Goal: Task Accomplishment & Management: Complete application form

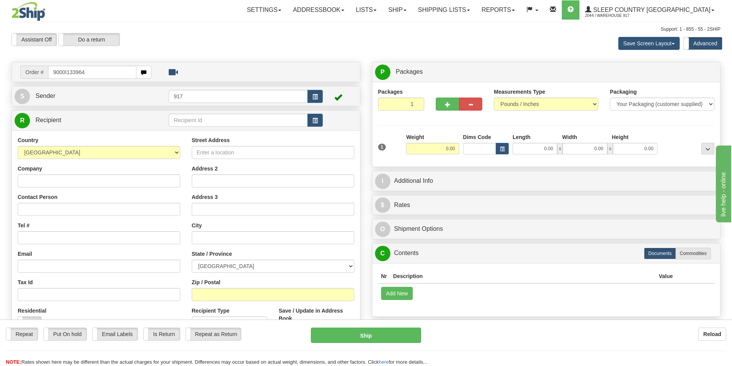
type input "9000I133964"
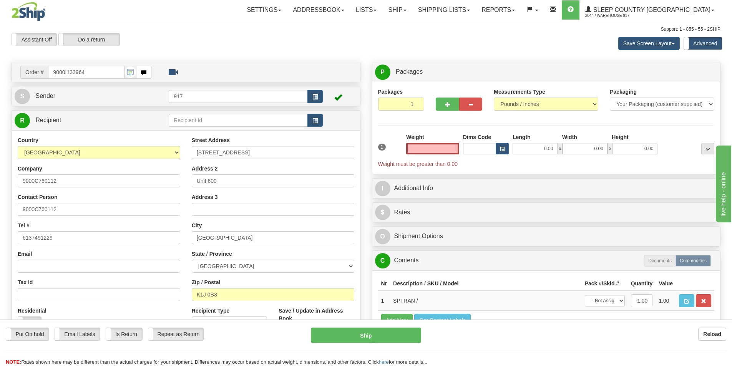
click at [436, 153] on input "text" at bounding box center [432, 149] width 53 height 12
type input "0.00"
drag, startPoint x: 439, startPoint y: 101, endPoint x: 444, endPoint y: 106, distance: 6.5
click at [439, 101] on button "button" at bounding box center [447, 104] width 23 height 13
click at [446, 106] on span "button" at bounding box center [447, 104] width 5 height 5
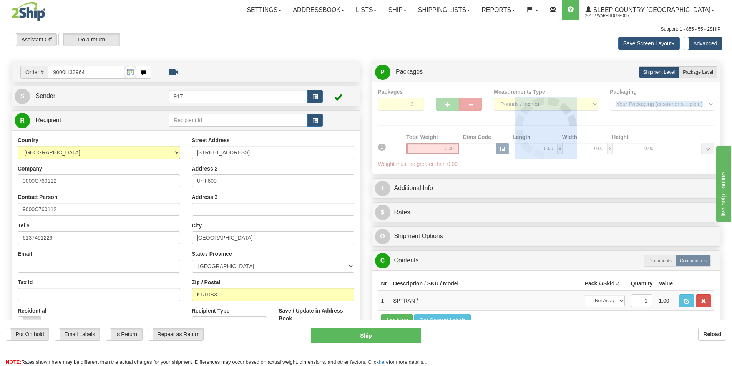
click at [446, 106] on div at bounding box center [546, 128] width 337 height 80
click at [446, 105] on div at bounding box center [546, 128] width 337 height 80
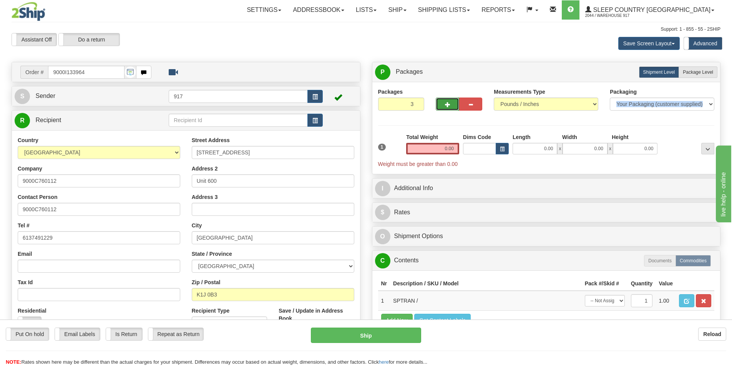
click at [446, 104] on span "button" at bounding box center [447, 104] width 5 height 5
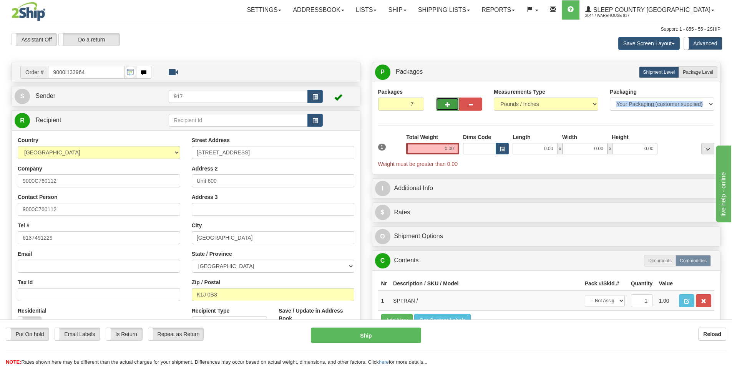
type input "8"
click at [706, 70] on span "Package Level" at bounding box center [698, 72] width 30 height 5
radio input "true"
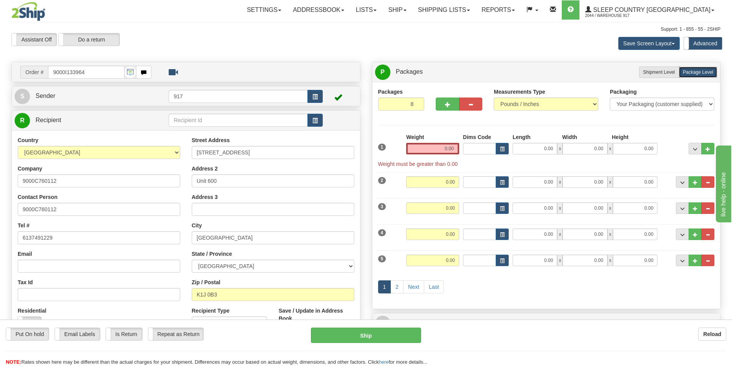
click at [419, 142] on div "Weight 0.00" at bounding box center [432, 143] width 53 height 21
drag, startPoint x: 420, startPoint y: 149, endPoint x: 513, endPoint y: 157, distance: 94.0
click at [511, 156] on div "1 Weight 0.00 Dims Code 0.00" at bounding box center [546, 150] width 340 height 35
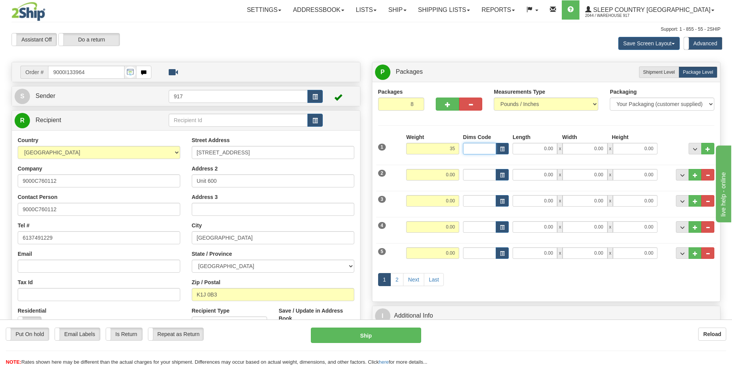
type input "35.00"
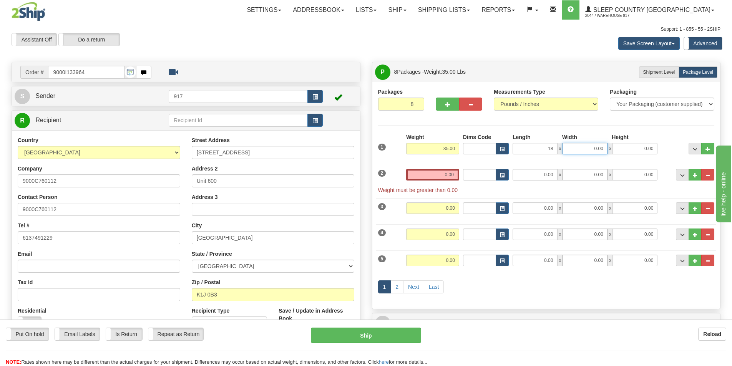
type input "18.00"
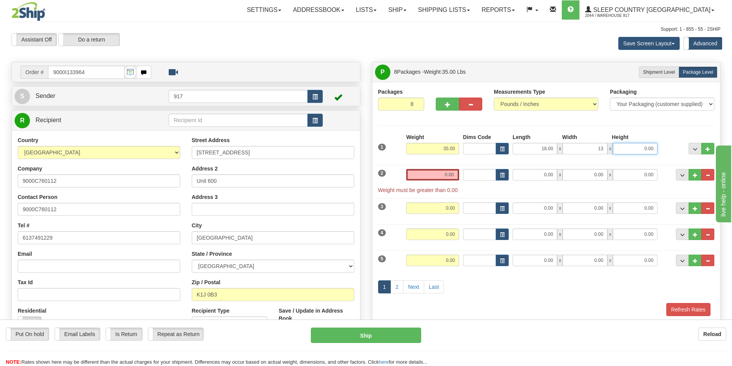
type input "13.00"
type input "10.00"
drag, startPoint x: 438, startPoint y: 176, endPoint x: 441, endPoint y: 178, distance: 4.0
click at [438, 177] on input "0.00" at bounding box center [432, 175] width 53 height 12
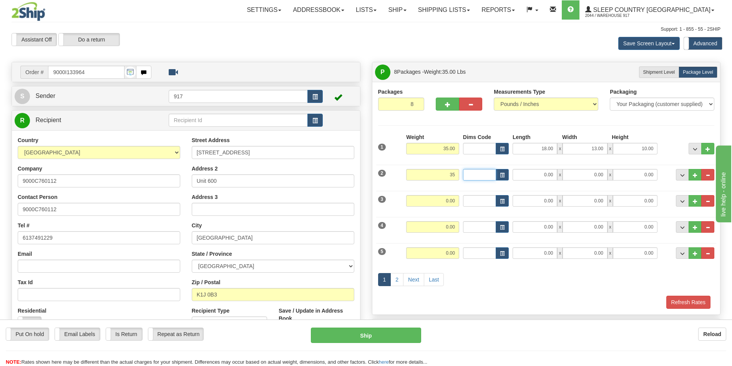
type input "35.00"
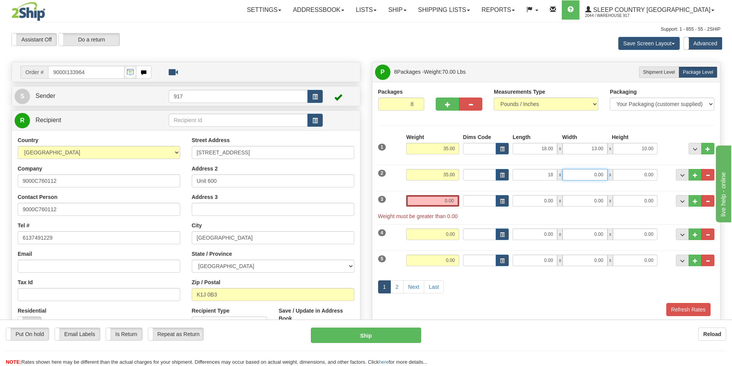
type input "18.00"
type input "13.00"
type input "10.00"
drag, startPoint x: 437, startPoint y: 204, endPoint x: 566, endPoint y: 233, distance: 132.7
click at [528, 225] on div "1 Weight 35.00 Dims Code" at bounding box center [546, 224] width 337 height 183
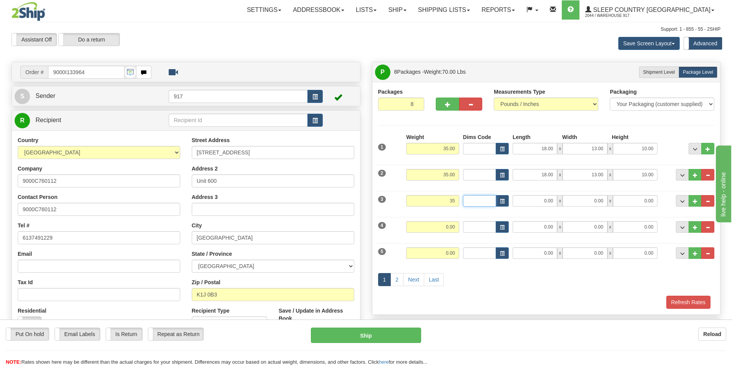
type input "35.00"
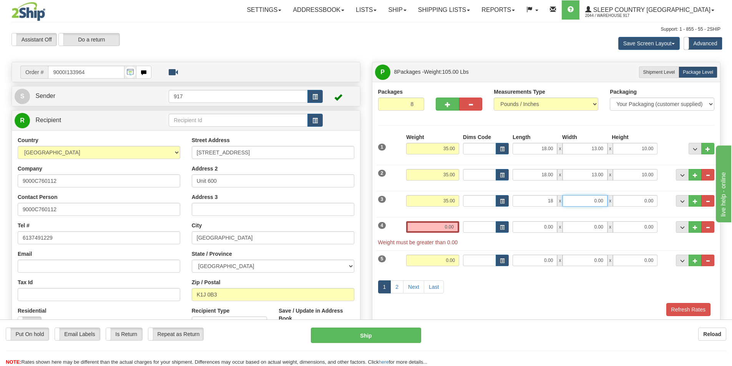
type input "18.00"
type input "13.00"
type input "10.00"
drag, startPoint x: 438, startPoint y: 232, endPoint x: 577, endPoint y: 241, distance: 138.6
click at [542, 241] on div "4 Weight 0.00 Dims Code Length Width Height" at bounding box center [546, 229] width 340 height 33
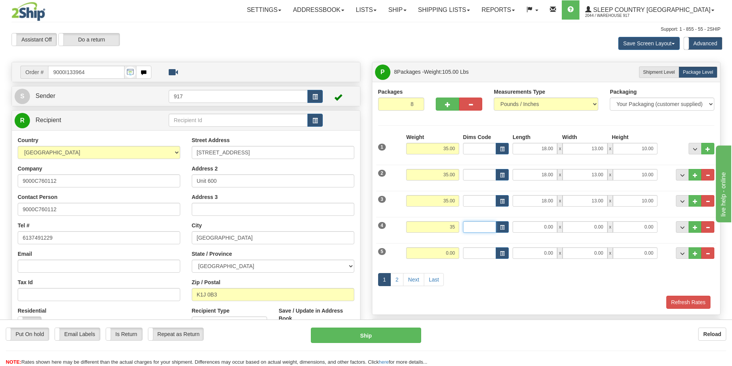
type input "35.00"
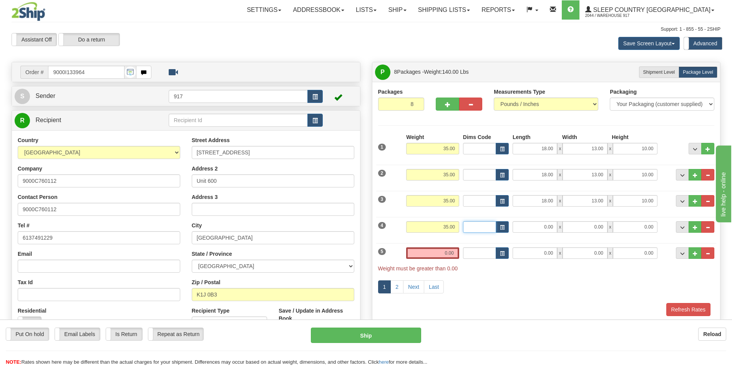
type input "1"
type input "18.00"
type input "13.00"
type input "10.00"
drag, startPoint x: 437, startPoint y: 253, endPoint x: 495, endPoint y: 260, distance: 58.4
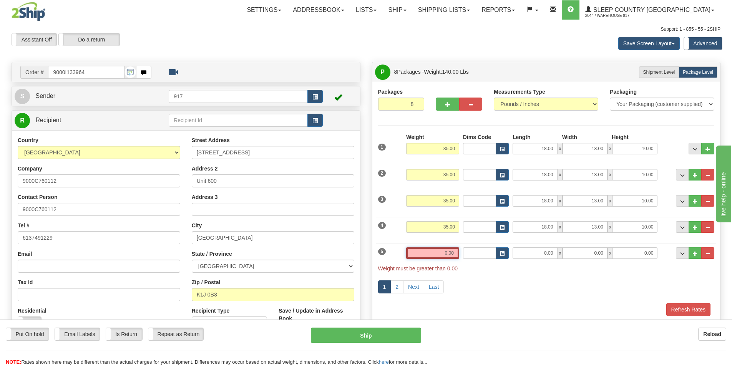
click at [495, 260] on div "5 Weight 0.00 Dims Code Length Width Height" at bounding box center [546, 255] width 340 height 33
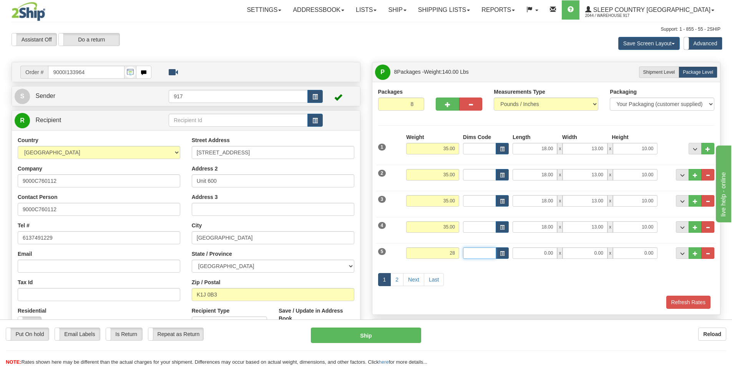
type input "28.00"
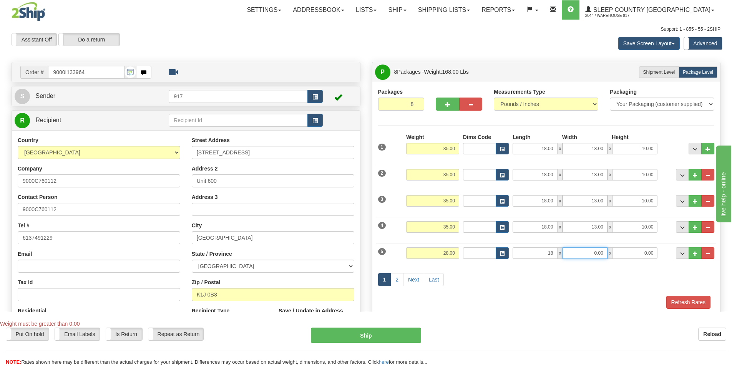
type input "18.00"
type input "13.00"
type input "10.00"
click at [395, 279] on link "2" at bounding box center [396, 279] width 13 height 13
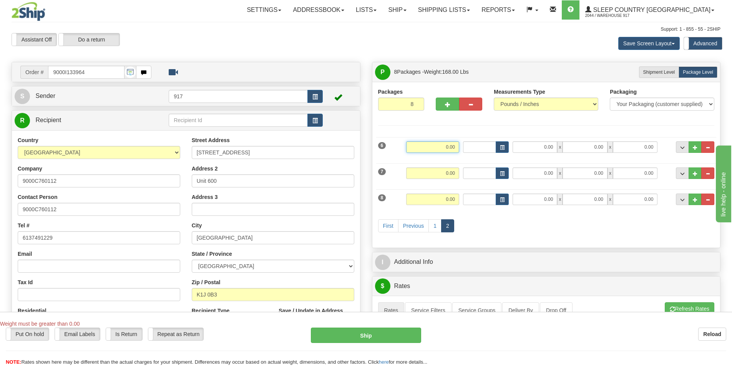
drag, startPoint x: 423, startPoint y: 151, endPoint x: 522, endPoint y: 154, distance: 99.6
click at [504, 153] on div "6 Weight 0.00 Dims Code Length Width Height" at bounding box center [546, 146] width 340 height 26
type input "28.00"
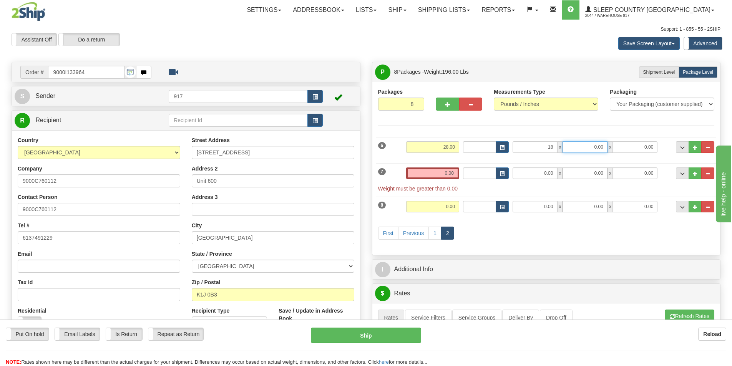
type input "18.00"
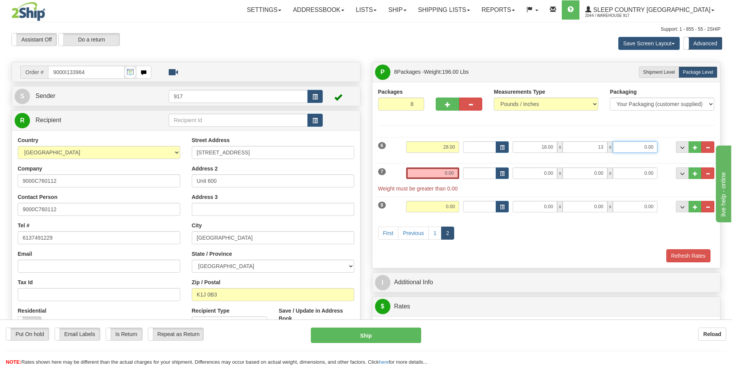
type input "13.00"
type input "10.00"
drag, startPoint x: 433, startPoint y: 173, endPoint x: 558, endPoint y: 196, distance: 126.2
click at [504, 184] on div "7 Weight 0.00 Dims Code Length Width Height" at bounding box center [546, 175] width 340 height 33
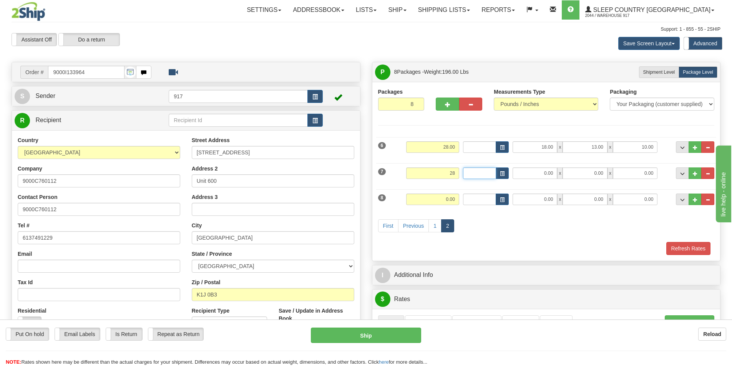
type input "28.00"
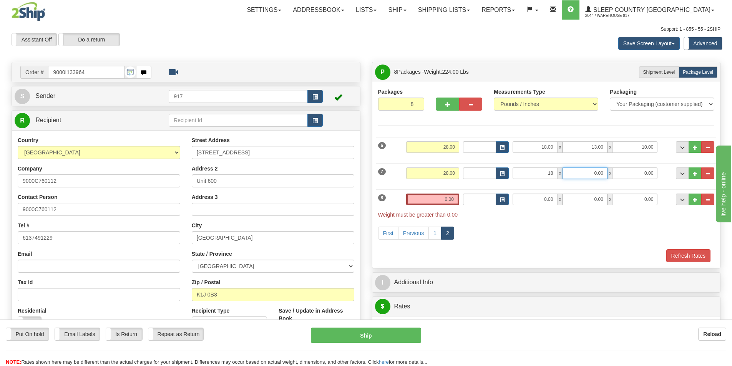
type input "18.00"
type input "13.00"
type input "10.00"
drag, startPoint x: 418, startPoint y: 199, endPoint x: 603, endPoint y: 216, distance: 185.2
click at [593, 214] on div "8 Weight 0.00 Dims Code Length Width Height" at bounding box center [546, 202] width 340 height 33
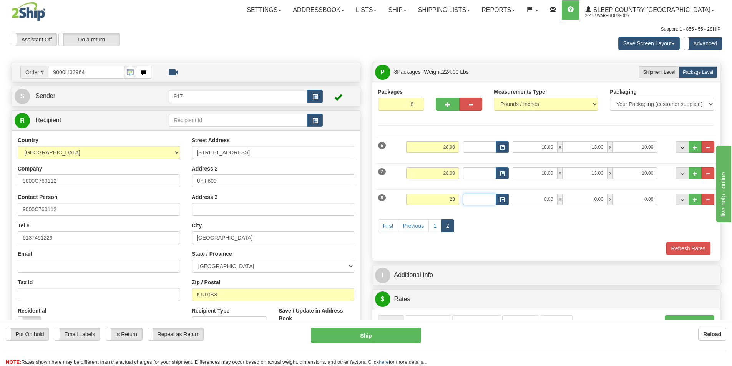
type input "28.00"
type input "18.00"
type input "13.00"
type input "10.00"
click at [622, 232] on div "First Previous 1 2" at bounding box center [546, 227] width 340 height 30
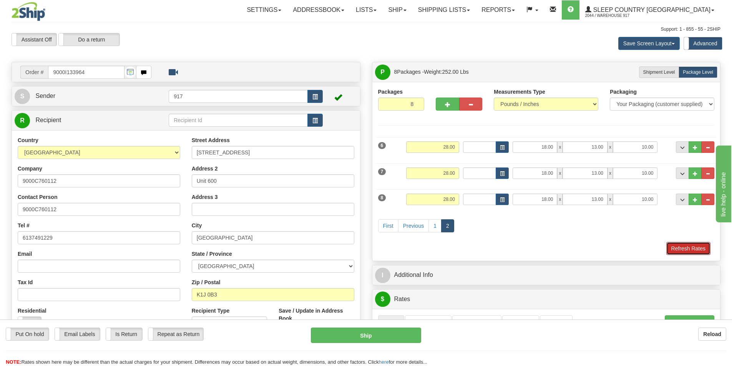
click at [693, 249] on button "Refresh Rates" at bounding box center [688, 248] width 44 height 13
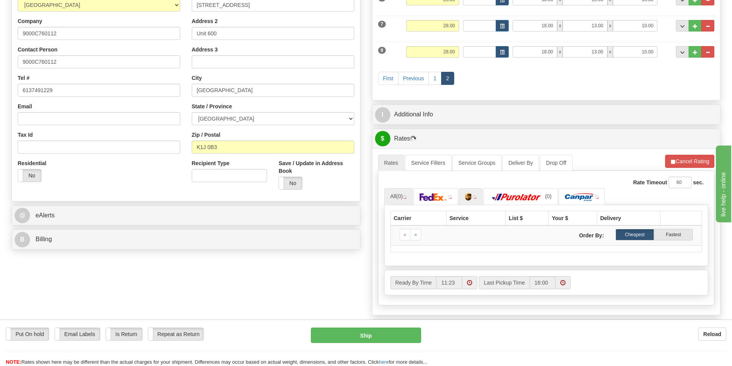
scroll to position [192, 0]
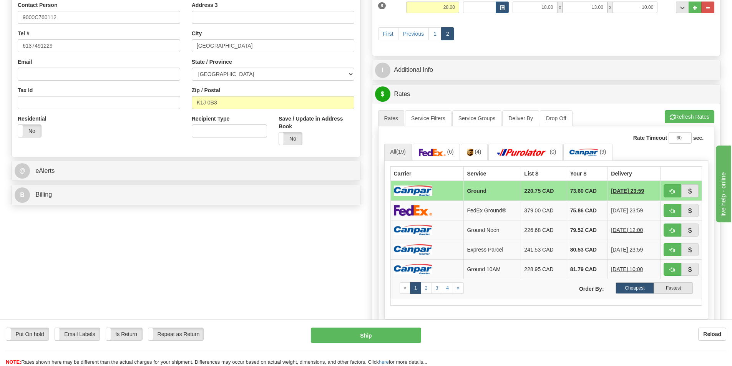
click at [464, 189] on td "Ground" at bounding box center [492, 191] width 57 height 20
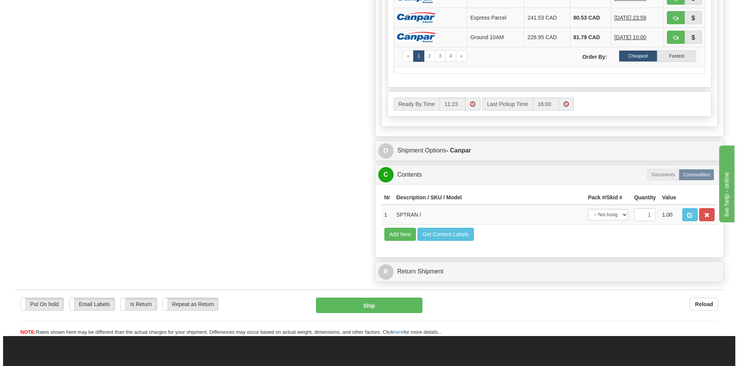
scroll to position [423, 0]
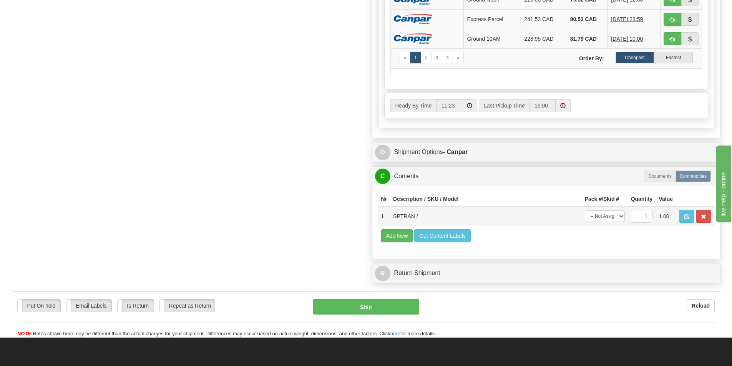
click at [605, 210] on td "-- Not Assigned -- Package 1 Package 2 Package 3 Package 4 Package 5 Package 6 …" at bounding box center [605, 216] width 46 height 20
click at [606, 216] on select "-- Not Assigned -- Package 1 Package 2 Package 3 Package 4 Package 5 Package 6 …" at bounding box center [605, 217] width 40 height 12
click at [395, 237] on button "Add New" at bounding box center [397, 235] width 32 height 13
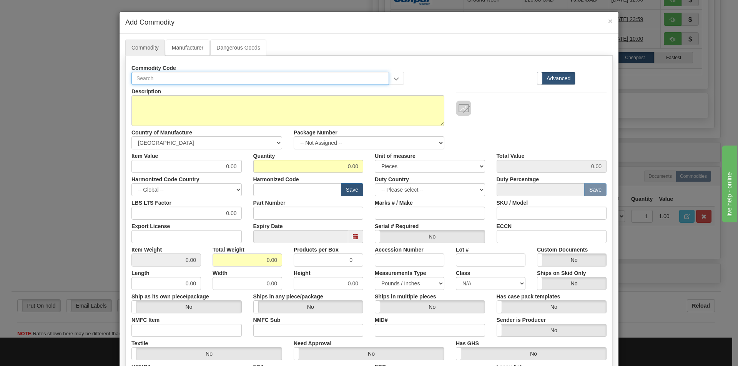
click at [186, 85] on input "text" at bounding box center [259, 78] width 257 height 13
type input "SPTRAN"
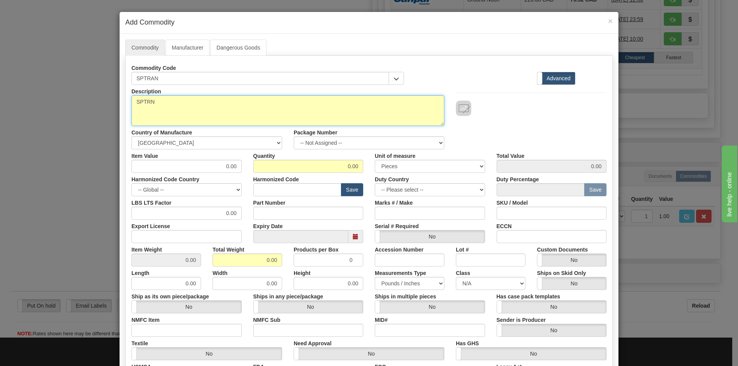
click at [142, 101] on textarea "SPTRN" at bounding box center [287, 110] width 313 height 31
click at [146, 102] on textarea "SPTRN" at bounding box center [287, 110] width 313 height 31
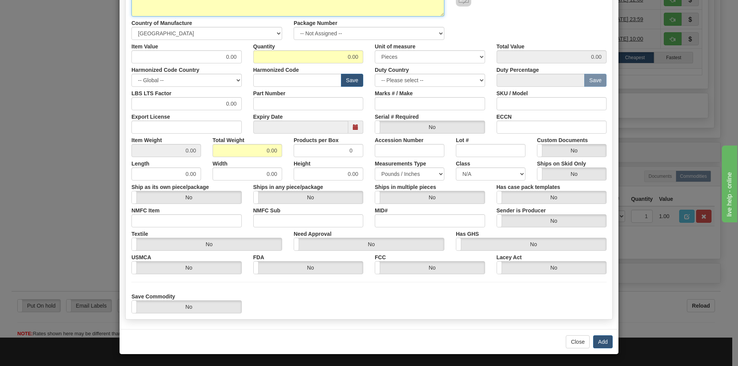
type textarea "SPTRAN"
click at [604, 338] on button "Add" at bounding box center [603, 341] width 20 height 13
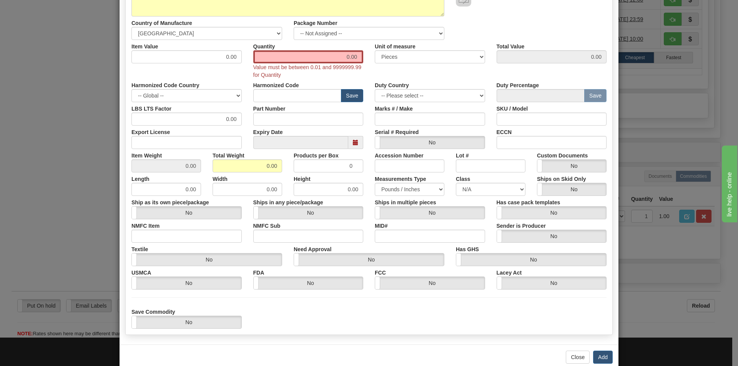
drag, startPoint x: 329, startPoint y: 46, endPoint x: 343, endPoint y: 53, distance: 15.8
click at [377, 56] on div "Item Value 0.00 Quantity 0.00 Value must be between 0.01 and 9999999.99 for Qua…" at bounding box center [369, 59] width 486 height 39
click at [267, 47] on label "Quantity" at bounding box center [264, 45] width 22 height 10
click at [267, 50] on input "0.00" at bounding box center [308, 56] width 110 height 13
drag, startPoint x: 299, startPoint y: 49, endPoint x: 304, endPoint y: 52, distance: 5.5
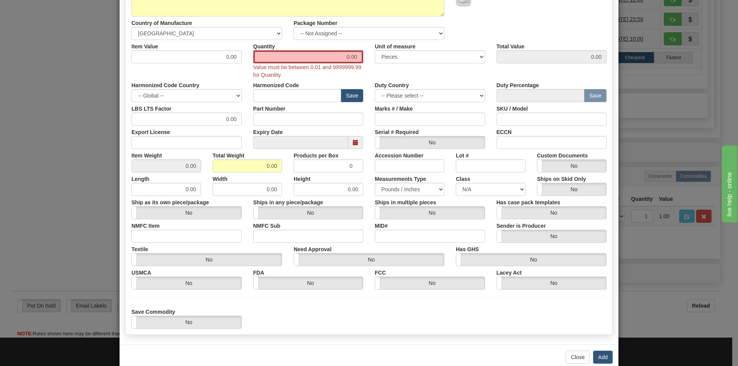
click at [304, 52] on div "Quantity 0.00 Value must be between 0.01 and 9999999.99 for Quantity" at bounding box center [308, 59] width 122 height 39
drag, startPoint x: 326, startPoint y: 56, endPoint x: 463, endPoint y: 62, distance: 136.9
click at [451, 62] on div "Item Value 0.00 Quantity 0.00 Value must be between 0.01 and 9999999.99 for Qua…" at bounding box center [369, 59] width 486 height 39
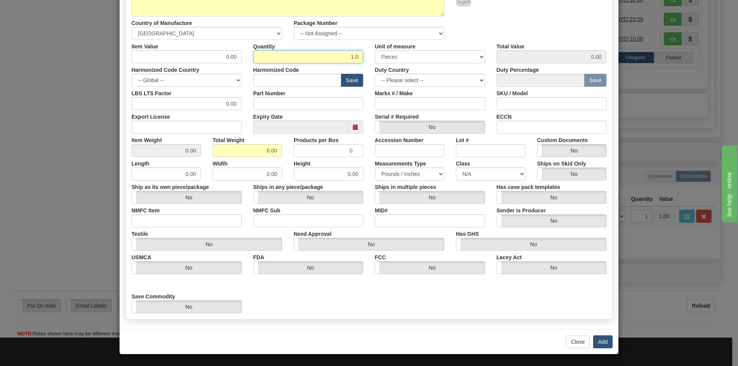
type input "1.0"
click at [594, 338] on button "Add" at bounding box center [603, 341] width 20 height 13
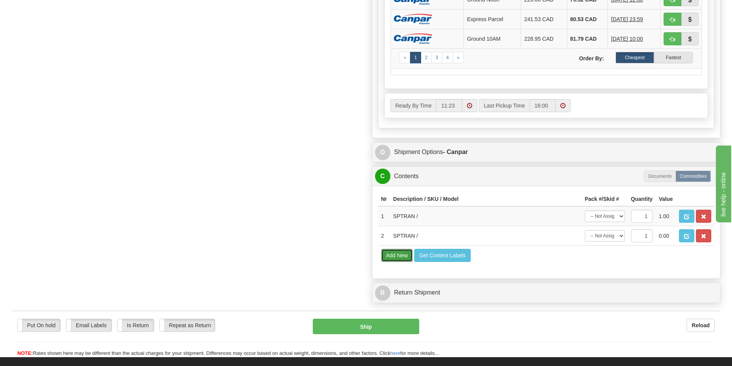
click at [402, 257] on button "Add New" at bounding box center [397, 255] width 32 height 13
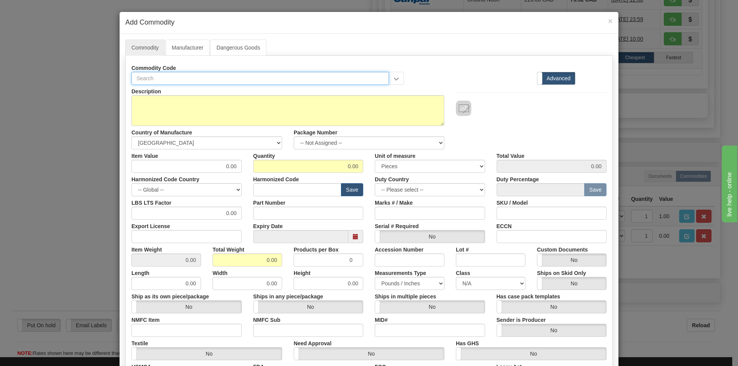
click at [208, 76] on input "text" at bounding box center [259, 78] width 257 height 13
type input "SPTRAN"
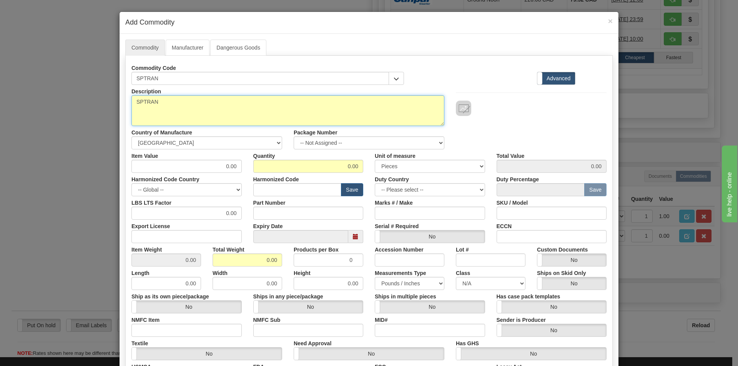
type textarea "SPTRAN"
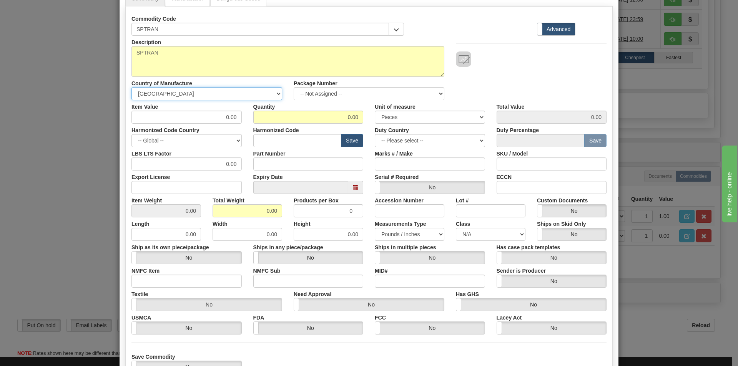
scroll to position [110, 0]
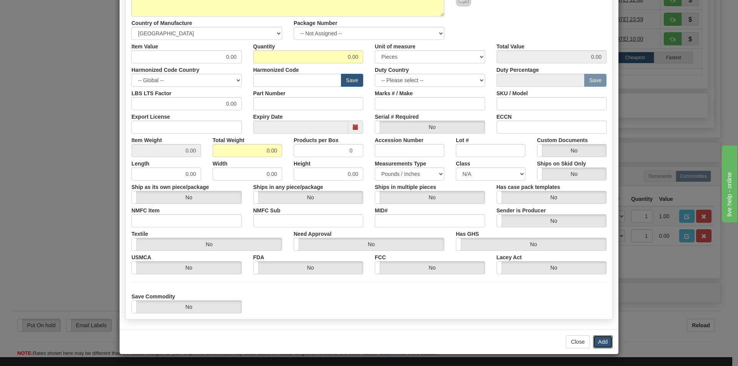
click at [597, 342] on button "Add" at bounding box center [603, 341] width 20 height 13
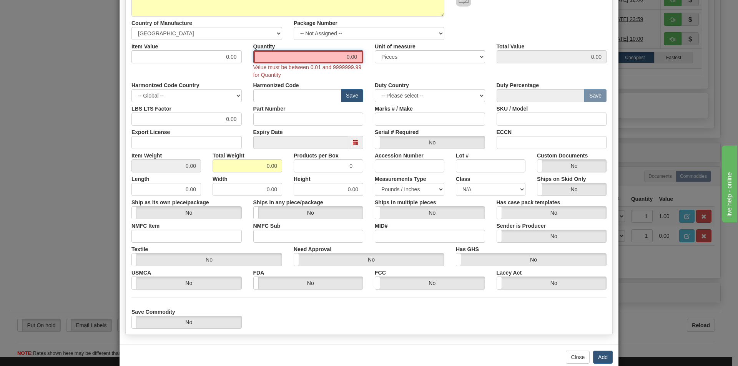
drag, startPoint x: 334, startPoint y: 50, endPoint x: 591, endPoint y: 100, distance: 261.3
click at [510, 85] on div "Description SPTRAN Country of Manufacture -- Unknown -- AFGHANISTAN ALAND ISLAN…" at bounding box center [368, 151] width 475 height 353
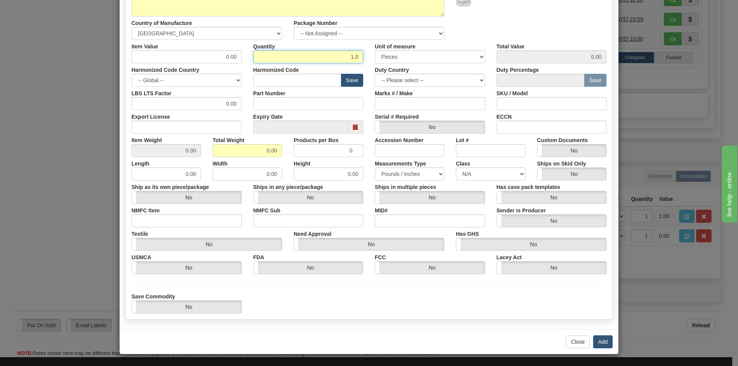
type input "1.0"
click at [607, 343] on button "Add" at bounding box center [603, 341] width 20 height 13
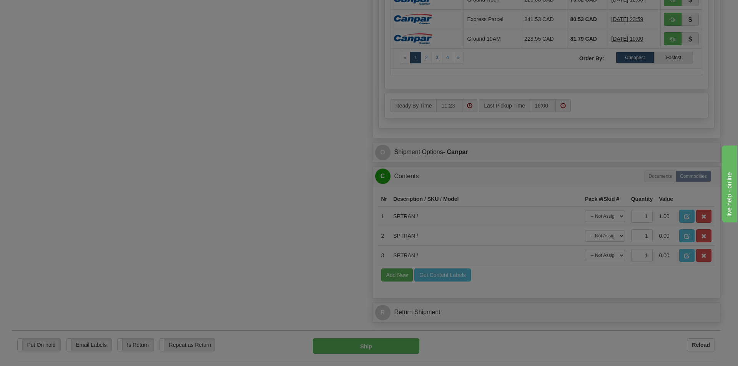
scroll to position [0, 0]
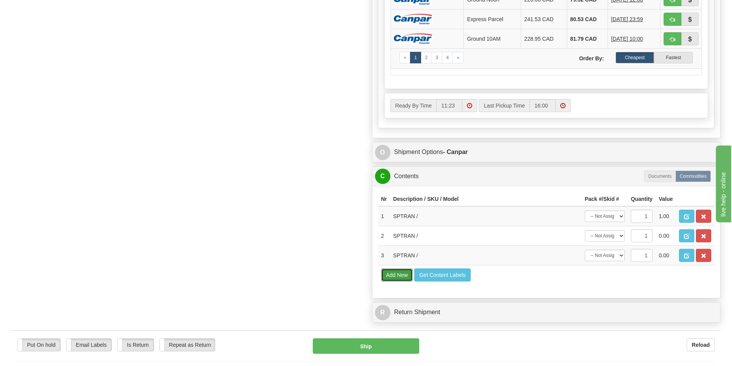
click at [393, 279] on button "Add New" at bounding box center [397, 275] width 32 height 13
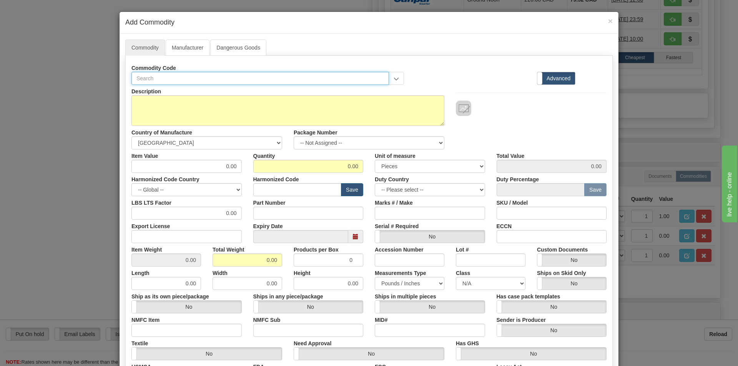
click at [203, 79] on input "text" at bounding box center [259, 78] width 257 height 13
type input "SPTRAN"
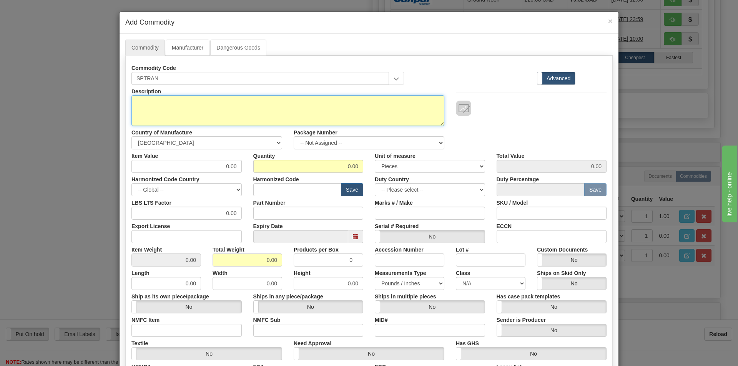
click at [166, 102] on textarea "Description" at bounding box center [287, 110] width 313 height 31
type textarea "SPTRAN"
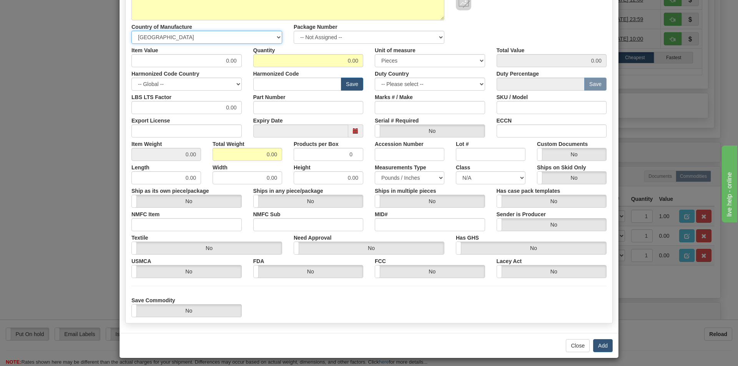
scroll to position [110, 0]
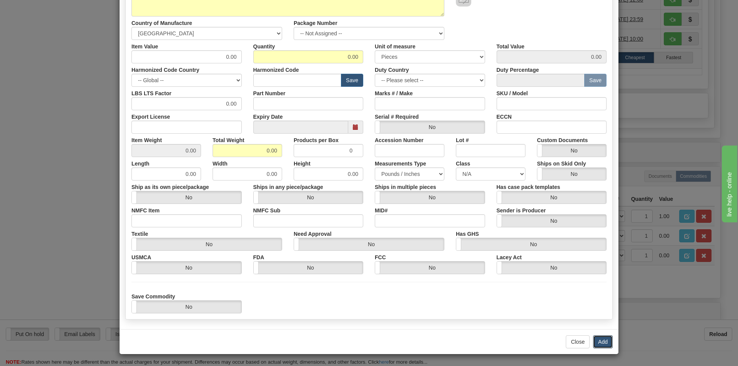
click at [600, 343] on button "Add" at bounding box center [603, 341] width 20 height 13
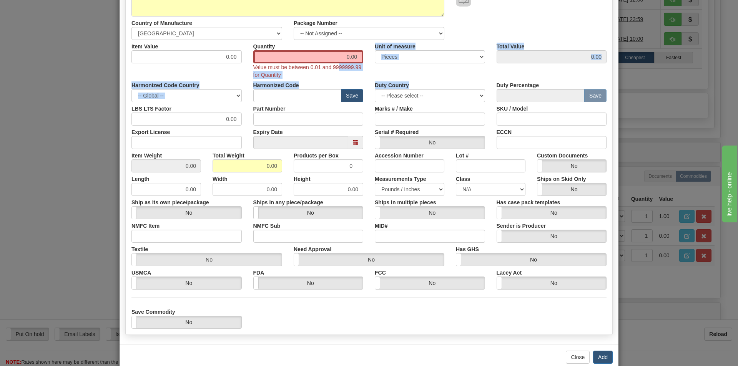
drag, startPoint x: 335, startPoint y: 63, endPoint x: 554, endPoint y: 106, distance: 223.1
click at [487, 97] on div "Description SPTRAN Country of Manufacture -- Unknown -- AFGHANISTAN ALAND ISLAN…" at bounding box center [368, 151] width 475 height 353
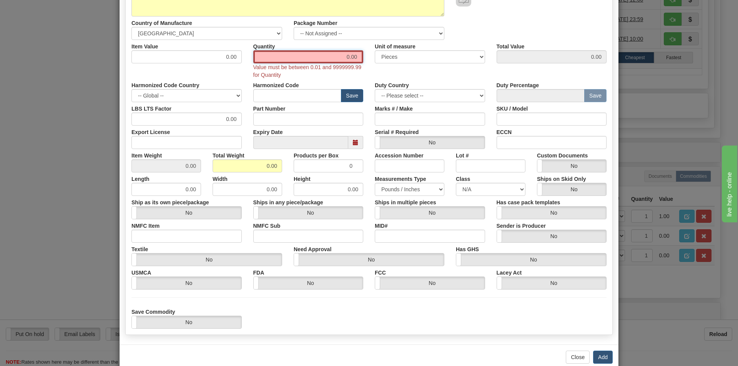
click at [310, 55] on input "0.00" at bounding box center [308, 56] width 110 height 13
drag, startPoint x: 320, startPoint y: 62, endPoint x: 533, endPoint y: 111, distance: 219.1
click at [473, 89] on div "Description SPTRAN Country of Manufacture -- Unknown -- AFGHANISTAN ALAND ISLAN…" at bounding box center [368, 151] width 475 height 353
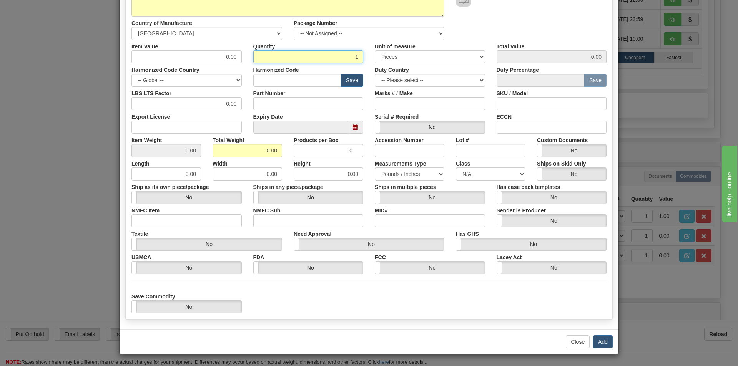
type input "1"
drag, startPoint x: 597, startPoint y: 340, endPoint x: 595, endPoint y: 344, distance: 4.3
click at [596, 340] on button "Add" at bounding box center [603, 341] width 20 height 13
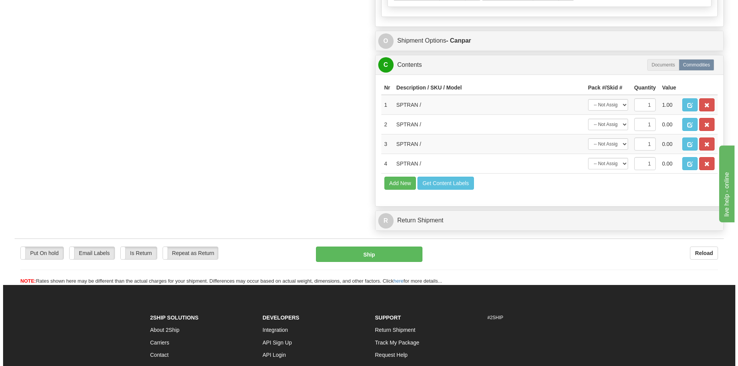
scroll to position [538, 0]
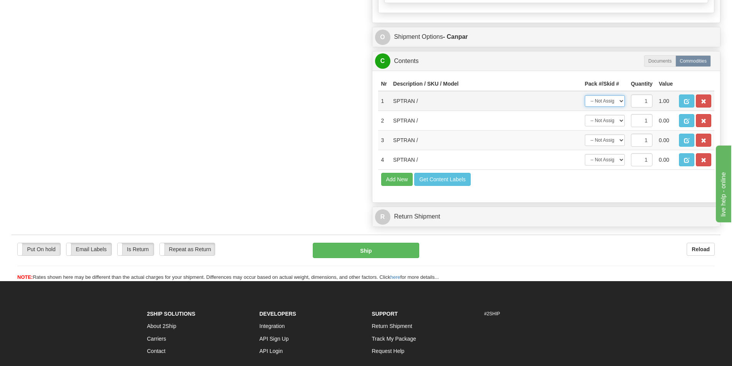
click at [608, 102] on select "-- Not Assigned -- Package 1 Package 2 Package 3 Package 4 Package 5 Package 6 …" at bounding box center [605, 101] width 40 height 12
select select "0"
click at [585, 95] on select "-- Not Assigned -- Package 1 Package 2 Package 3 Package 4 Package 5 Package 6 …" at bounding box center [605, 101] width 40 height 12
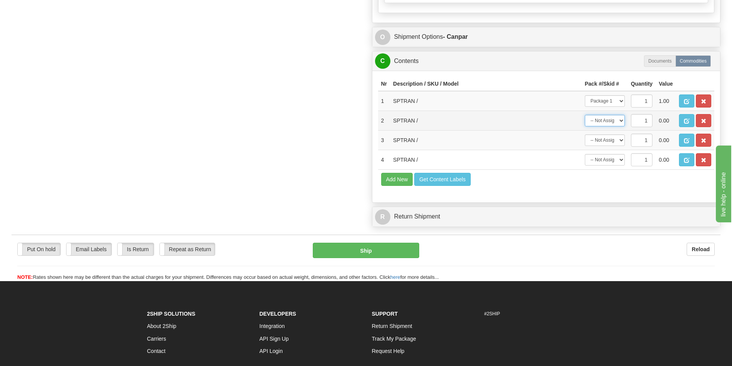
drag, startPoint x: 607, startPoint y: 115, endPoint x: 606, endPoint y: 120, distance: 5.4
click at [607, 115] on select "-- Not Assigned -- Package 1 Package 2 Package 3 Package 4 Package 5 Package 6 …" at bounding box center [605, 121] width 40 height 12
select select "0"
click at [585, 115] on select "-- Not Assigned -- Package 1 Package 2 Package 3 Package 4 Package 5 Package 6 …" at bounding box center [605, 121] width 40 height 12
click at [604, 139] on select "-- Not Assigned -- Package 1 Package 2 Package 3 Package 4 Package 5 Package 6 …" at bounding box center [605, 140] width 40 height 12
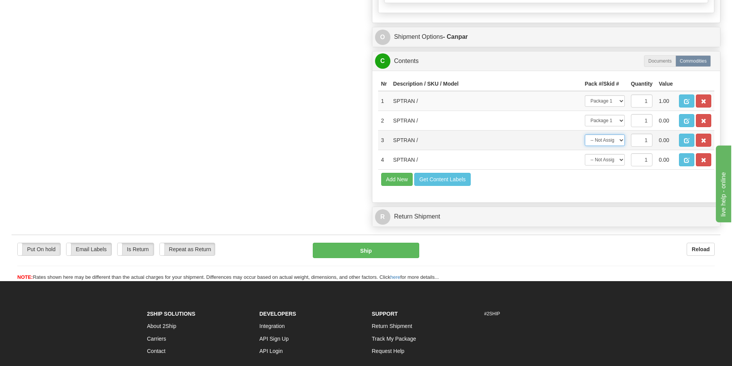
select select "2"
click at [585, 134] on select "-- Not Assigned -- Package 1 Package 2 Package 3 Package 4 Package 5 Package 6 …" at bounding box center [605, 140] width 40 height 12
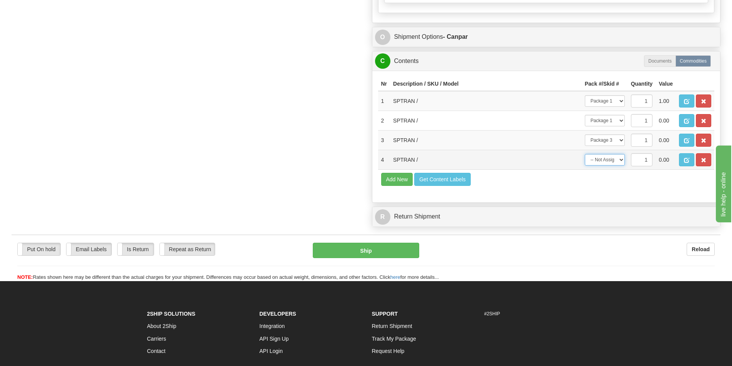
click at [606, 164] on select "-- Not Assigned -- Package 1 Package 2 Package 3 Package 4 Package 5 Package 6 …" at bounding box center [605, 160] width 40 height 12
select select "3"
click at [585, 154] on select "-- Not Assigned -- Package 1 Package 2 Package 3 Package 4 Package 5 Package 6 …" at bounding box center [605, 160] width 40 height 12
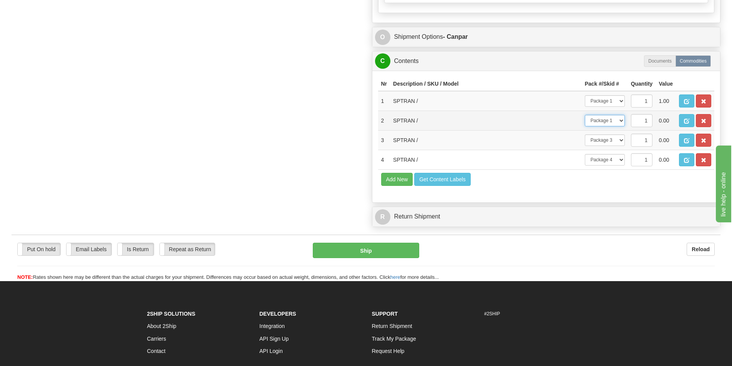
click at [614, 121] on select "-- Not Assigned -- Package 1 Package 2 Package 3 Package 4 Package 5 Package 6 …" at bounding box center [605, 121] width 40 height 12
select select "1"
click at [585, 115] on select "-- Not Assigned -- Package 1 Package 2 Package 3 Package 4 Package 5 Package 6 …" at bounding box center [605, 121] width 40 height 12
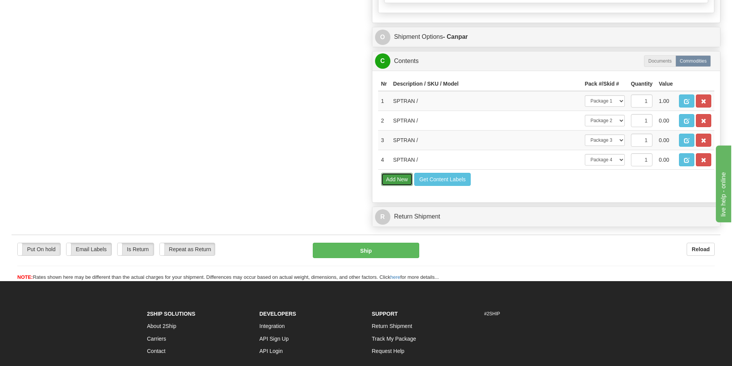
click at [399, 179] on button "Add New" at bounding box center [397, 179] width 32 height 13
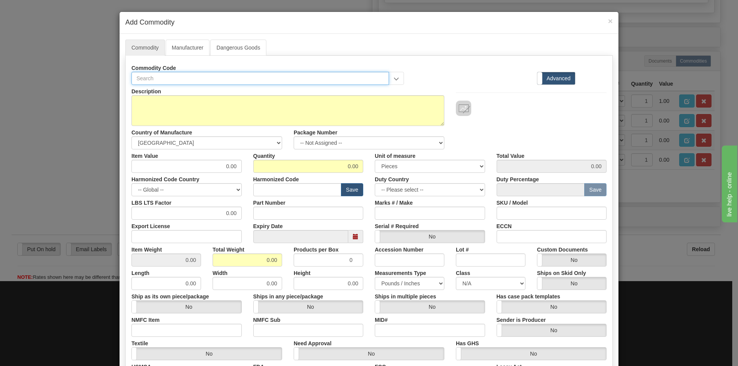
click at [189, 76] on input "text" at bounding box center [259, 78] width 257 height 13
type input "SPTRAN"
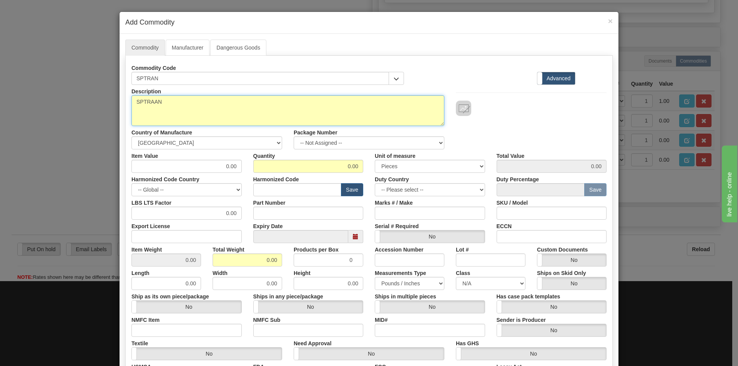
click at [154, 101] on textarea "SPTRAAN" at bounding box center [287, 110] width 313 height 31
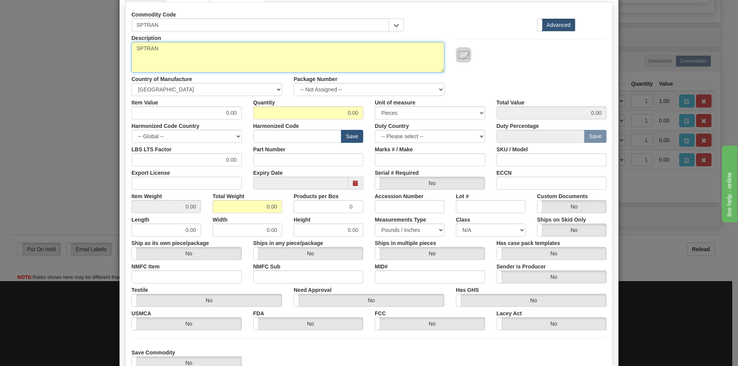
scroll to position [110, 0]
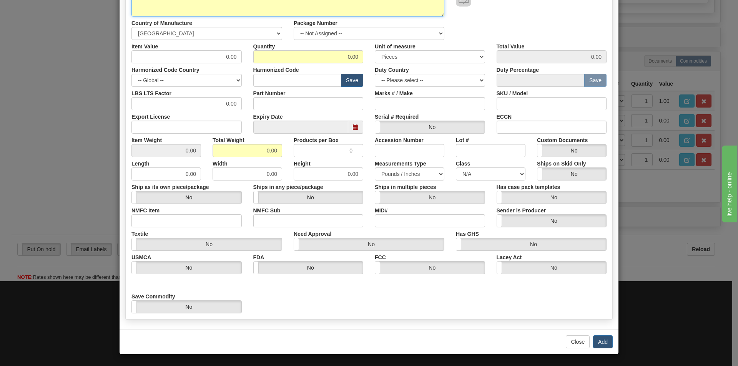
type textarea "SPTRAN"
drag, startPoint x: 341, startPoint y: 55, endPoint x: 530, endPoint y: 80, distance: 190.7
click at [450, 66] on div "Description SPTRAN Country of Manufacture -- Unknown -- AFGHANISTAN ALAND ISLAN…" at bounding box center [368, 144] width 475 height 338
type input "1"
click at [599, 340] on button "Add" at bounding box center [603, 341] width 20 height 13
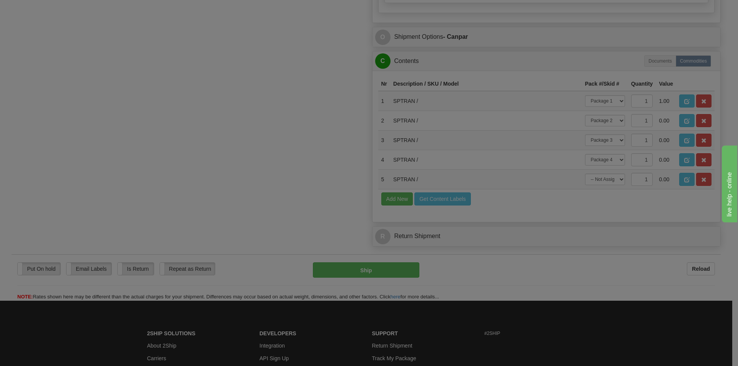
scroll to position [0, 0]
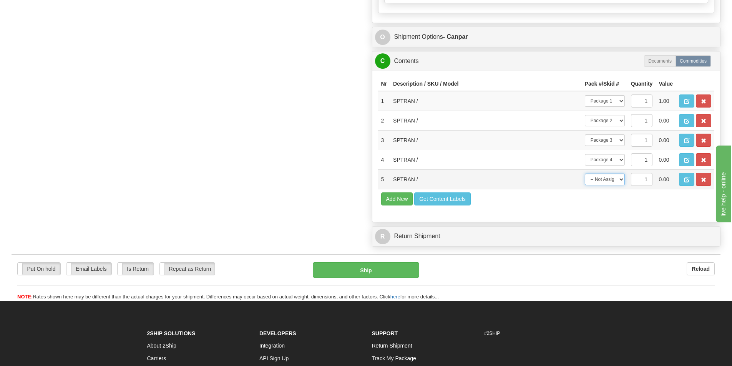
click at [599, 184] on select "-- Not Assigned -- Package 1 Package 2 Package 3 Package 4 Package 5 Package 6 …" at bounding box center [605, 180] width 40 height 12
select select "4"
click at [585, 174] on select "-- Not Assigned -- Package 1 Package 2 Package 3 Package 4 Package 5 Package 6 …" at bounding box center [605, 180] width 40 height 12
click at [395, 200] on button "Add New" at bounding box center [397, 199] width 32 height 13
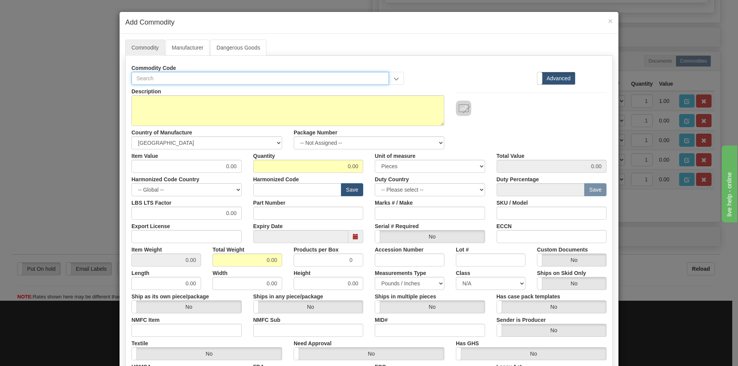
click at [234, 78] on input "text" at bounding box center [259, 78] width 257 height 13
type input "A"
type input "SPTRAN"
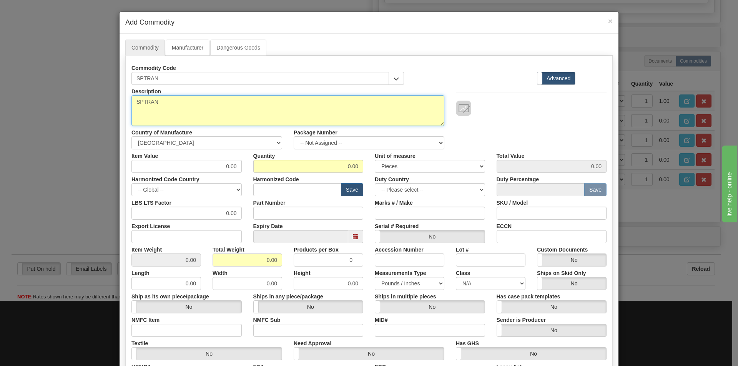
type textarea "SPTRAN"
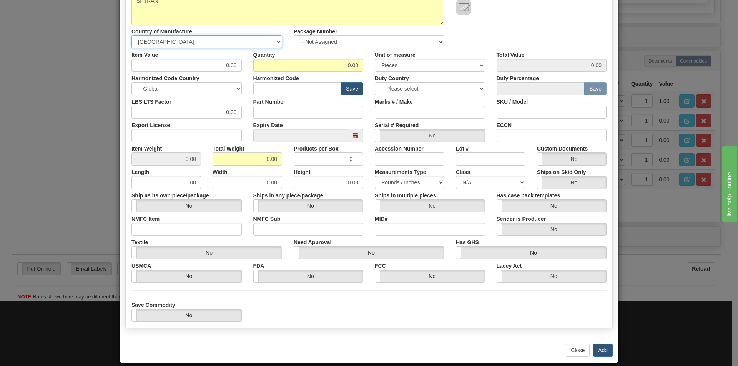
scroll to position [110, 0]
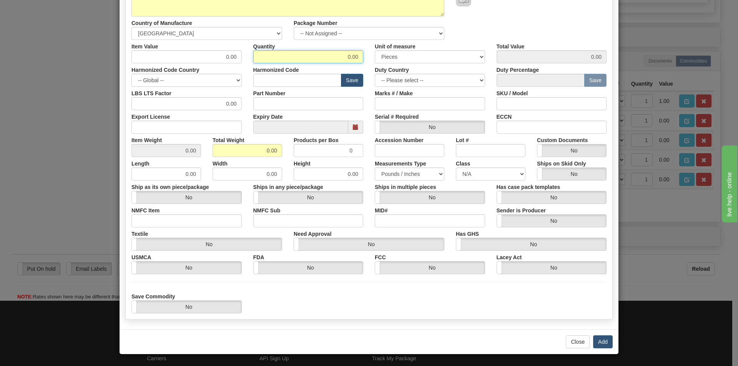
drag, startPoint x: 338, startPoint y: 57, endPoint x: 626, endPoint y: 83, distance: 288.6
click at [482, 75] on div "Description SPTRAN Country of Manufacture -- Unknown -- AFGHANISTAN ALAND ISLAN…" at bounding box center [368, 144] width 475 height 338
type input "1"
click at [598, 340] on button "Add" at bounding box center [603, 341] width 20 height 13
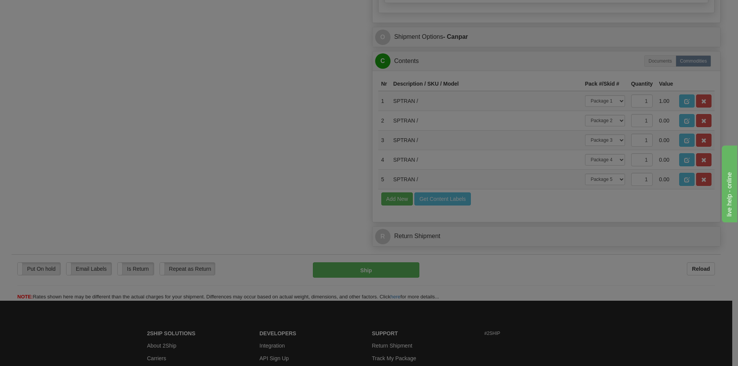
scroll to position [0, 0]
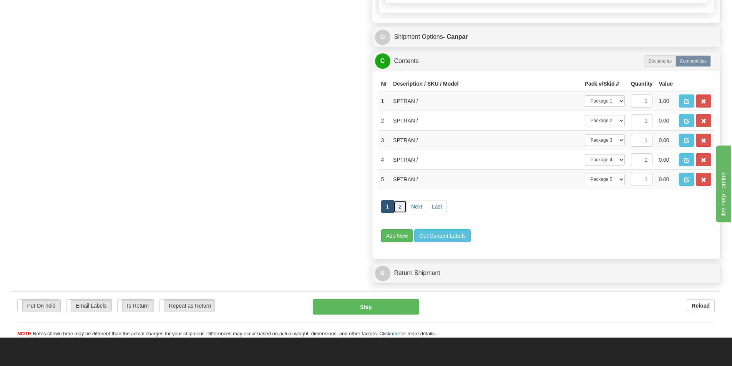
click at [399, 211] on link "2" at bounding box center [399, 206] width 13 height 13
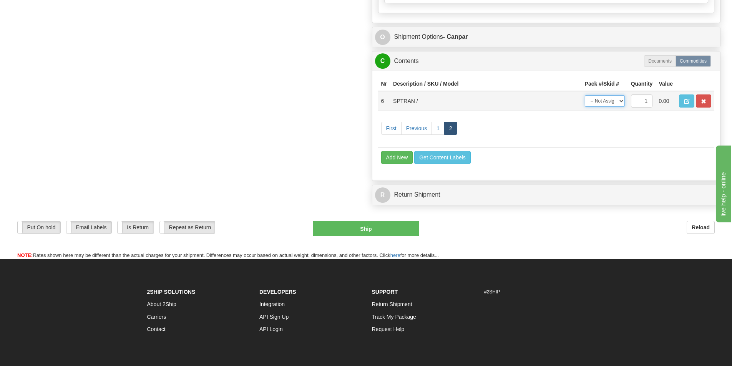
click at [604, 98] on select "-- Not Assigned -- Package 1 Package 2 Package 3 Package 4 Package 5 Package 6 …" at bounding box center [605, 101] width 40 height 12
select select "5"
click at [585, 95] on select "-- Not Assigned -- Package 1 Package 2 Package 3 Package 4 Package 5 Package 6 …" at bounding box center [605, 101] width 40 height 12
click at [396, 157] on button "Add New" at bounding box center [397, 157] width 32 height 13
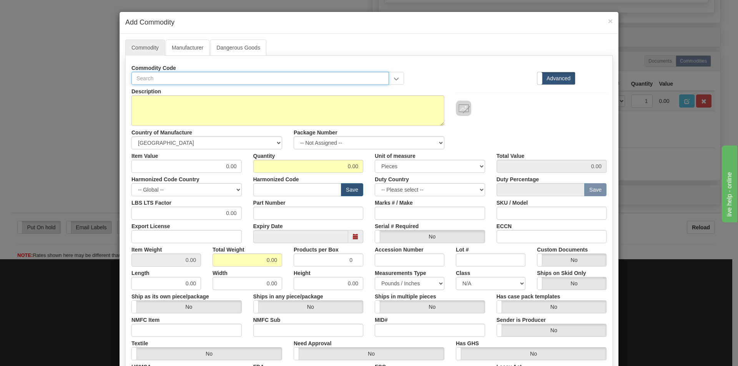
drag, startPoint x: 239, startPoint y: 73, endPoint x: 239, endPoint y: 78, distance: 5.0
click at [239, 78] on input "text" at bounding box center [259, 78] width 257 height 13
type input "SPTRAN"
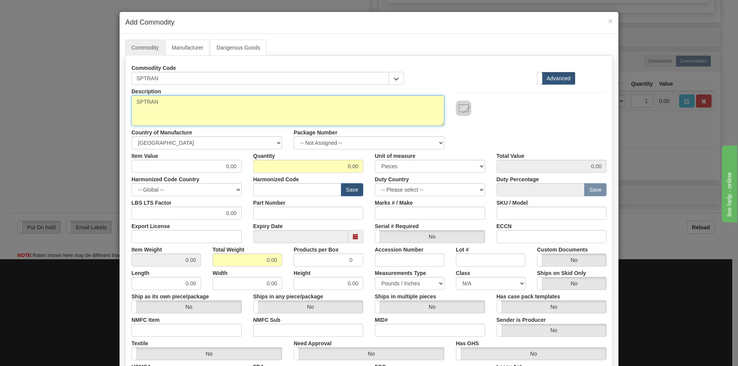
type textarea "SPTRAN"
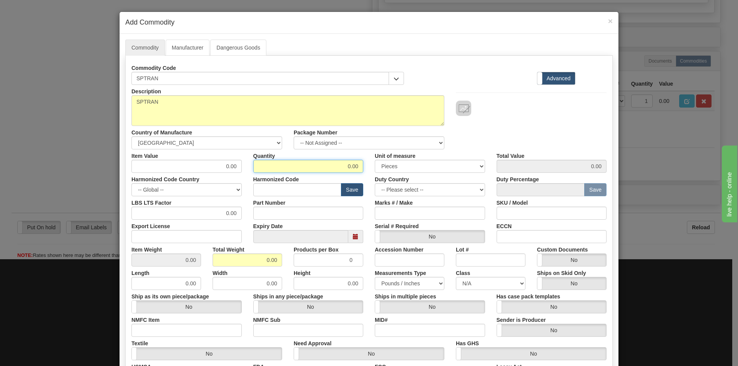
drag, startPoint x: 320, startPoint y: 169, endPoint x: 538, endPoint y: 185, distance: 218.5
click at [493, 183] on div "Description SPTRAN Country of Manufacture -- Unknown -- AFGHANISTAN ALAND ISLAN…" at bounding box center [368, 254] width 475 height 338
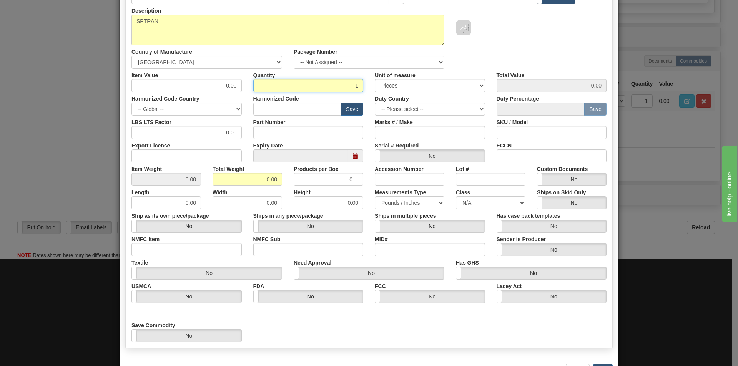
scroll to position [110, 0]
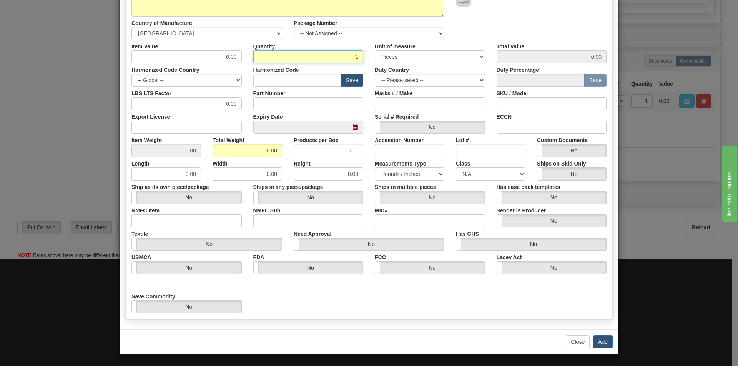
type input "1"
click at [602, 348] on button "Add" at bounding box center [603, 341] width 20 height 13
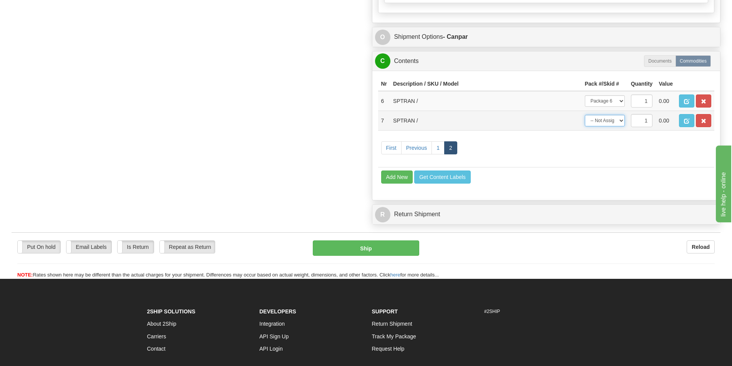
click at [607, 118] on select "-- Not Assigned -- Package 1 Package 2 Package 3 Package 4 Package 5 Package 6 …" at bounding box center [605, 121] width 40 height 12
select select "6"
click at [585, 115] on select "-- Not Assigned -- Package 1 Package 2 Package 3 Package 4 Package 5 Package 6 …" at bounding box center [605, 121] width 40 height 12
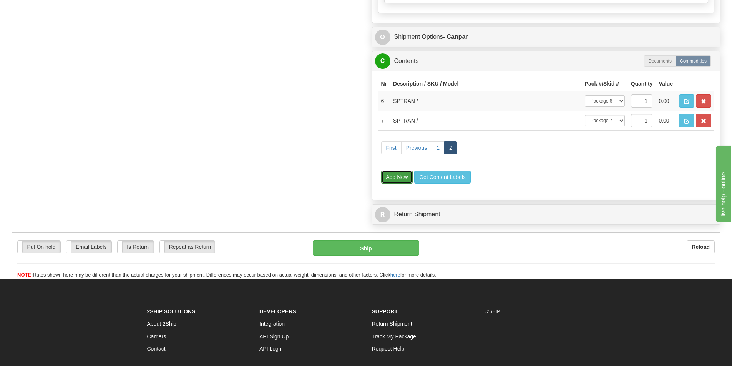
click at [392, 176] on button "Add New" at bounding box center [397, 177] width 32 height 13
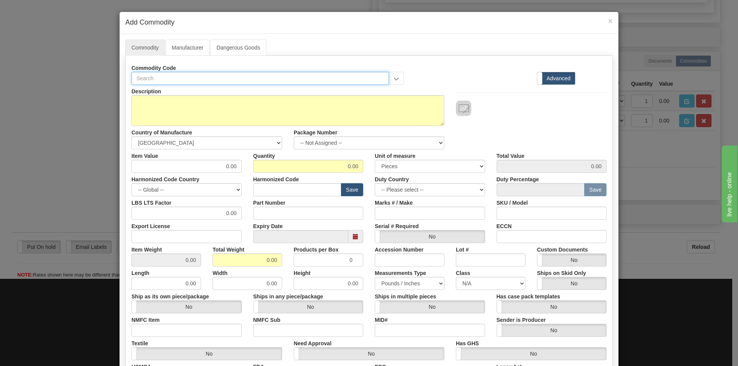
click at [205, 78] on input "text" at bounding box center [259, 78] width 257 height 13
type input "SPTRAN"
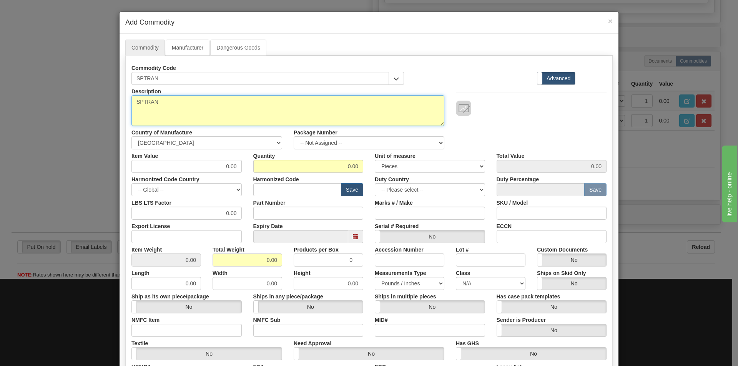
type textarea "SPTRAN"
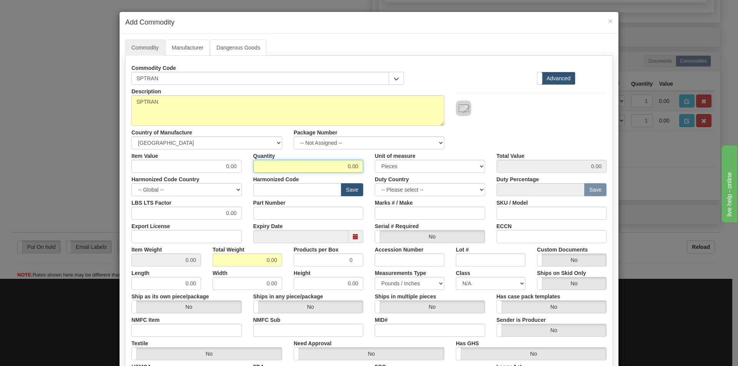
drag, startPoint x: 339, startPoint y: 168, endPoint x: 509, endPoint y: 178, distance: 169.7
click at [466, 174] on div "Description SPTRAN Country of Manufacture -- Unknown -- AFGHANISTAN ALAND ISLAN…" at bounding box center [368, 254] width 475 height 338
type input "1"
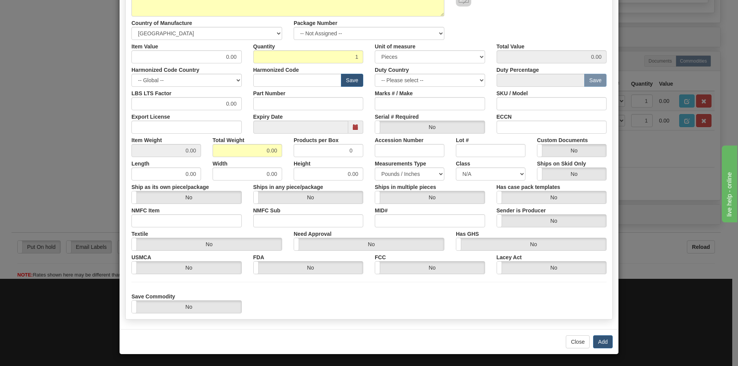
click at [596, 333] on div "Close Add" at bounding box center [368, 341] width 499 height 25
click at [600, 343] on button "Add" at bounding box center [603, 341] width 20 height 13
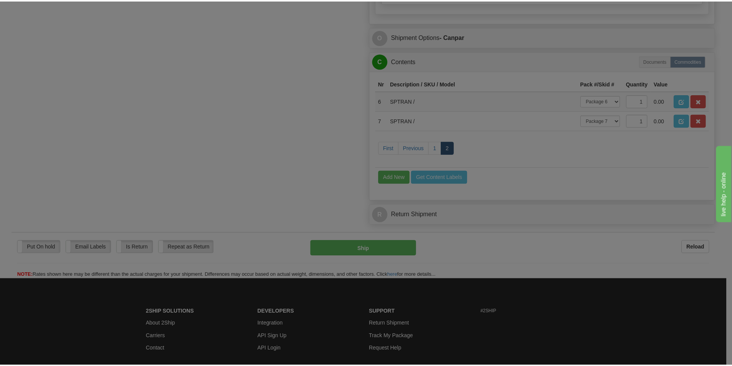
scroll to position [0, 0]
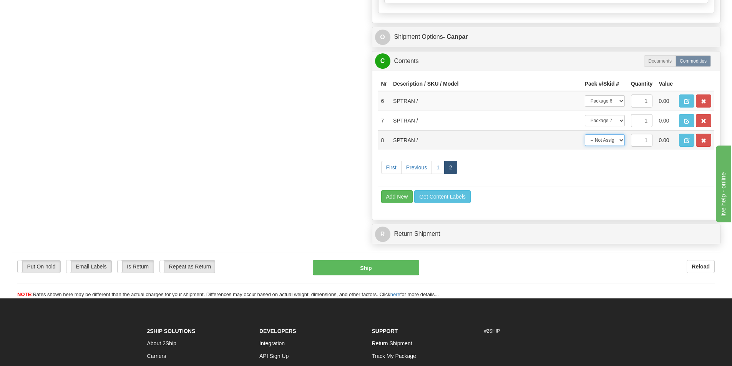
click at [600, 139] on select "-- Not Assigned -- Package 1 Package 2 Package 3 Package 4 Package 5 Package 6 …" at bounding box center [605, 140] width 40 height 12
select select "7"
click at [585, 134] on select "-- Not Assigned -- Package 1 Package 2 Package 3 Package 4 Package 5 Package 6 …" at bounding box center [605, 140] width 40 height 12
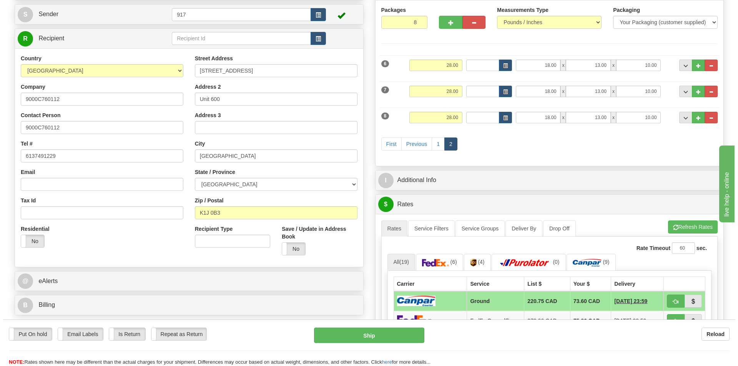
scroll to position [77, 0]
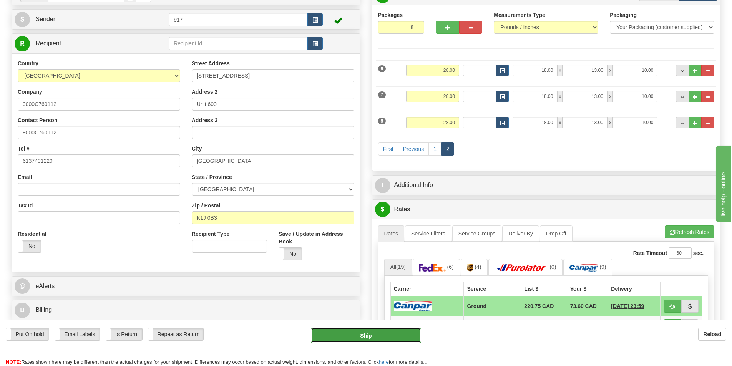
click at [357, 335] on button "Ship" at bounding box center [366, 335] width 110 height 15
type input "1"
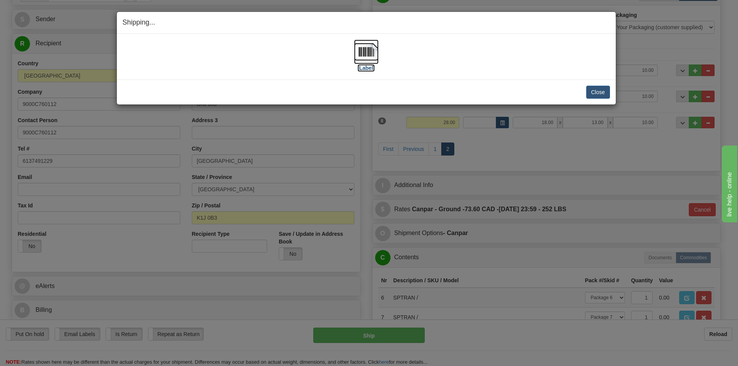
click at [370, 60] on img at bounding box center [366, 52] width 25 height 25
click at [589, 93] on button "Close" at bounding box center [598, 92] width 24 height 13
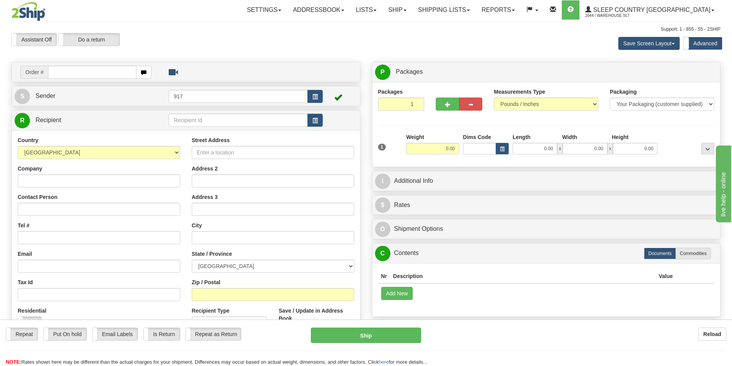
click at [96, 71] on input "text" at bounding box center [92, 72] width 88 height 13
type input "9000I131023"
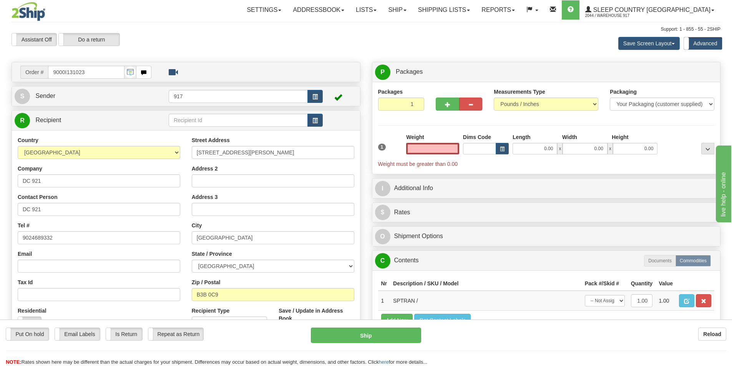
click at [446, 147] on input "text" at bounding box center [432, 149] width 53 height 12
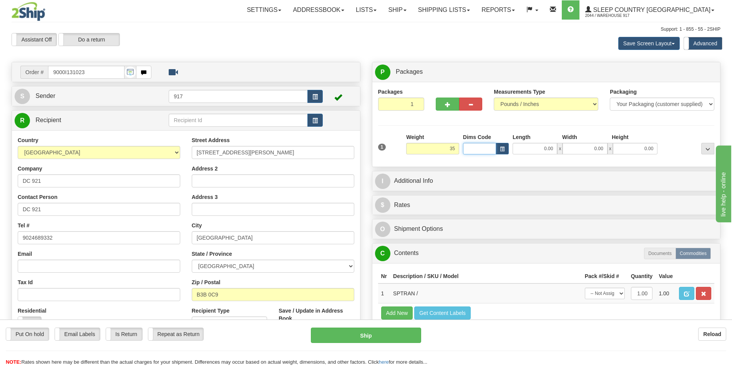
type input "35.00"
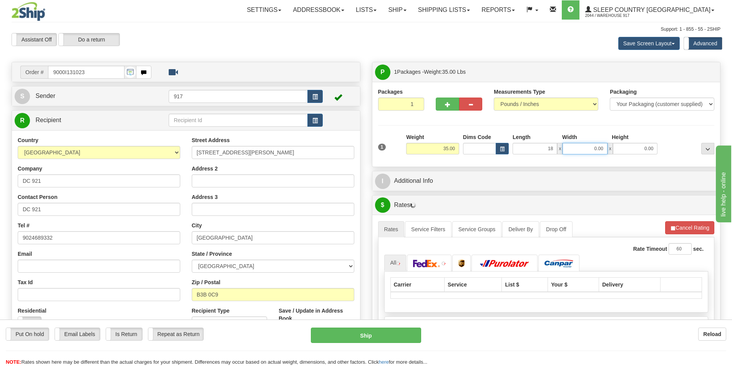
type input "18.00"
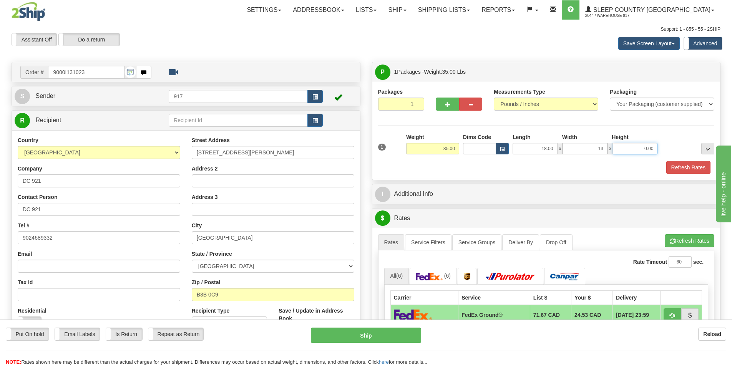
type input "13.00"
type input "10.00"
click at [444, 106] on button "button" at bounding box center [447, 104] width 23 height 13
type input "2"
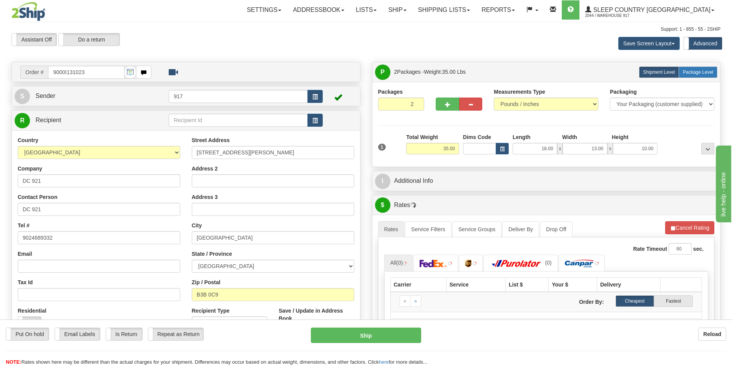
click at [707, 73] on span "Package Level" at bounding box center [698, 72] width 30 height 5
radio input "true"
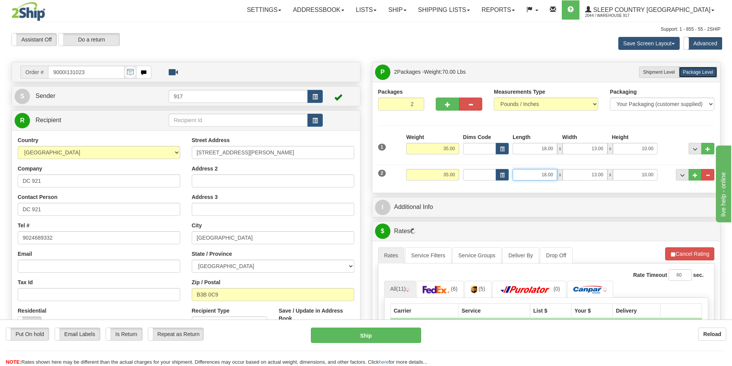
click at [546, 178] on input "18.00" at bounding box center [535, 175] width 45 height 12
click at [609, 192] on div "Packages 2 2 Measurements Type" at bounding box center [546, 137] width 348 height 111
click at [689, 256] on button "Refresh Rates" at bounding box center [690, 253] width 50 height 13
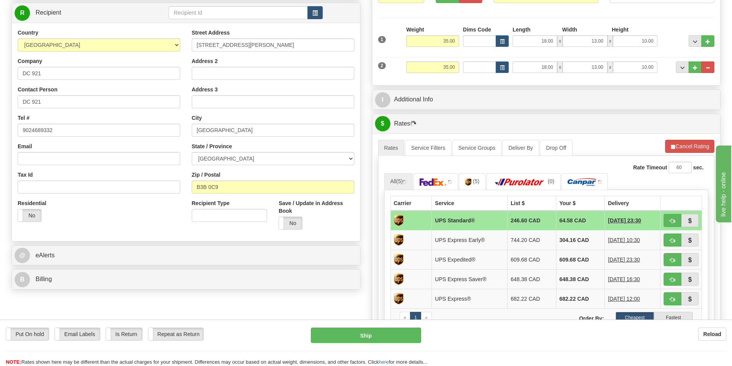
scroll to position [115, 0]
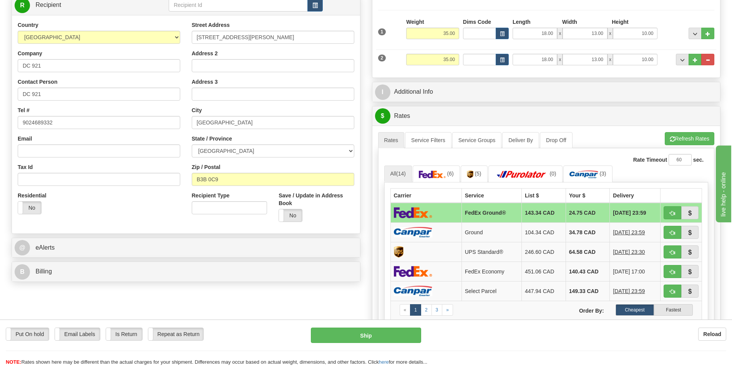
click at [508, 212] on td "FedEx Ground®" at bounding box center [491, 213] width 60 height 20
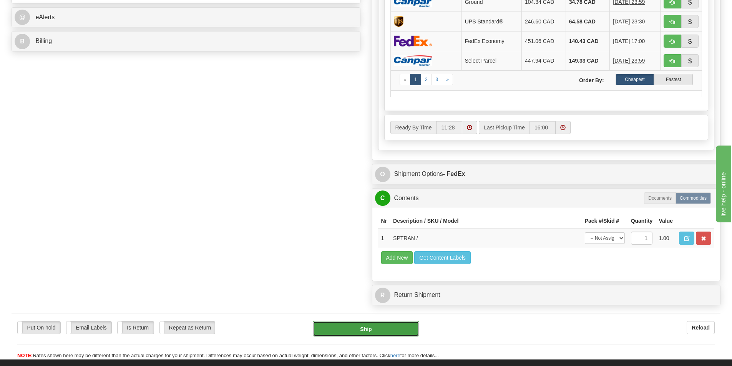
click at [378, 331] on button "Ship" at bounding box center [366, 328] width 106 height 15
type input "92"
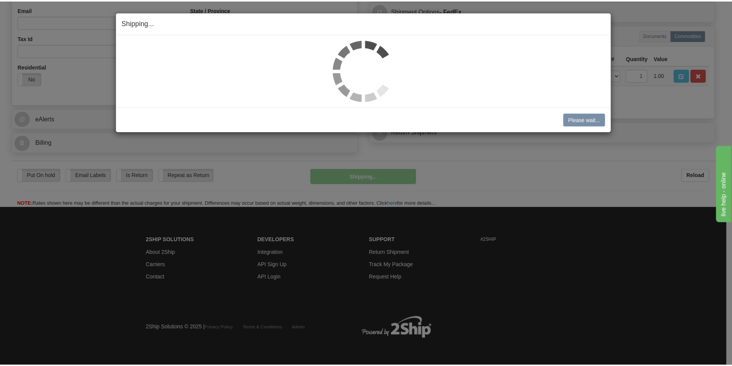
scroll to position [245, 0]
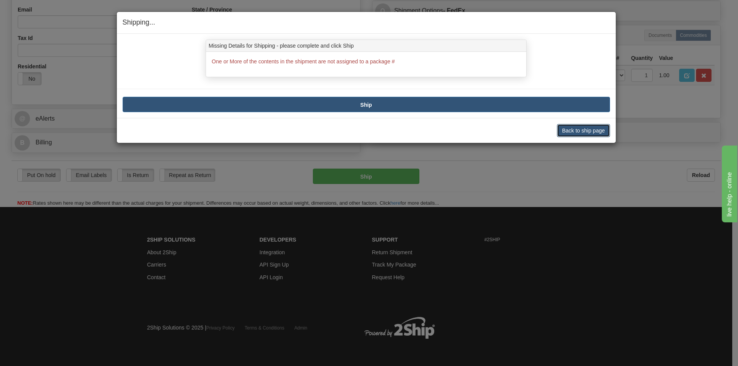
click at [582, 127] on button "Back to ship page" at bounding box center [583, 130] width 53 height 13
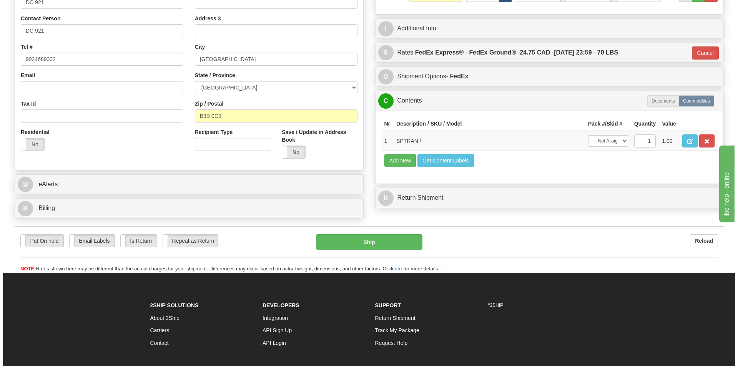
scroll to position [168, 0]
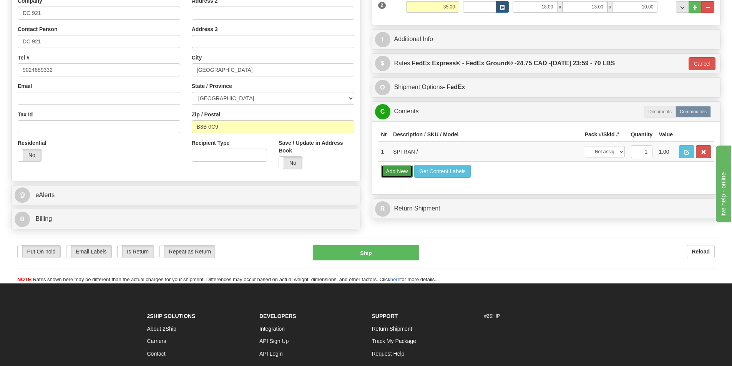
click at [391, 169] on button "Add New" at bounding box center [397, 171] width 32 height 13
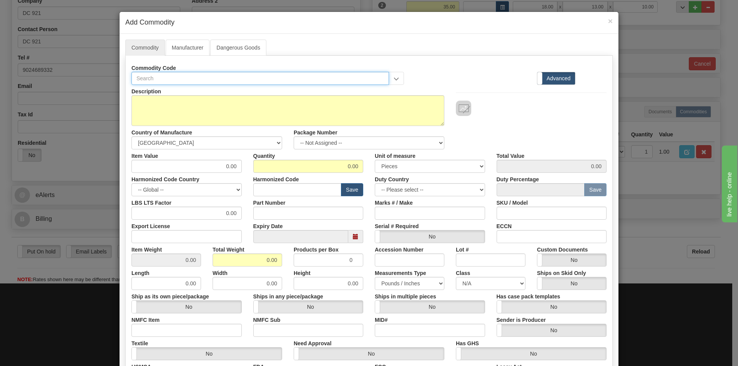
click at [155, 73] on input "text" at bounding box center [259, 78] width 257 height 13
type input "SPTRAN"
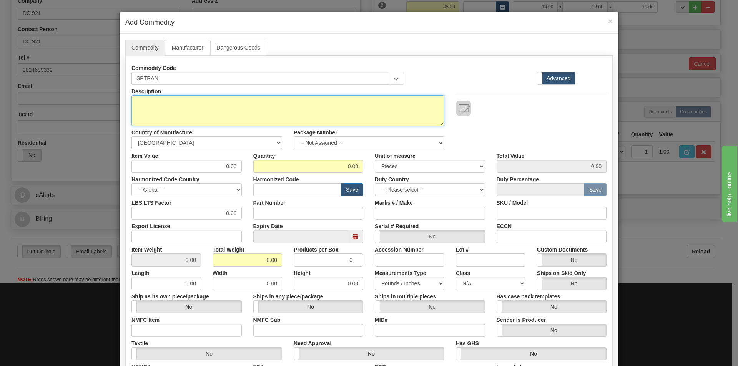
click at [176, 100] on textarea "Description" at bounding box center [287, 110] width 313 height 31
type textarea "SPTRAN"
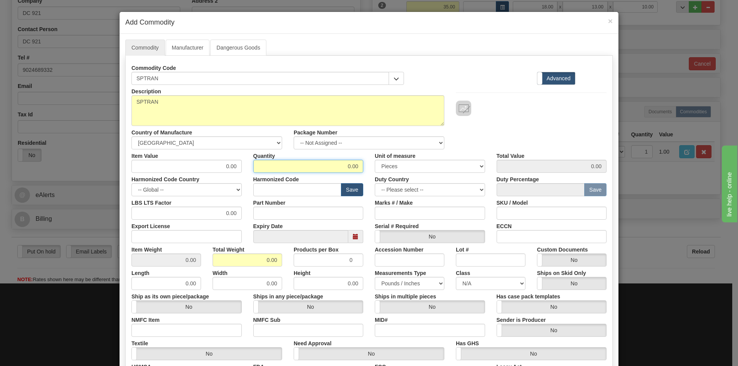
drag, startPoint x: 335, startPoint y: 161, endPoint x: 354, endPoint y: 166, distance: 19.0
click at [341, 161] on input "0.00" at bounding box center [308, 166] width 110 height 13
drag, startPoint x: 354, startPoint y: 166, endPoint x: 414, endPoint y: 173, distance: 60.8
click at [378, 168] on div "Item Value 0.00 Quantity 0.00 Unit of measure 3 Thousand Square Inches Adjustme…" at bounding box center [369, 160] width 486 height 23
drag, startPoint x: 342, startPoint y: 162, endPoint x: 415, endPoint y: 166, distance: 73.1
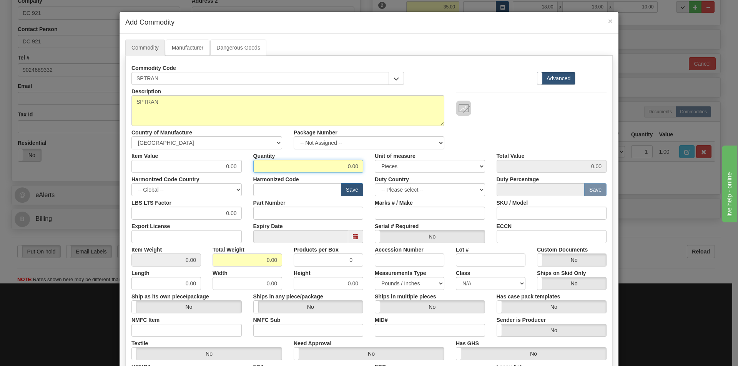
click at [415, 166] on div "Item Value 0.00 Quantity 0.00 Unit of measure 3 Thousand Square Inches Adjustme…" at bounding box center [369, 160] width 486 height 23
type input "1"
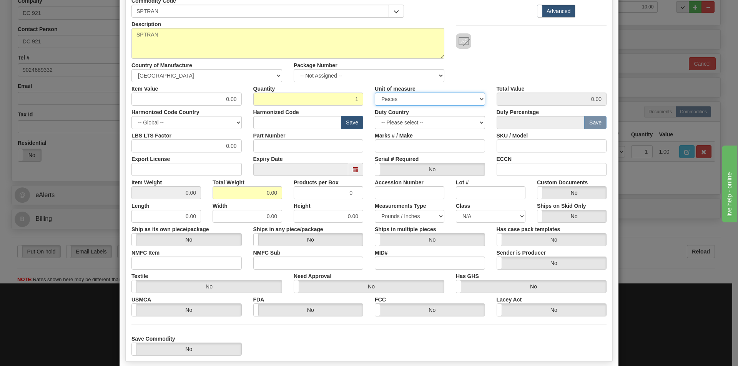
scroll to position [110, 0]
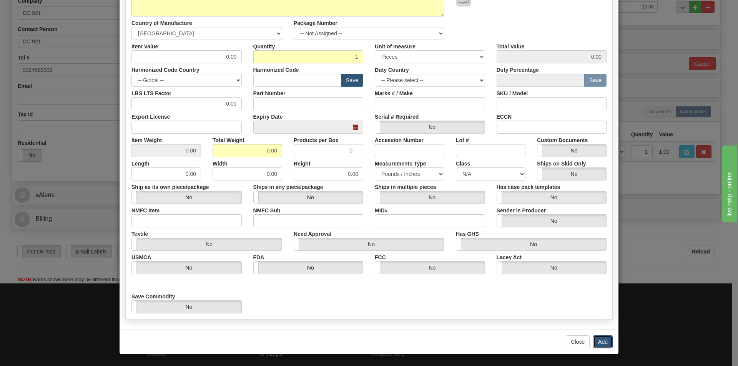
click at [602, 340] on button "Add" at bounding box center [603, 341] width 20 height 13
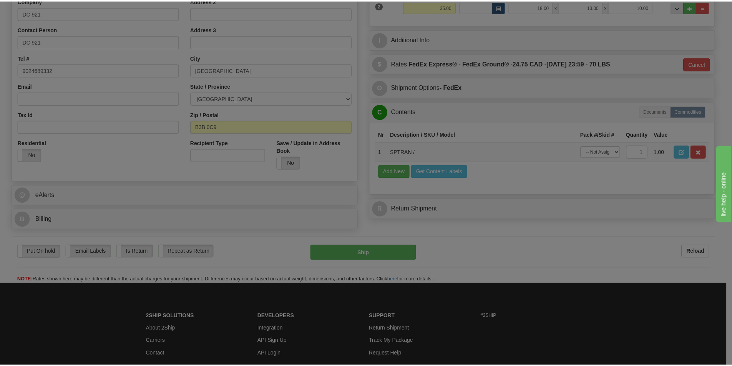
scroll to position [0, 0]
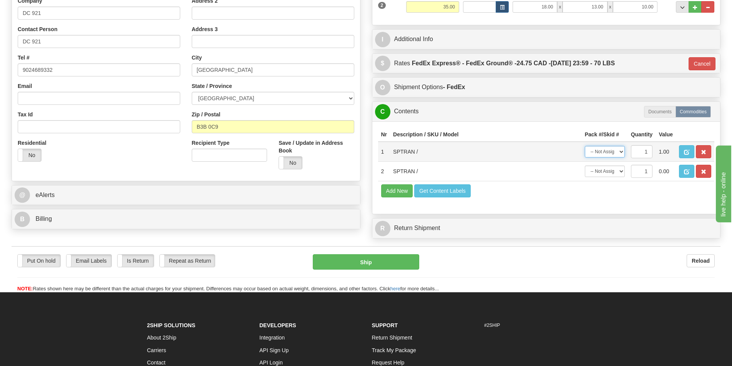
click at [599, 154] on select "-- Not Assigned -- Package 1 Package 2" at bounding box center [605, 152] width 40 height 12
select select "0"
click at [585, 146] on select "-- Not Assigned -- Package 1 Package 2" at bounding box center [605, 152] width 40 height 12
click at [610, 171] on select "-- Not Assigned -- Package 1 Package 2" at bounding box center [605, 172] width 40 height 12
select select "1"
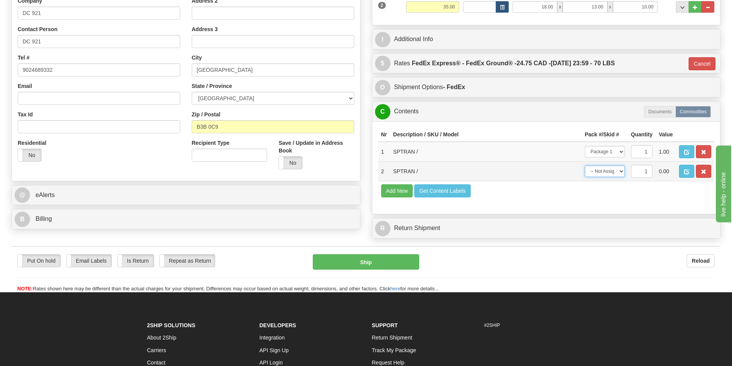
click at [585, 166] on select "-- Not Assigned -- Package 1 Package 2" at bounding box center [605, 172] width 40 height 12
click at [585, 206] on div "Nr Description / SKU / Model Pack #/Skid # Quantity Value 1 SPTRAN / -- Not Ass…" at bounding box center [546, 167] width 348 height 93
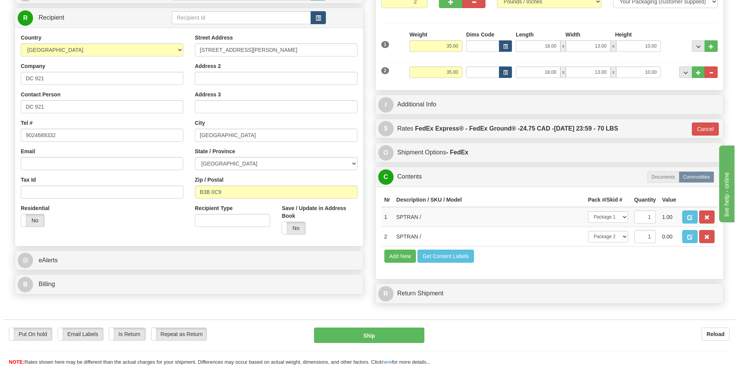
scroll to position [14, 0]
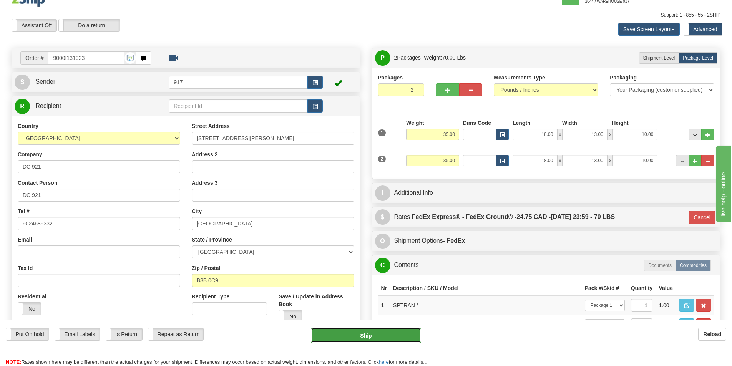
click at [396, 338] on button "Ship" at bounding box center [366, 335] width 110 height 15
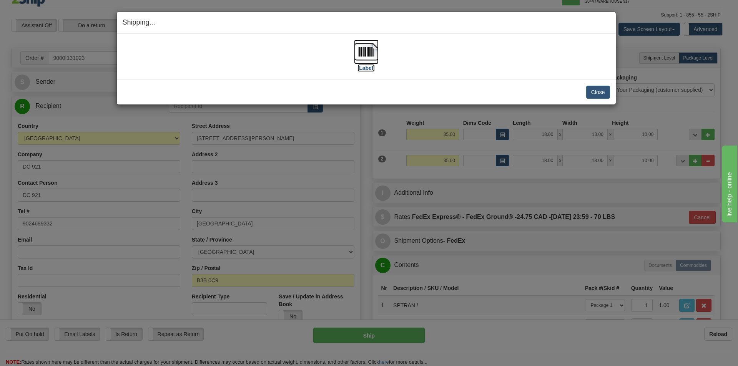
click at [375, 63] on img at bounding box center [366, 52] width 25 height 25
click at [597, 95] on button "Close" at bounding box center [598, 92] width 24 height 13
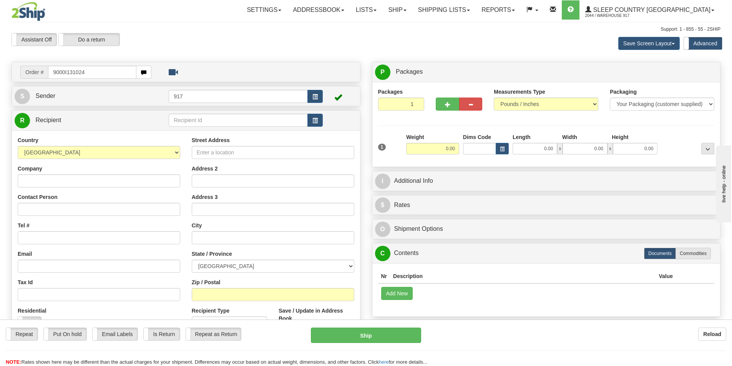
type input "9000I131024"
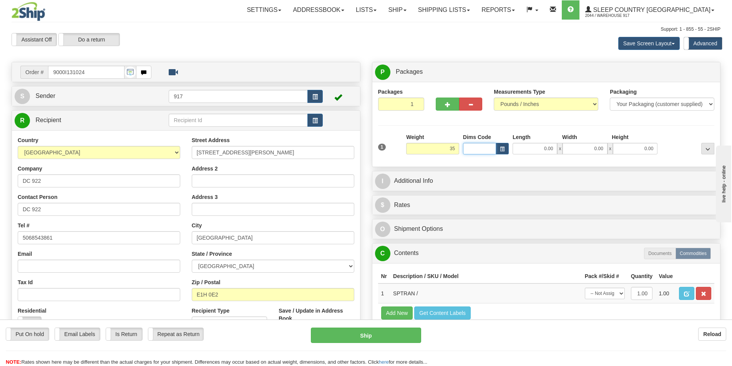
type input "35.00"
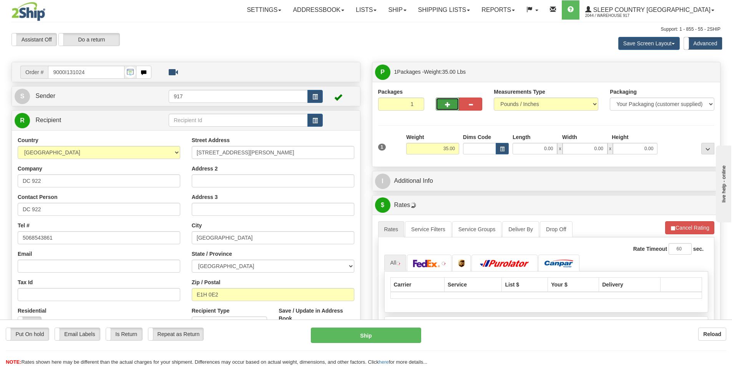
click at [444, 105] on button "button" at bounding box center [447, 104] width 23 height 13
click at [451, 106] on button "button" at bounding box center [447, 104] width 23 height 13
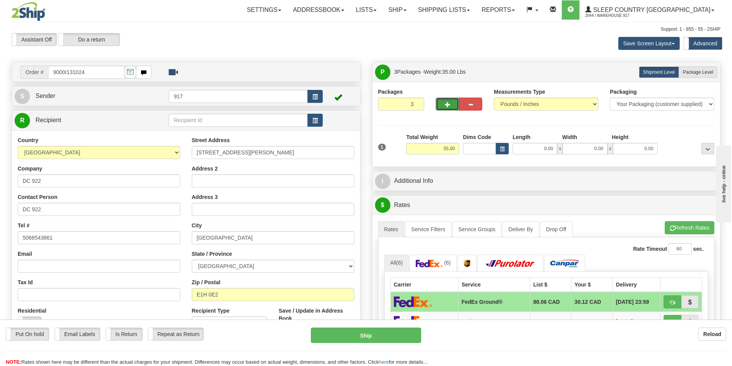
click at [451, 106] on button "button" at bounding box center [447, 104] width 23 height 13
type input "4"
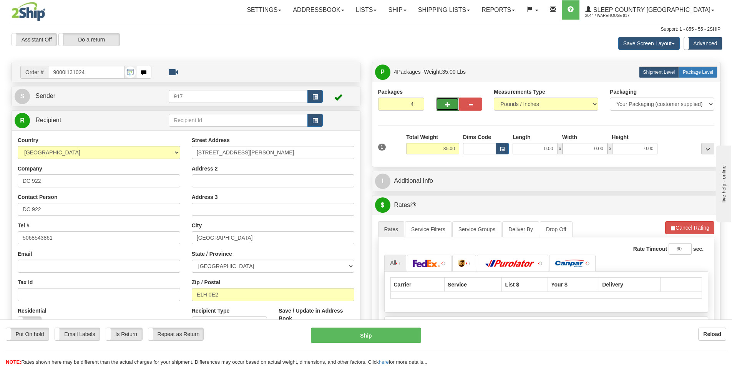
click at [702, 76] on label "Package Level Pack.." at bounding box center [698, 72] width 39 height 12
radio input "true"
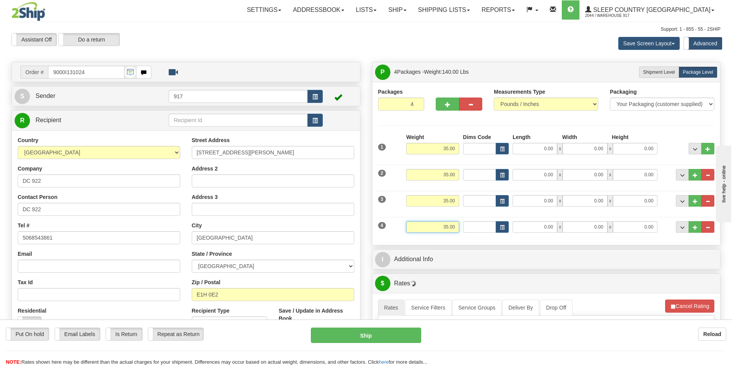
drag, startPoint x: 433, startPoint y: 229, endPoint x: 525, endPoint y: 236, distance: 92.5
click at [510, 235] on div "4 Weight 35.00 Dims Code Length Width Height" at bounding box center [546, 226] width 340 height 26
type input "28.00"
click at [542, 148] on input "0.00" at bounding box center [535, 149] width 45 height 12
type input "1"
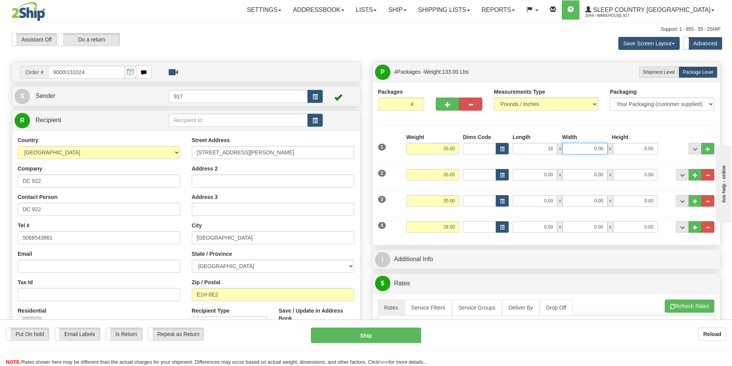
type input "18.00"
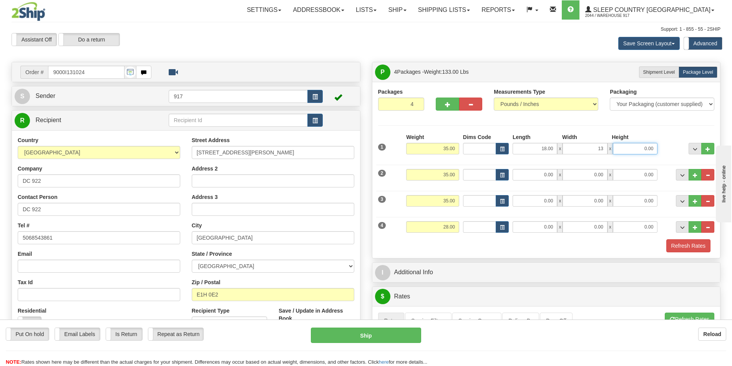
type input "13.00"
type input "10.00"
type input "18.00"
type input "13.00"
type input "10.00"
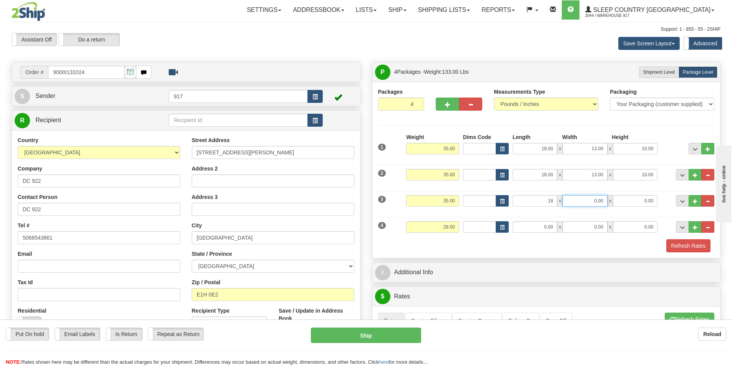
type input "18.00"
type input "13.00"
type input "10.00"
type input "13.00"
type input "10.00"
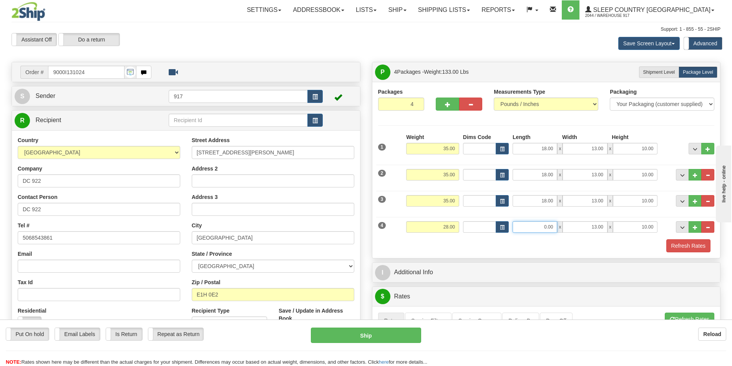
click at [584, 230] on div "0.00 x 13.00 x 10.00" at bounding box center [585, 227] width 145 height 12
type input "18.00"
click at [691, 244] on button "Refresh Rates" at bounding box center [688, 245] width 44 height 13
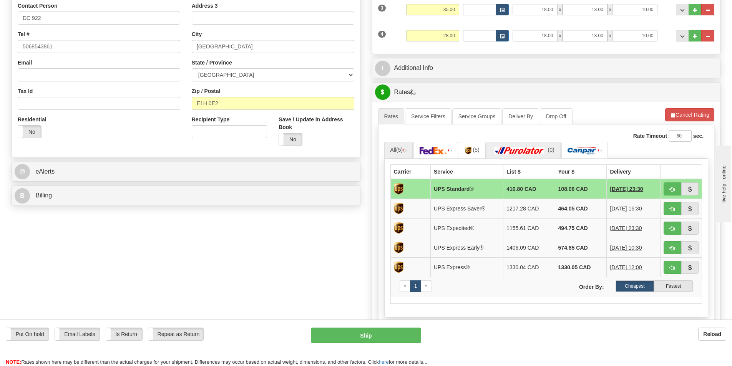
scroll to position [192, 0]
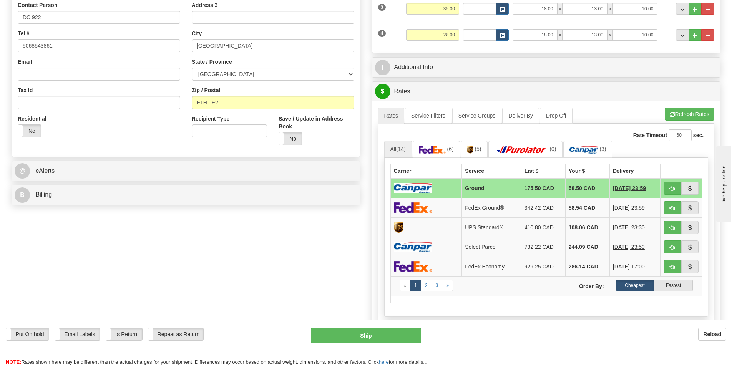
click at [492, 189] on td "Ground" at bounding box center [491, 188] width 59 height 20
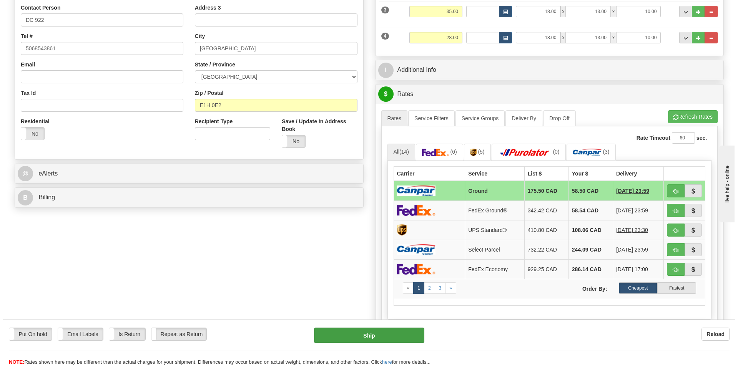
scroll to position [231, 0]
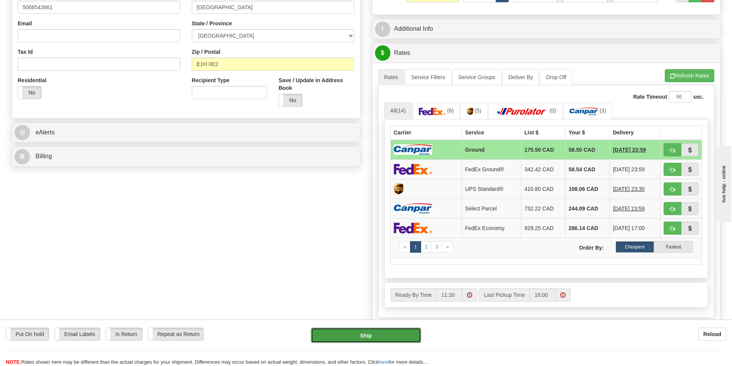
click at [359, 337] on button "Ship" at bounding box center [366, 335] width 110 height 15
type input "1"
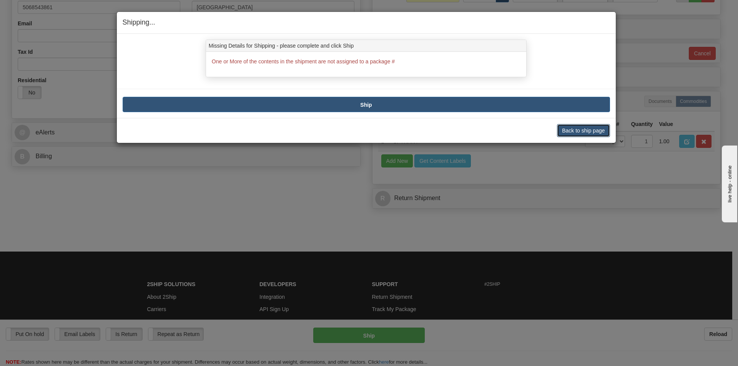
click at [577, 130] on button "Back to ship page" at bounding box center [583, 130] width 53 height 13
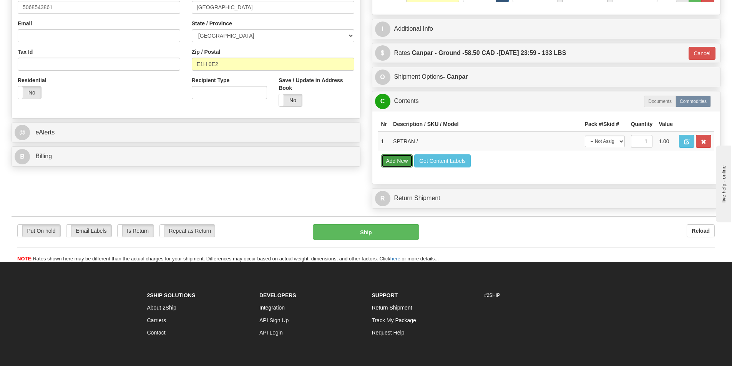
click at [397, 158] on button "Add New" at bounding box center [397, 160] width 32 height 13
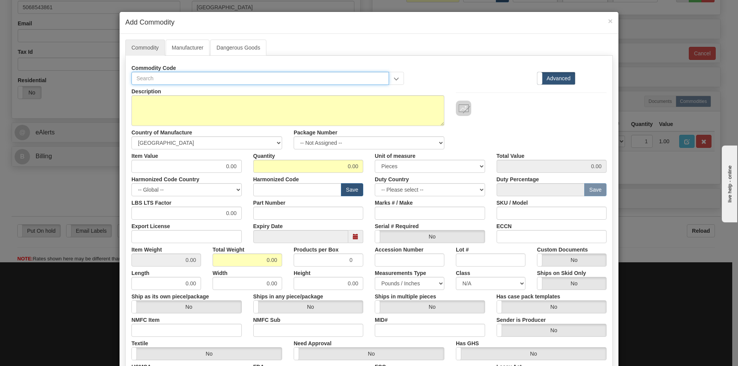
click at [199, 84] on input "text" at bounding box center [259, 78] width 257 height 13
type input "SPTRAN"
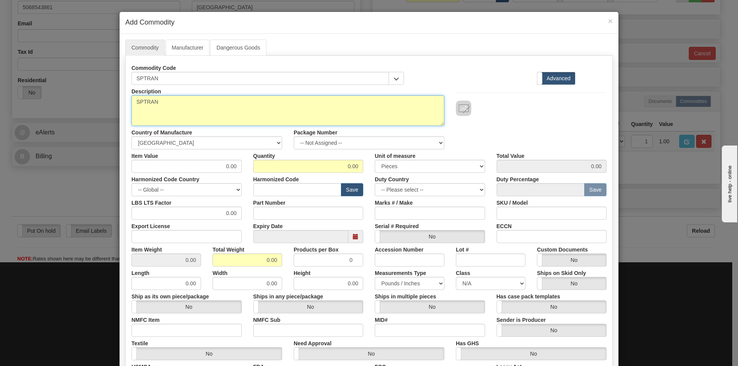
type textarea "SPTRAN"
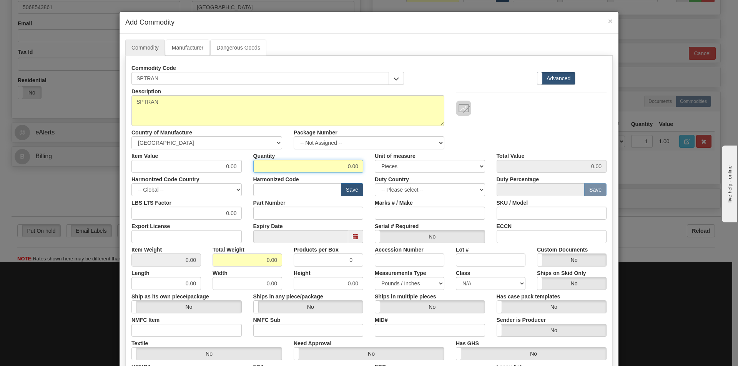
drag, startPoint x: 342, startPoint y: 169, endPoint x: 521, endPoint y: 178, distance: 179.7
click at [449, 169] on div "Item Value 0.00 Quantity 0.00 Unit of measure 3 Thousand Square Inches Adjustme…" at bounding box center [369, 160] width 486 height 23
type input "1"
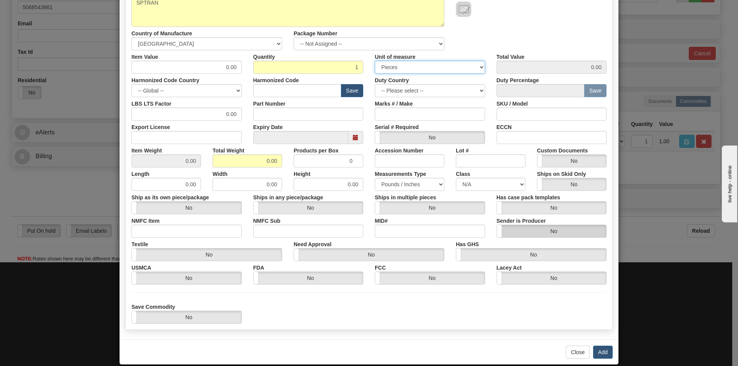
scroll to position [110, 0]
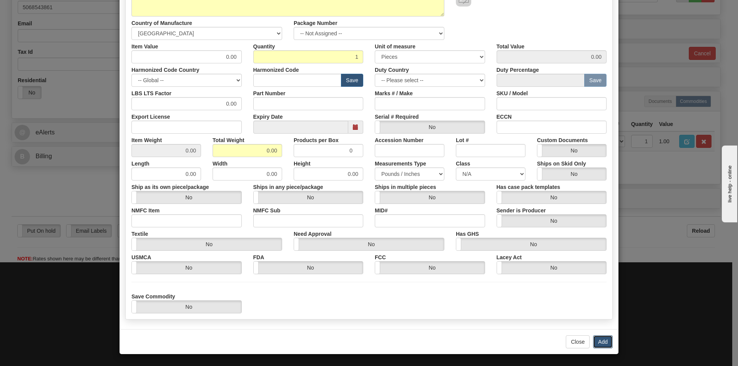
click at [600, 340] on button "Add" at bounding box center [603, 341] width 20 height 13
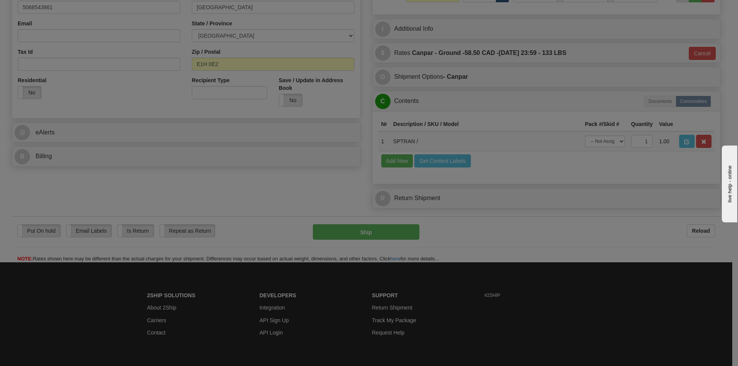
scroll to position [0, 0]
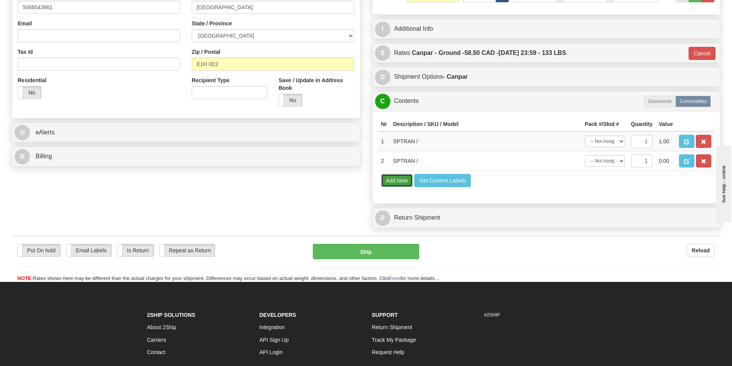
click at [400, 179] on button "Add New" at bounding box center [397, 180] width 32 height 13
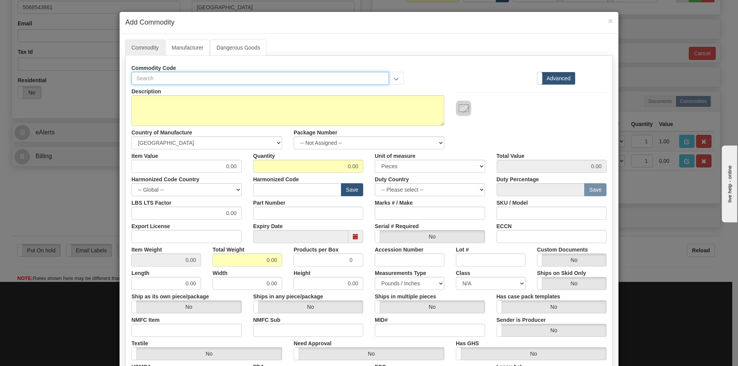
click at [189, 78] on input "text" at bounding box center [259, 78] width 257 height 13
type input "SPTRAN"
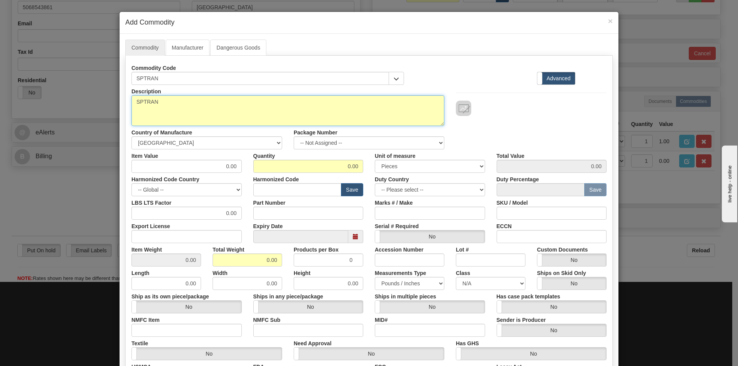
type textarea "SPTRAN"
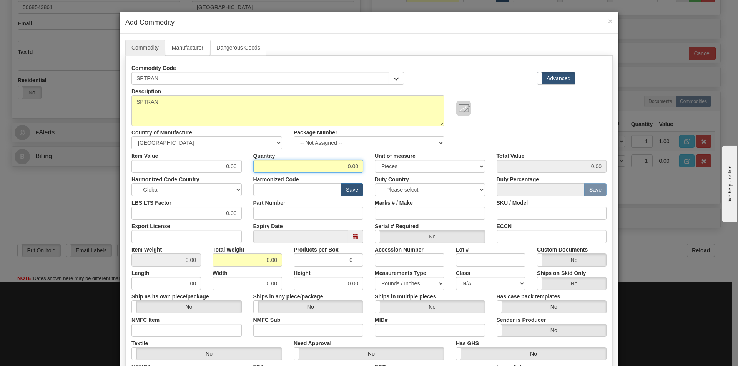
drag, startPoint x: 344, startPoint y: 165, endPoint x: 559, endPoint y: 196, distance: 217.4
click at [466, 174] on div "Description SPTRAN Country of Manufacture -- Unknown -- AFGHANISTAN ALAND ISLAN…" at bounding box center [368, 254] width 475 height 338
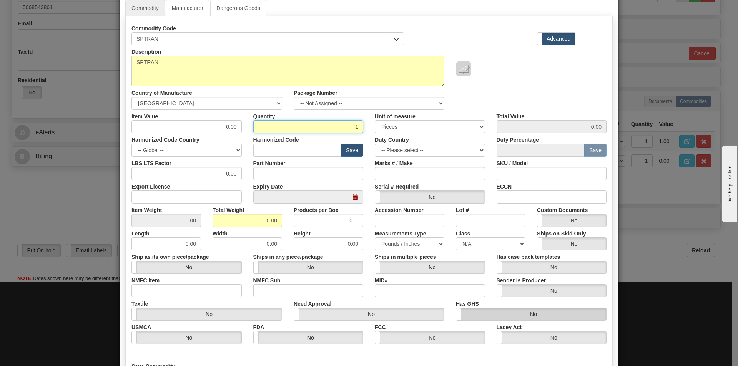
scroll to position [110, 0]
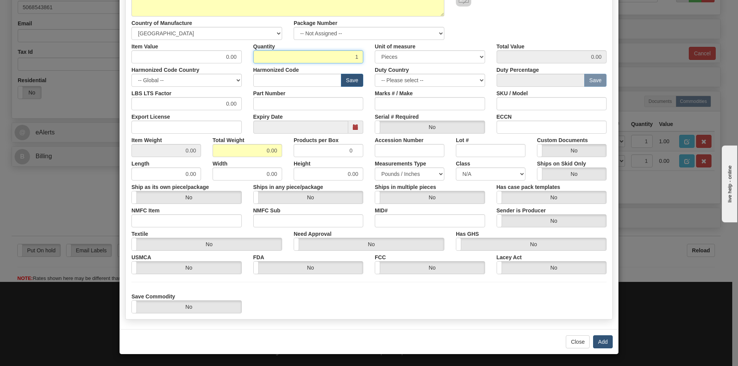
type input "1"
drag, startPoint x: 597, startPoint y: 338, endPoint x: 602, endPoint y: 339, distance: 5.1
click at [597, 339] on button "Add" at bounding box center [603, 341] width 20 height 13
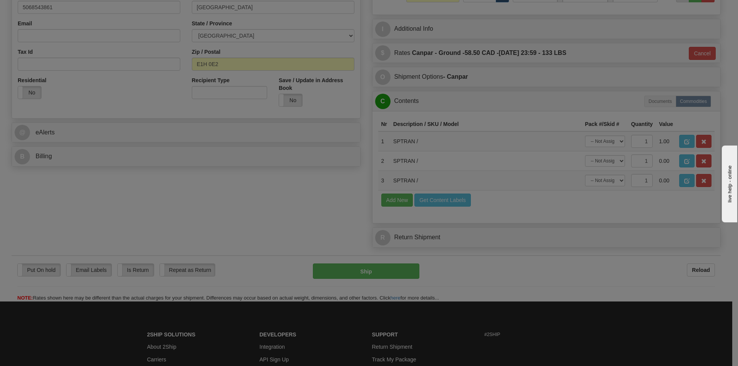
scroll to position [0, 0]
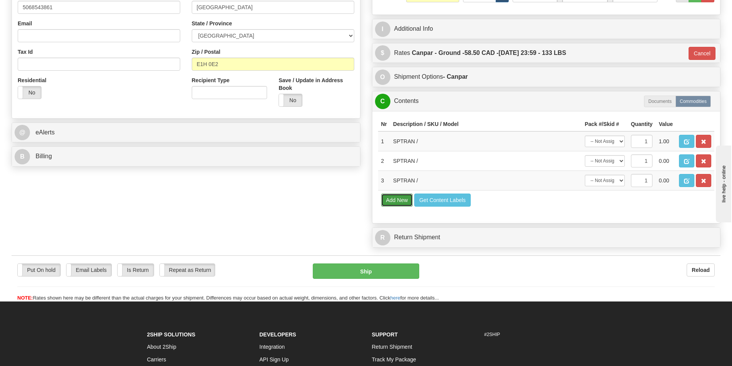
click at [400, 201] on button "Add New" at bounding box center [397, 200] width 32 height 13
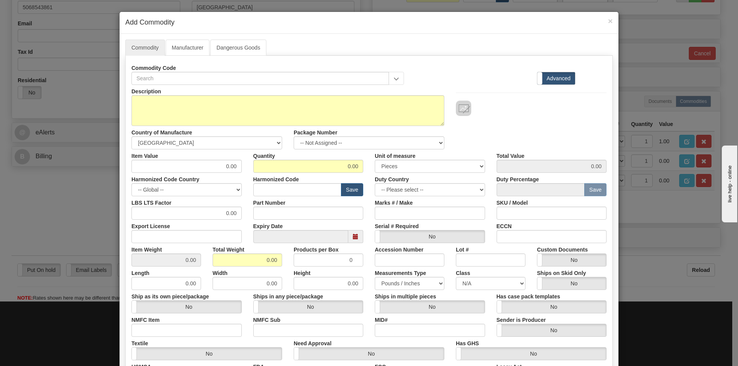
click at [191, 87] on div "Description" at bounding box center [288, 105] width 324 height 41
click at [194, 81] on input "text" at bounding box center [259, 78] width 257 height 13
type input "SPTRAN"
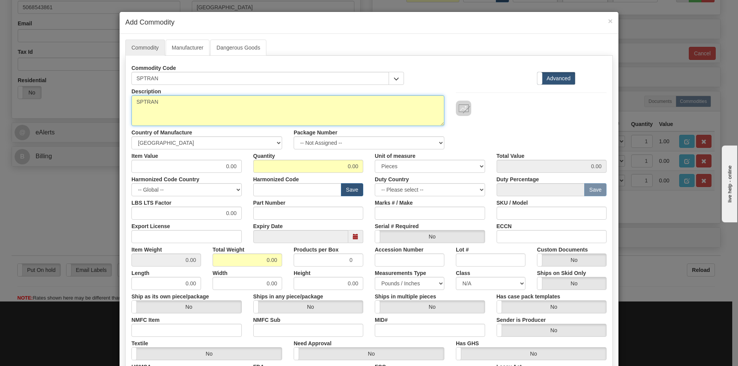
type textarea "SPTRAN"
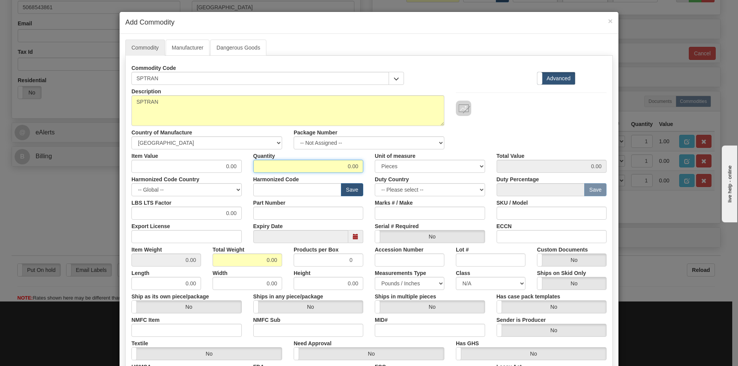
drag, startPoint x: 329, startPoint y: 169, endPoint x: 547, endPoint y: 143, distance: 219.5
click at [470, 162] on div "Item Value 0.00 Quantity 0.00 Unit of measure 3 Thousand Square Inches Adjustme…" at bounding box center [369, 160] width 486 height 23
type input "1"
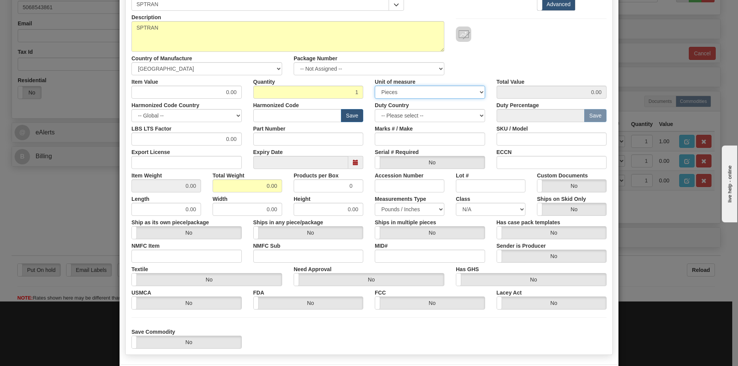
scroll to position [110, 0]
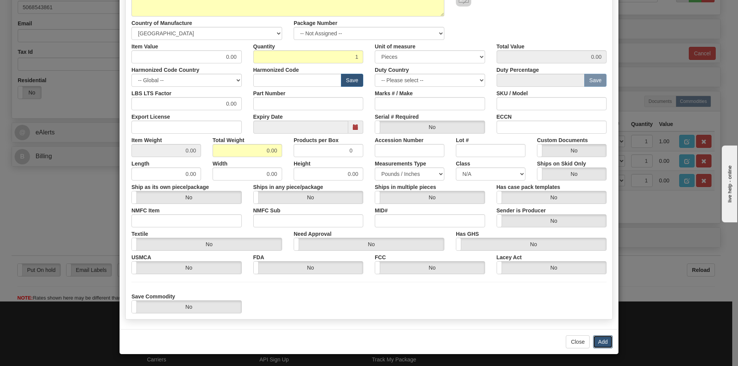
click at [604, 344] on button "Add" at bounding box center [603, 341] width 20 height 13
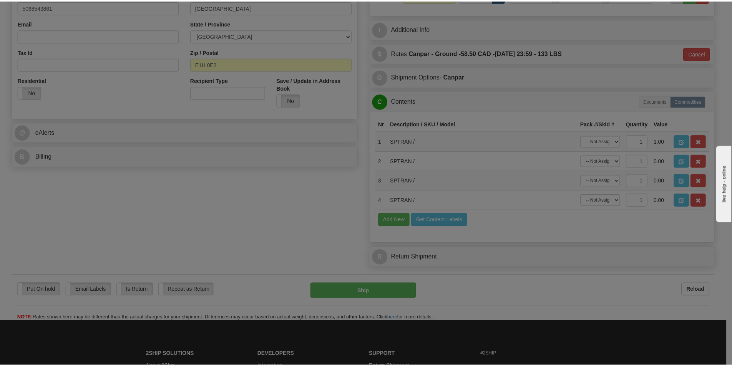
scroll to position [0, 0]
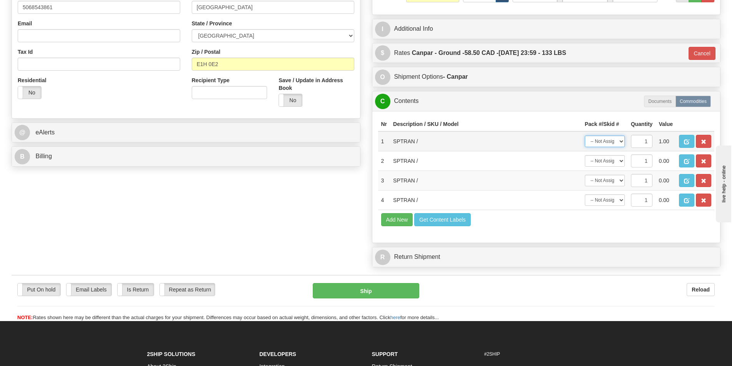
click at [609, 140] on select "-- Not Assigned -- Package 1 Package 2 Package 3 Package 4" at bounding box center [605, 142] width 40 height 12
select select "0"
click at [585, 136] on select "-- Not Assigned -- Package 1 Package 2 Package 3 Package 4" at bounding box center [605, 142] width 40 height 12
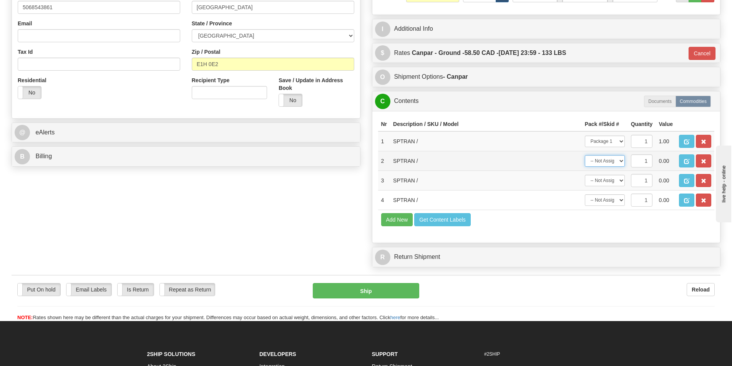
click at [607, 158] on select "-- Not Assigned -- Package 1 Package 2 Package 3 Package 4" at bounding box center [605, 161] width 40 height 12
select select "1"
click at [585, 155] on select "-- Not Assigned -- Package 1 Package 2 Package 3 Package 4" at bounding box center [605, 161] width 40 height 12
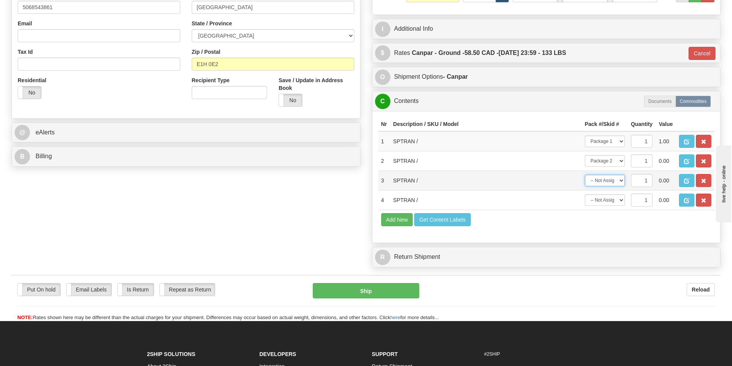
click at [612, 179] on select "-- Not Assigned -- Package 1 Package 2 Package 3 Package 4" at bounding box center [605, 181] width 40 height 12
select select "2"
click at [585, 175] on select "-- Not Assigned -- Package 1 Package 2 Package 3 Package 4" at bounding box center [605, 181] width 40 height 12
click at [612, 217] on td "Add New Get Content Labels" at bounding box center [546, 220] width 337 height 20
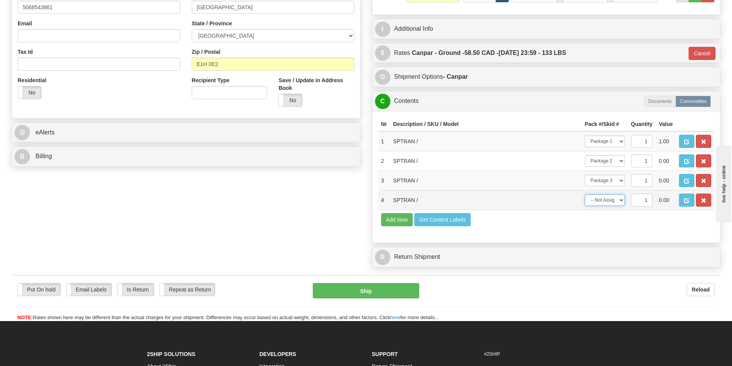
click at [616, 202] on select "-- Not Assigned -- Package 1 Package 2 Package 3 Package 4" at bounding box center [605, 200] width 40 height 12
select select "3"
click at [585, 194] on select "-- Not Assigned -- Package 1 Package 2 Package 3 Package 4" at bounding box center [605, 200] width 40 height 12
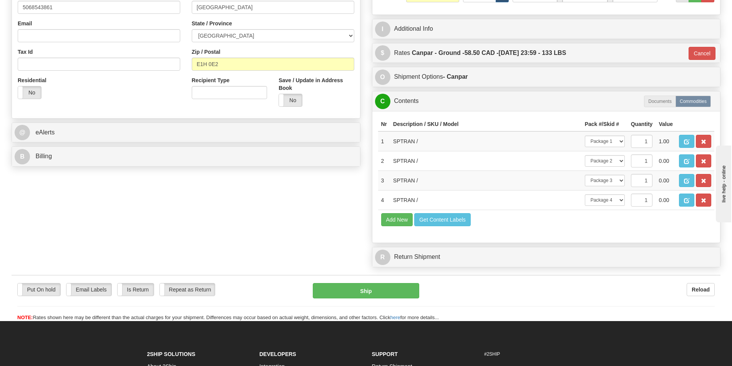
click at [551, 241] on div "Nr Description / SKU / Model Pack #/Skid # Quantity Value 1 SPTRAN / -- Not Ass…" at bounding box center [546, 177] width 348 height 132
drag, startPoint x: 539, startPoint y: 229, endPoint x: 528, endPoint y: 221, distance: 13.3
click at [539, 228] on td "Add New Get Content Labels" at bounding box center [546, 220] width 337 height 20
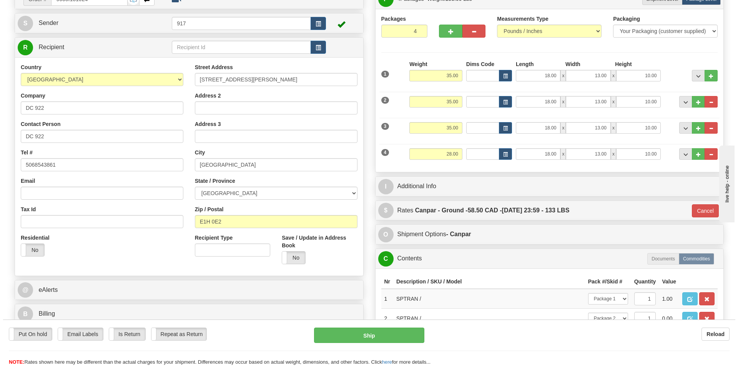
scroll to position [231, 0]
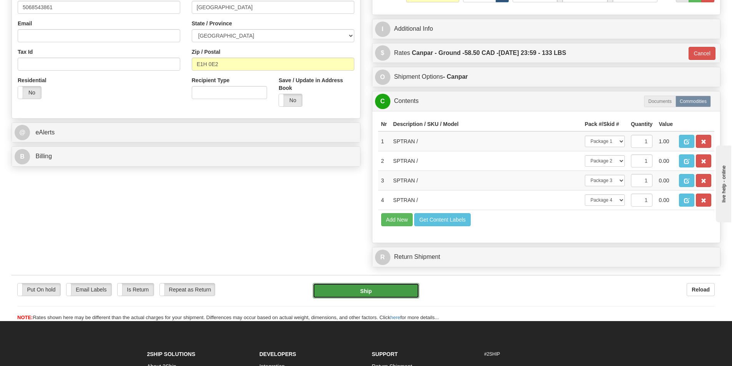
click at [390, 292] on button "Ship" at bounding box center [366, 290] width 106 height 15
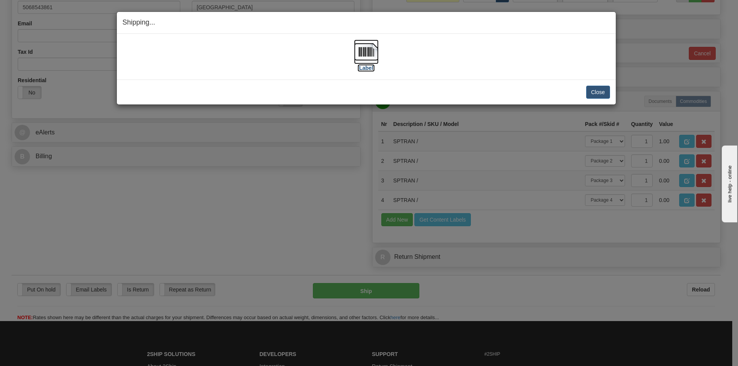
click at [365, 46] on img at bounding box center [366, 52] width 25 height 25
click at [598, 91] on button "Close" at bounding box center [598, 92] width 24 height 13
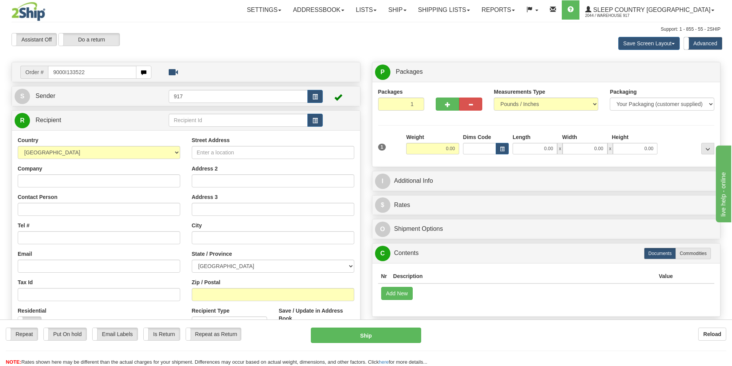
type input "9000I133522"
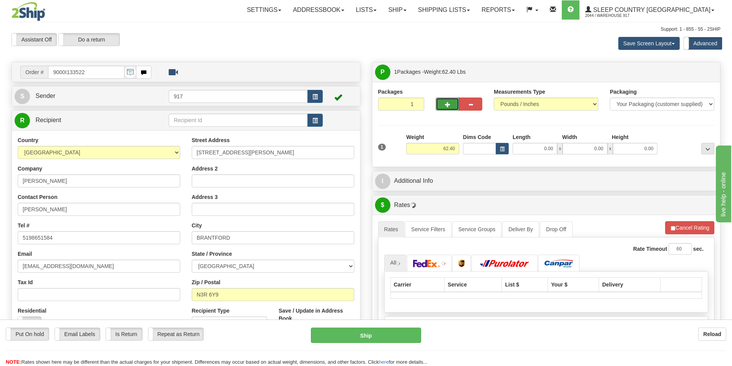
click at [445, 102] on span "button" at bounding box center [447, 104] width 5 height 5
type input "2"
click at [700, 73] on span "Package Level" at bounding box center [698, 72] width 30 height 5
radio input "true"
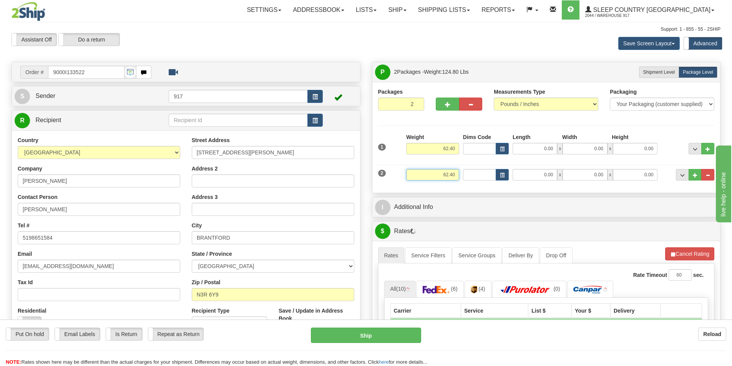
drag, startPoint x: 432, startPoint y: 174, endPoint x: 561, endPoint y: 186, distance: 129.2
click at [541, 184] on div "2 Weight 62.40 Dims Code Length Width Height" at bounding box center [546, 174] width 340 height 26
type input "50.00"
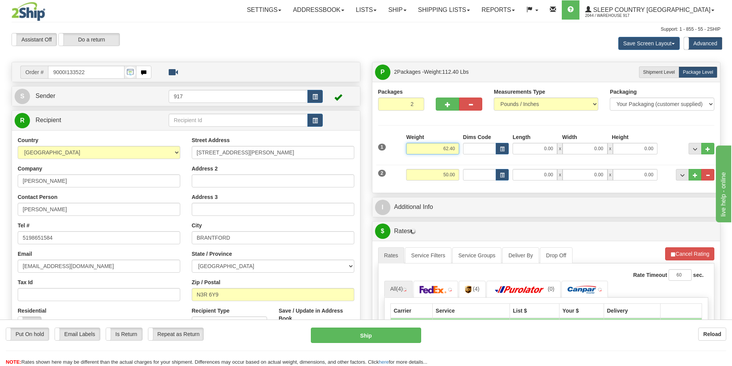
drag, startPoint x: 437, startPoint y: 152, endPoint x: 578, endPoint y: 161, distance: 141.7
click at [534, 158] on div "1 Weight 62.40 Dims Code x x" at bounding box center [546, 146] width 340 height 27
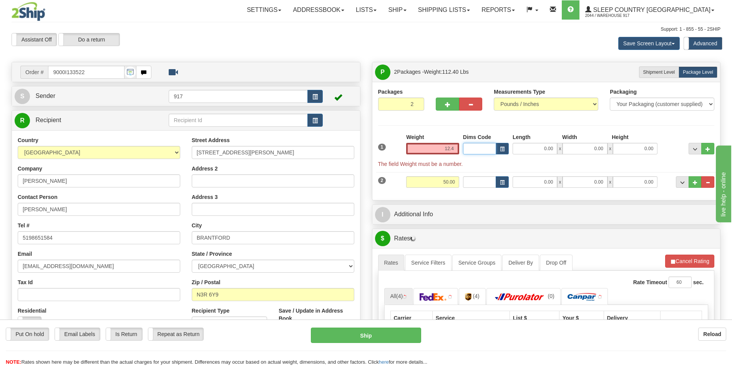
type input "12.40"
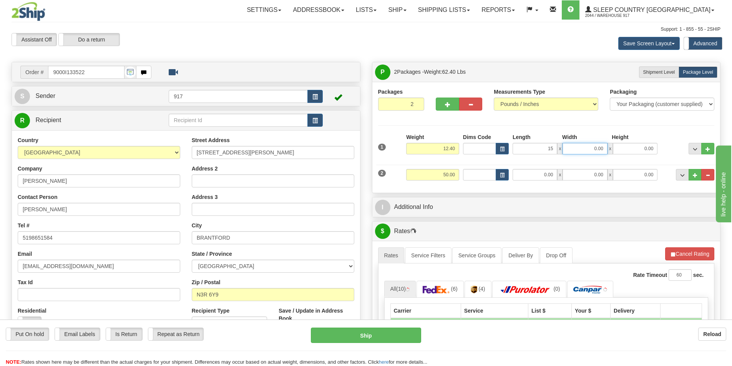
type input "15.00"
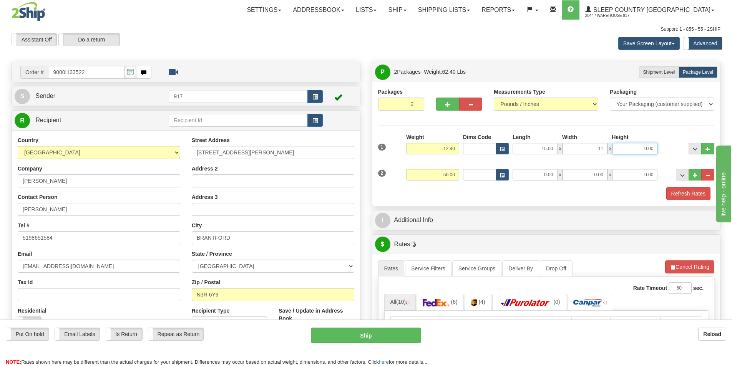
type input "11.00"
click at [535, 173] on input "0.00" at bounding box center [535, 175] width 45 height 12
type input "18.00"
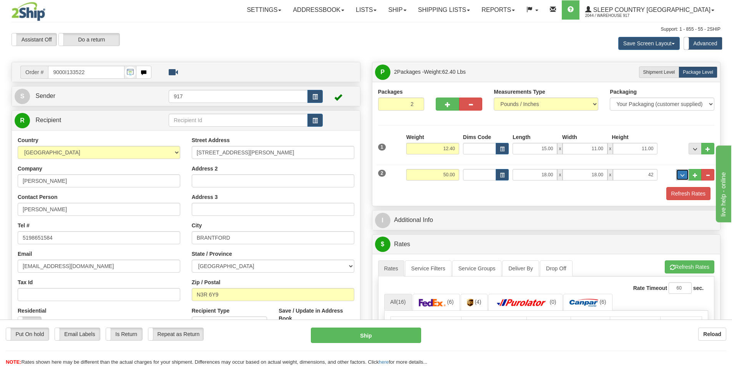
type input "42.00"
click at [682, 194] on button "Refresh Rates" at bounding box center [688, 193] width 44 height 13
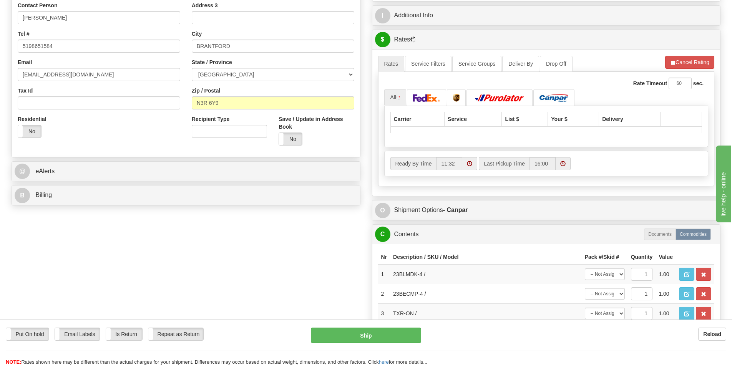
scroll to position [231, 0]
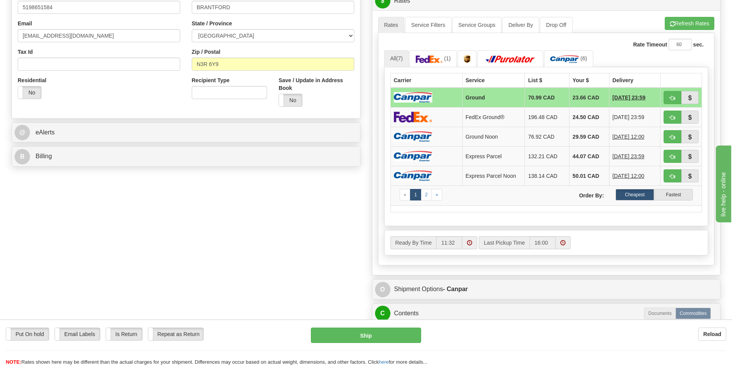
click at [449, 90] on td at bounding box center [426, 98] width 72 height 20
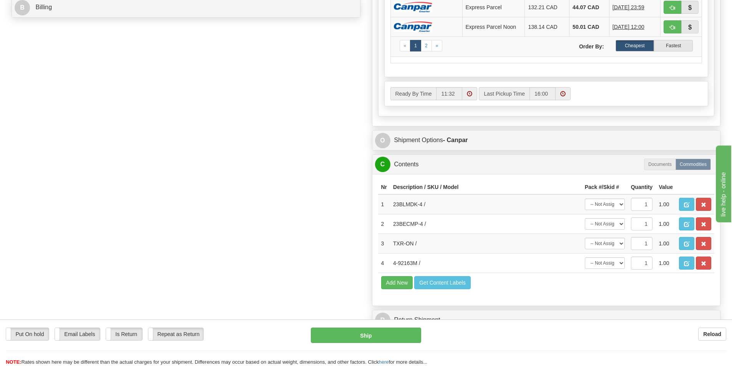
scroll to position [384, 0]
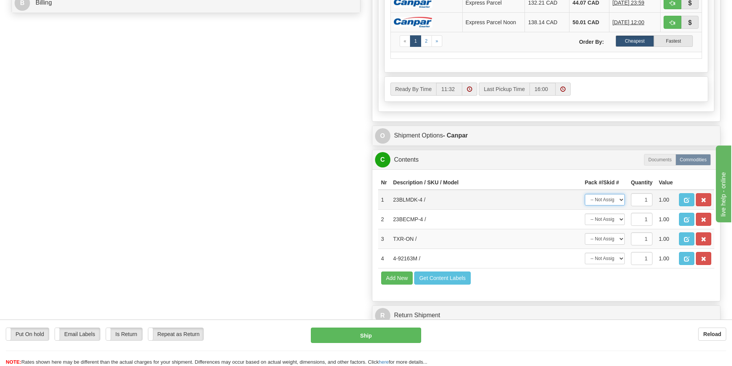
click at [592, 197] on select "-- Not Assigned -- Package 1 Package 2" at bounding box center [605, 200] width 40 height 12
select select "0"
click at [585, 194] on select "-- Not Assigned -- Package 1 Package 2" at bounding box center [605, 200] width 40 height 12
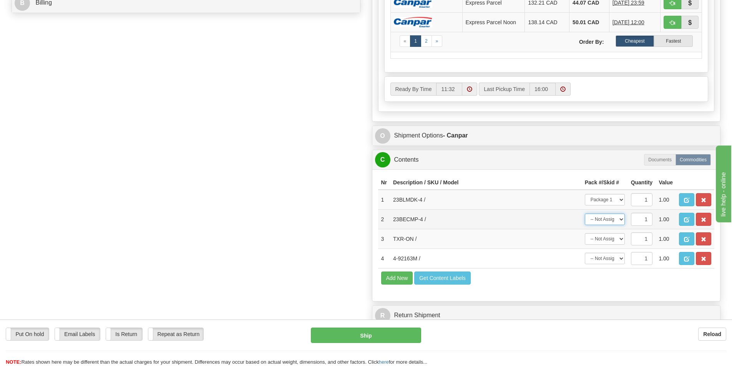
click at [600, 220] on select "-- Not Assigned -- Package 1 Package 2" at bounding box center [605, 220] width 40 height 12
select select "0"
click at [585, 214] on select "-- Not Assigned -- Package 1 Package 2" at bounding box center [605, 220] width 40 height 12
click at [600, 247] on td "-- Not Assigned -- Package 1 Package 2" at bounding box center [605, 239] width 46 height 20
click at [601, 242] on select "-- Not Assigned -- Package 1 Package 2" at bounding box center [605, 239] width 40 height 12
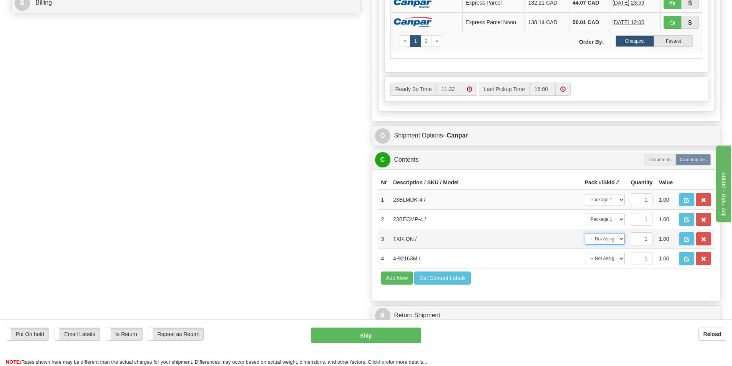
select select "1"
click at [585, 233] on select "-- Not Assigned -- Package 1 Package 2" at bounding box center [605, 239] width 40 height 12
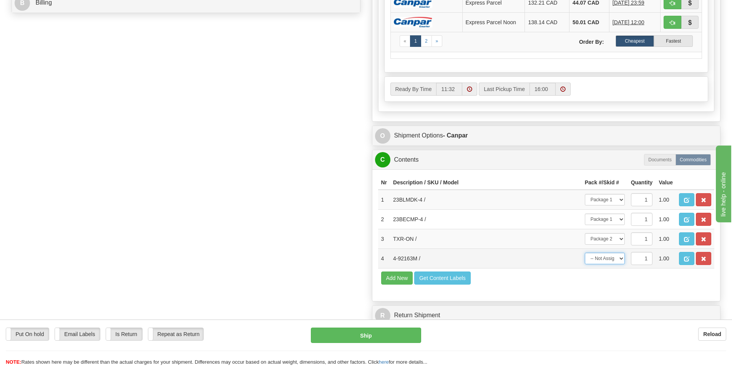
click at [601, 261] on select "-- Not Assigned -- Package 1 Package 2" at bounding box center [605, 259] width 40 height 12
select select "1"
click at [585, 253] on select "-- Not Assigned -- Package 1 Package 2" at bounding box center [605, 259] width 40 height 12
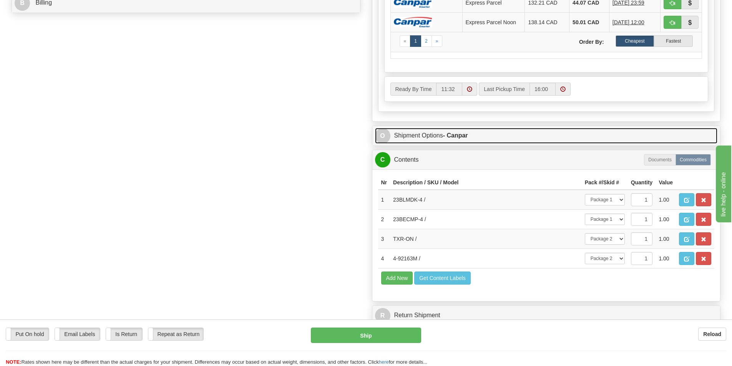
click at [457, 141] on link "O Shipment Options - Canpar" at bounding box center [546, 136] width 343 height 16
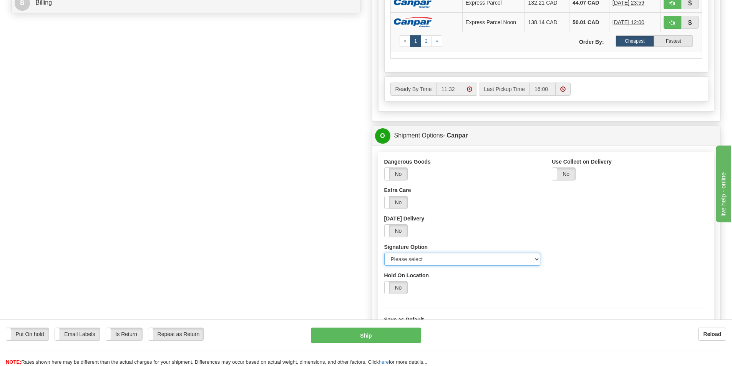
click at [480, 262] on select "Please select No Signature Required Signature Required Adult Signature" at bounding box center [462, 259] width 156 height 13
select select "2"
click at [384, 253] on select "Please select No Signature Required Signature Required Adult Signature" at bounding box center [462, 259] width 156 height 13
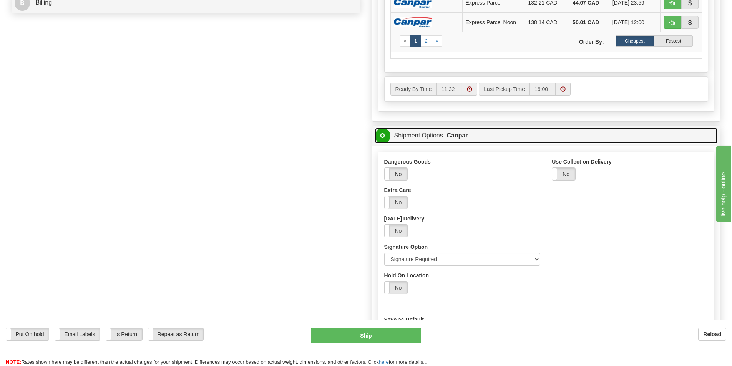
click at [449, 141] on link "O Shipment Options - Canpar" at bounding box center [546, 136] width 343 height 16
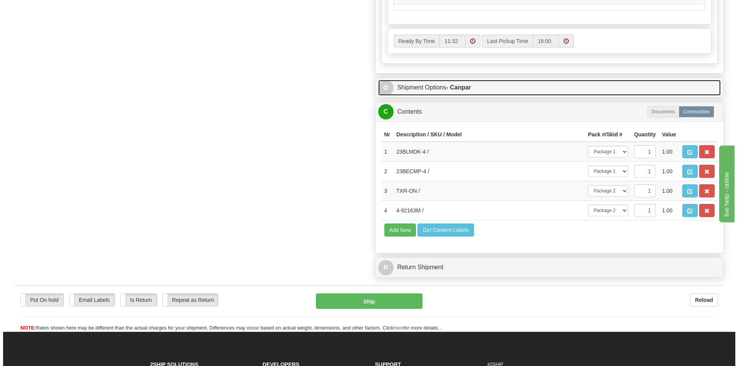
scroll to position [500, 0]
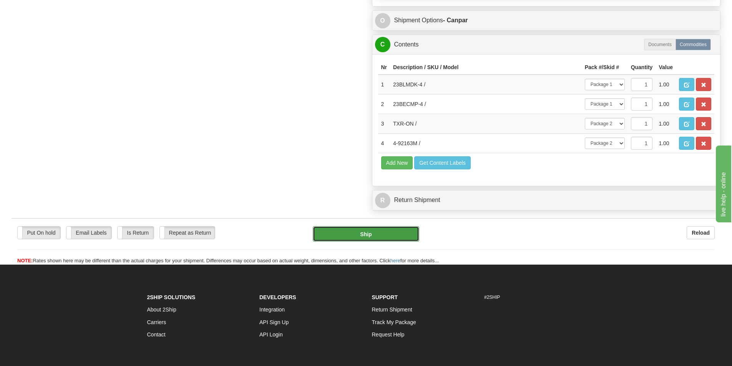
click at [358, 236] on button "Ship" at bounding box center [366, 233] width 106 height 15
type input "1"
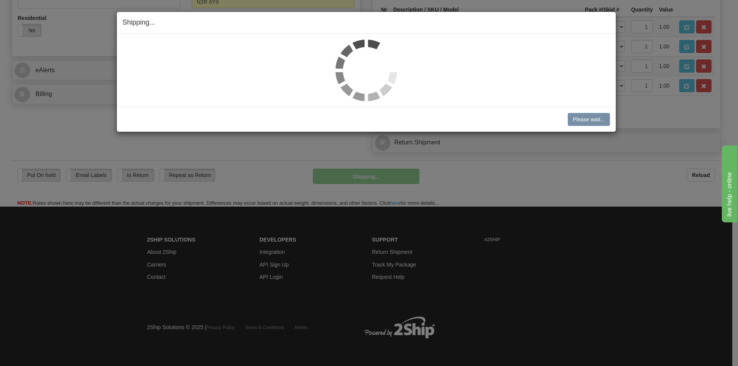
scroll to position [293, 0]
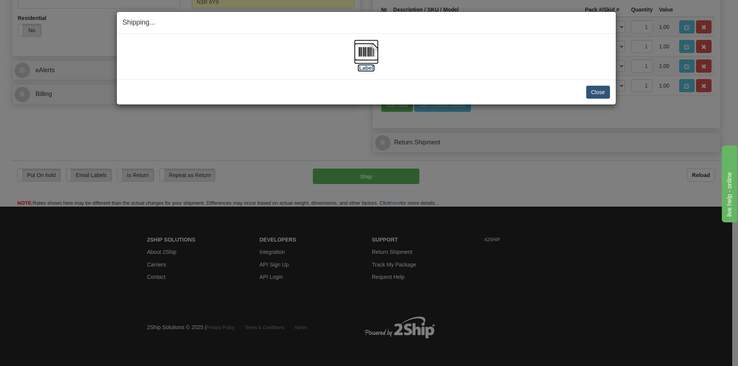
click at [370, 54] on img at bounding box center [366, 52] width 25 height 25
click at [601, 90] on button "Close" at bounding box center [598, 92] width 24 height 13
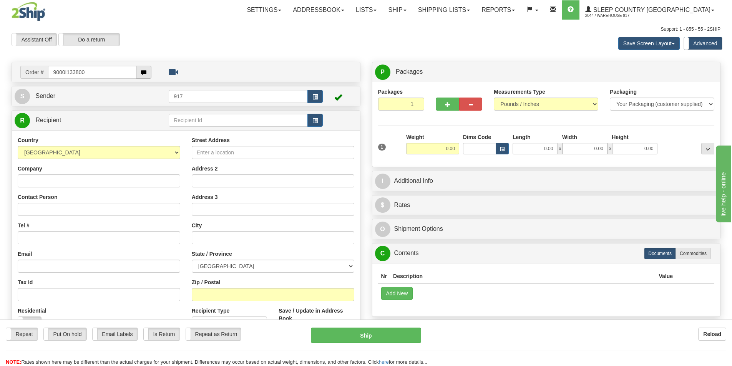
type input "9000I133800"
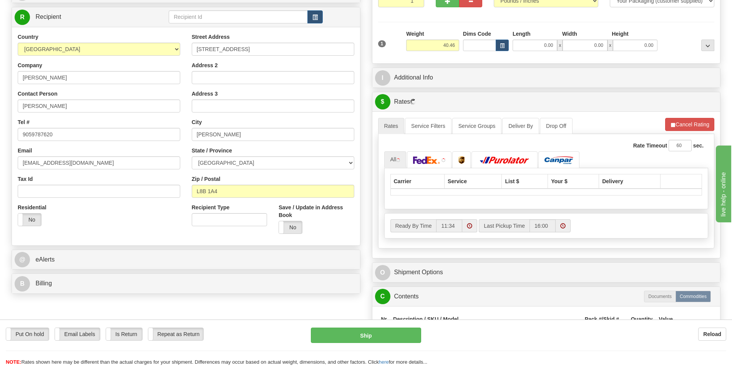
scroll to position [115, 0]
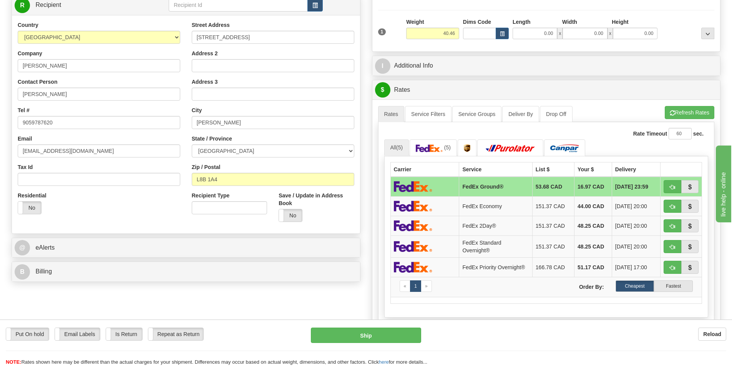
click at [452, 185] on td at bounding box center [424, 187] width 69 height 20
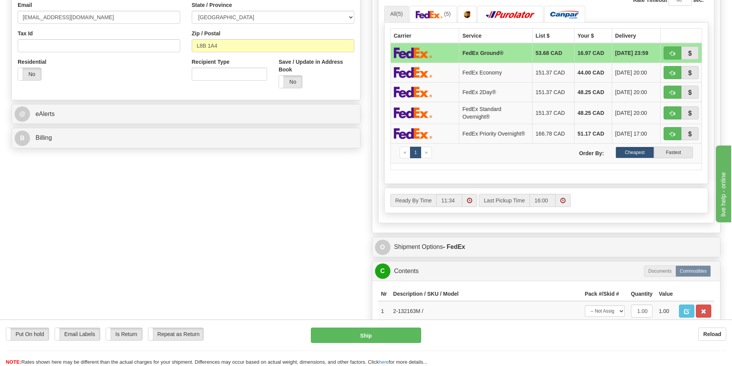
scroll to position [307, 0]
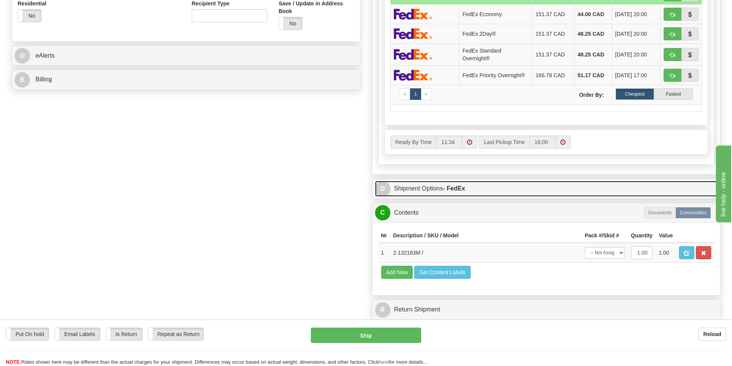
click at [413, 184] on link "O Shipment Options - FedEx" at bounding box center [546, 189] width 343 height 16
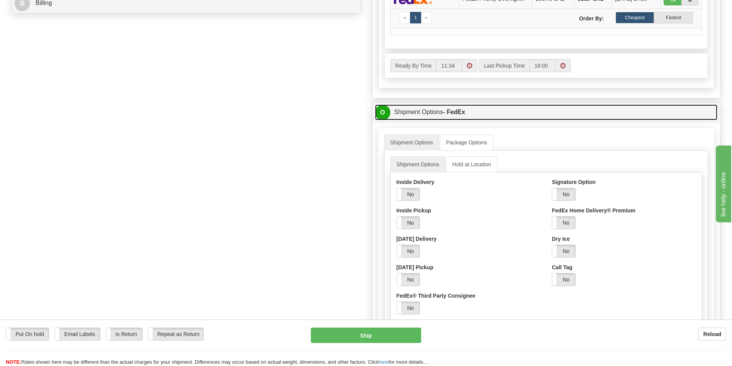
scroll to position [384, 0]
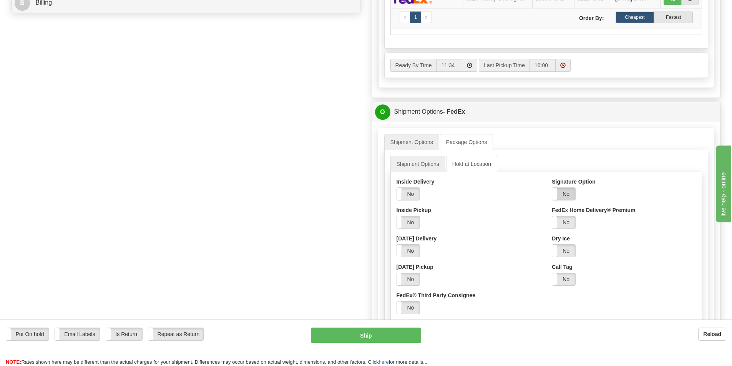
click at [562, 197] on label "No" at bounding box center [563, 194] width 23 height 12
drag, startPoint x: 586, startPoint y: 224, endPoint x: 586, endPoint y: 228, distance: 4.6
click at [586, 224] on select "Adult Direct Indirect No Signature Required Service Default" at bounding box center [585, 222] width 66 height 13
select select "2"
click at [552, 216] on select "Adult Direct Indirect No Signature Required Service Default" at bounding box center [585, 222] width 66 height 13
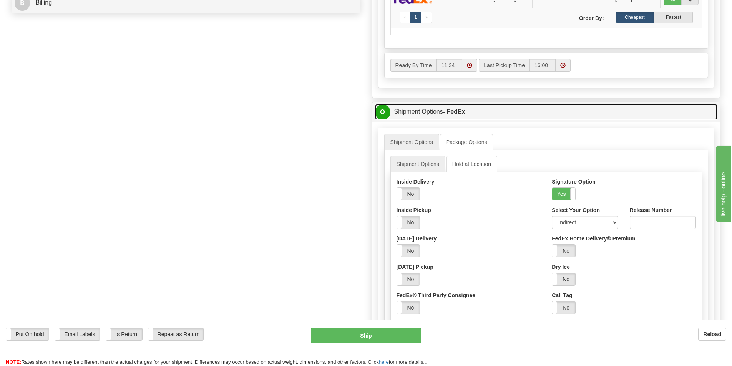
drag, startPoint x: 420, startPoint y: 116, endPoint x: 417, endPoint y: 118, distance: 4.1
click at [418, 116] on link "O Shipment Options - FedEx" at bounding box center [546, 112] width 343 height 16
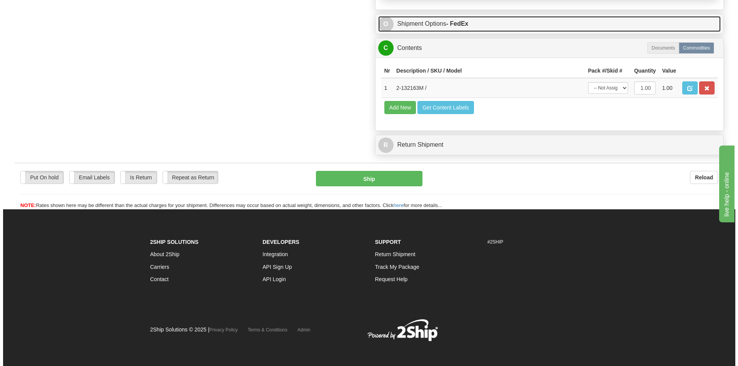
scroll to position [475, 0]
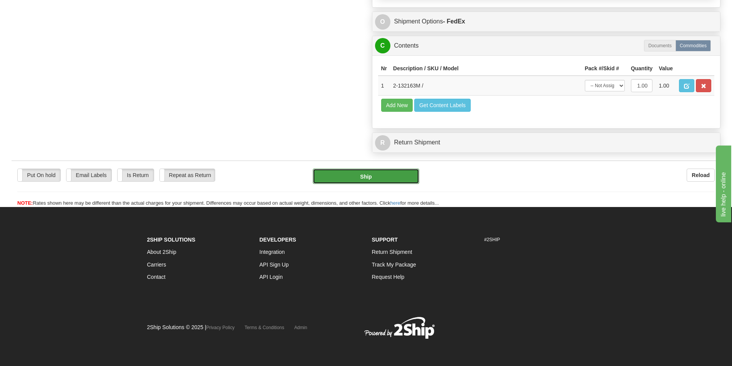
click at [362, 179] on button "Ship" at bounding box center [366, 176] width 106 height 15
type input "92"
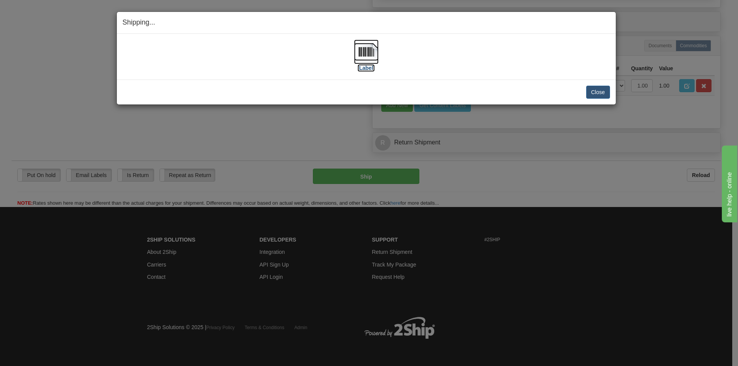
click at [371, 51] on img at bounding box center [366, 52] width 25 height 25
click at [594, 89] on button "Close" at bounding box center [598, 92] width 24 height 13
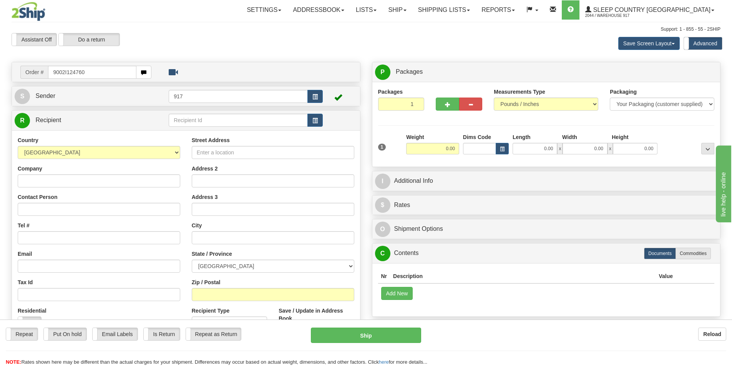
type input "9002I124760"
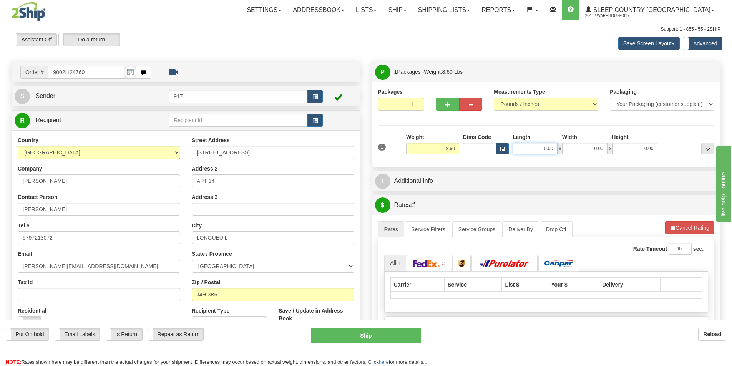
click at [536, 151] on input "0.00" at bounding box center [535, 149] width 45 height 12
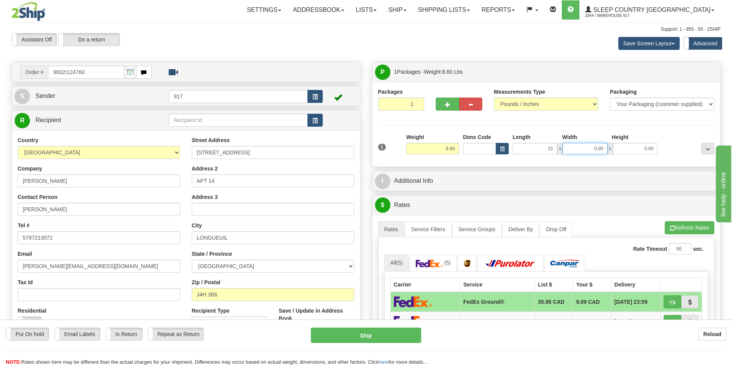
type input "21.00"
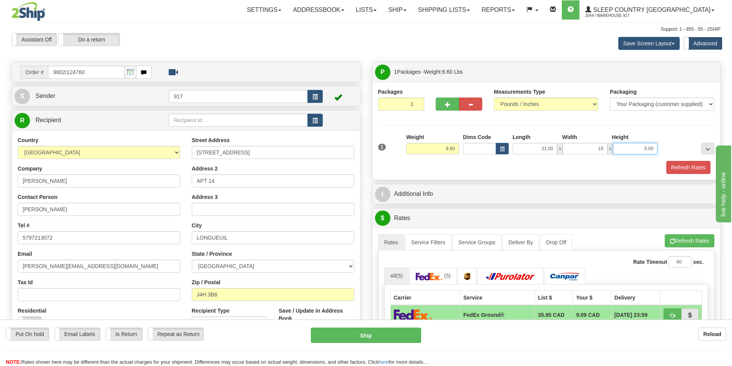
type input "19.00"
type input "8.00"
click at [691, 171] on button "Refresh Rates" at bounding box center [688, 167] width 44 height 13
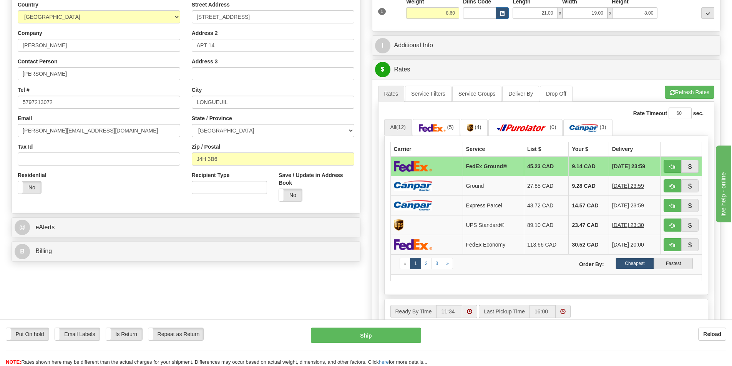
scroll to position [154, 0]
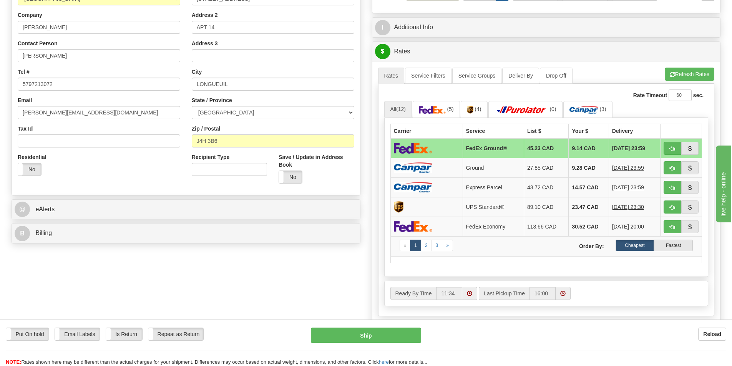
click at [435, 147] on td at bounding box center [426, 148] width 72 height 20
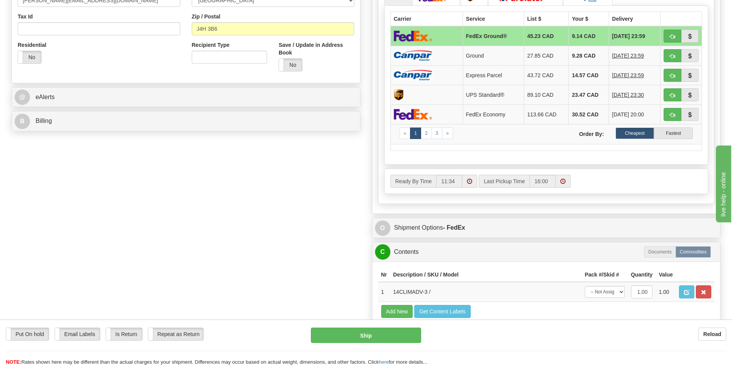
scroll to position [269, 0]
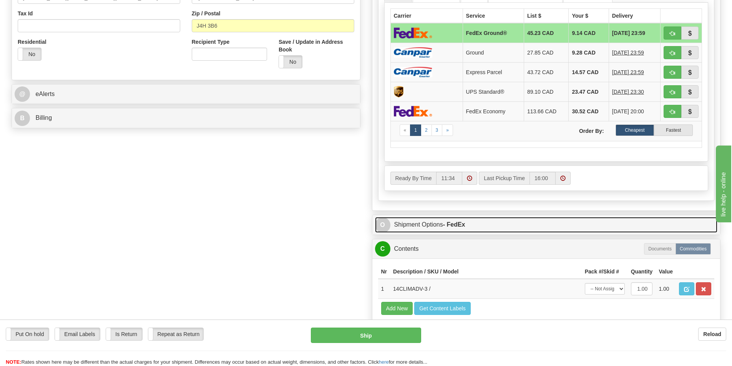
click at [430, 226] on link "O Shipment Options - FedEx" at bounding box center [546, 225] width 343 height 16
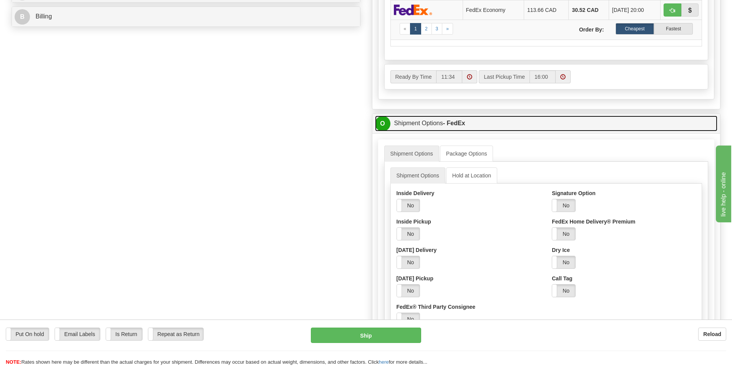
scroll to position [384, 0]
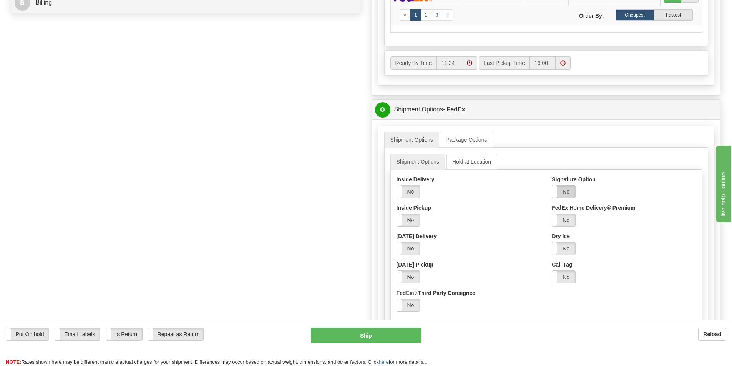
click at [567, 191] on label "No" at bounding box center [563, 192] width 23 height 12
click at [583, 214] on select "Adult Direct Indirect No Signature Required Service Default" at bounding box center [585, 220] width 66 height 13
select select "2"
click at [552, 214] on select "Adult Direct Indirect No Signature Required Service Default" at bounding box center [585, 220] width 66 height 13
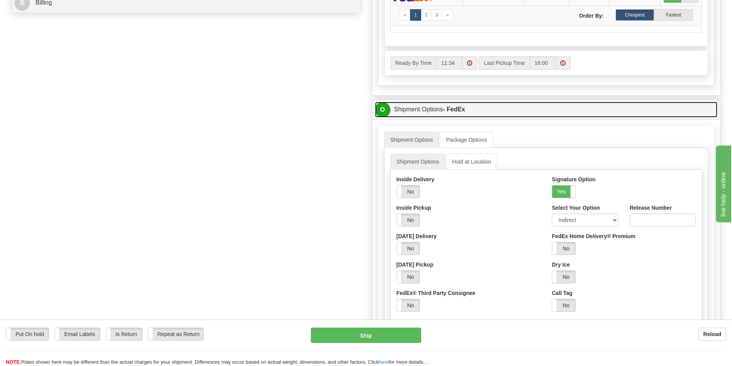
click at [477, 110] on link "O Shipment Options - FedEx" at bounding box center [546, 110] width 343 height 16
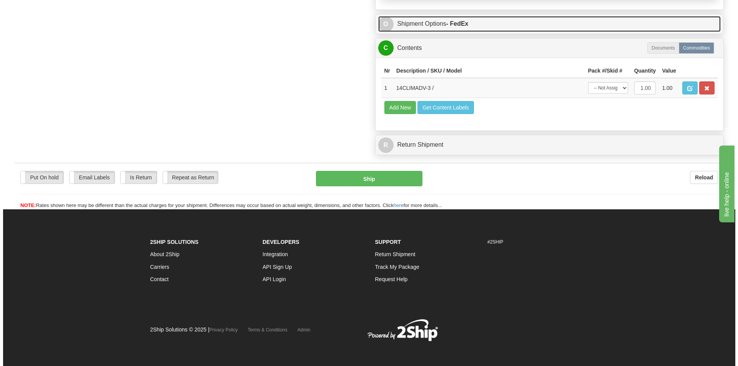
scroll to position [473, 0]
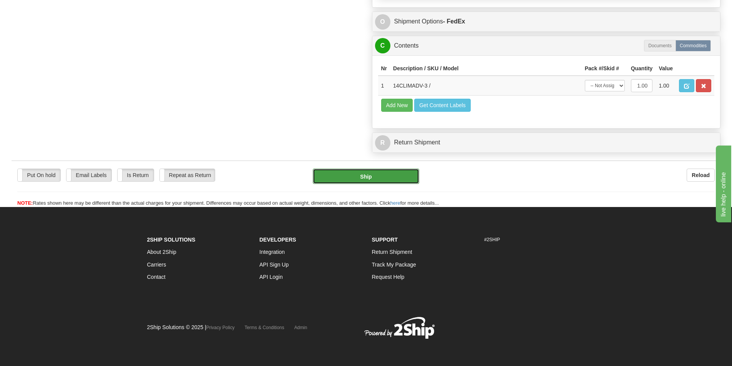
click at [390, 178] on button "Ship" at bounding box center [366, 176] width 106 height 15
type input "92"
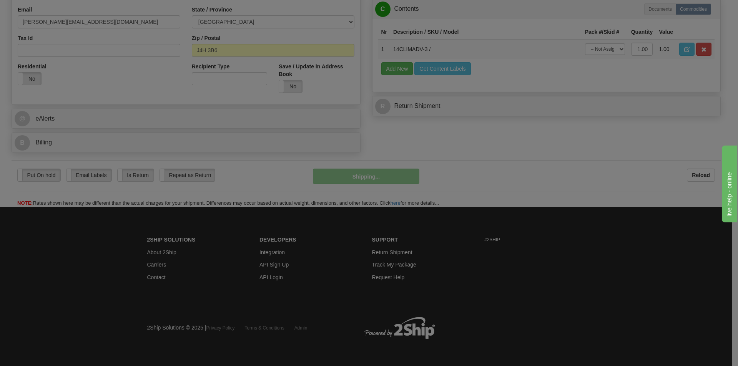
scroll to position [245, 0]
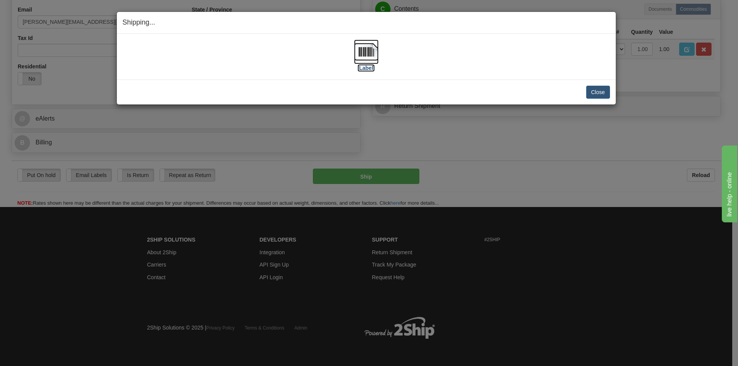
click at [367, 52] on img at bounding box center [366, 52] width 25 height 25
click at [592, 91] on button "Close" at bounding box center [598, 92] width 24 height 13
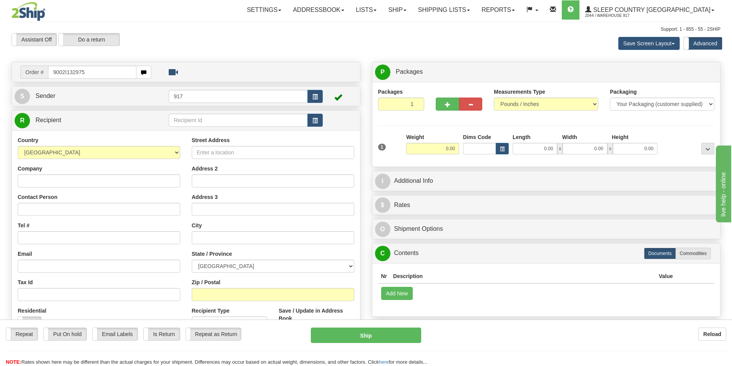
type input "9002I132975"
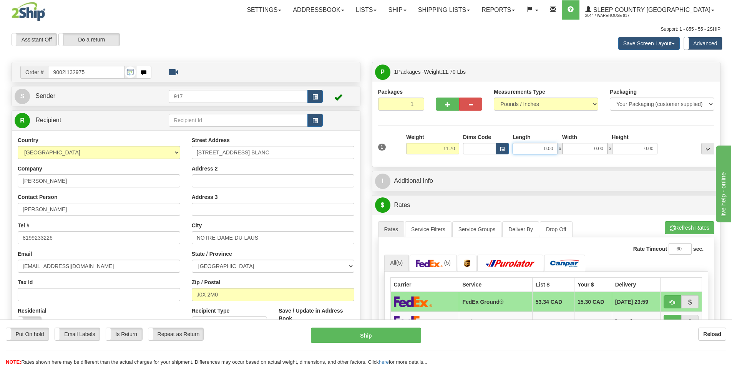
click at [548, 150] on input "0.00" at bounding box center [535, 149] width 45 height 12
type input "13.00"
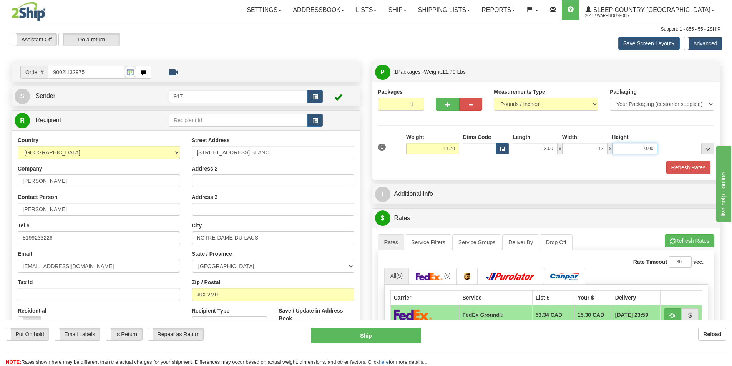
type input "12.00"
type input "10.00"
click at [692, 164] on button "Refresh Rates" at bounding box center [688, 167] width 44 height 13
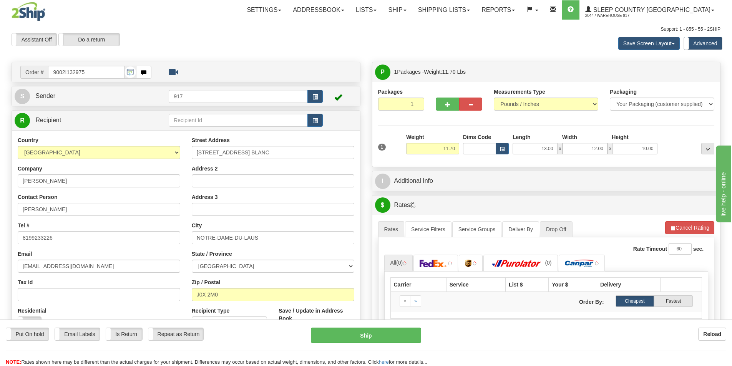
scroll to position [115, 0]
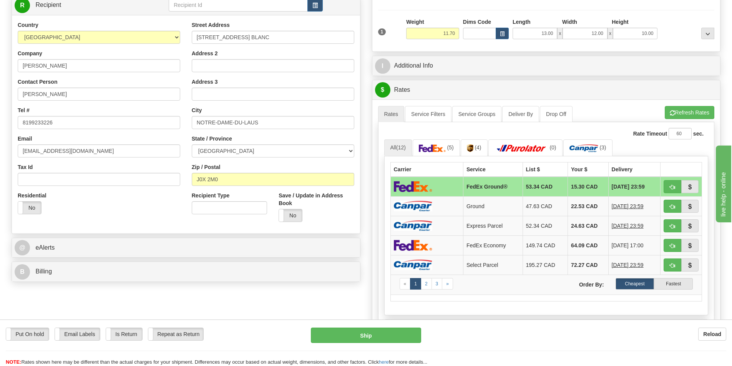
click at [470, 185] on td "FedEx Ground®" at bounding box center [493, 187] width 60 height 20
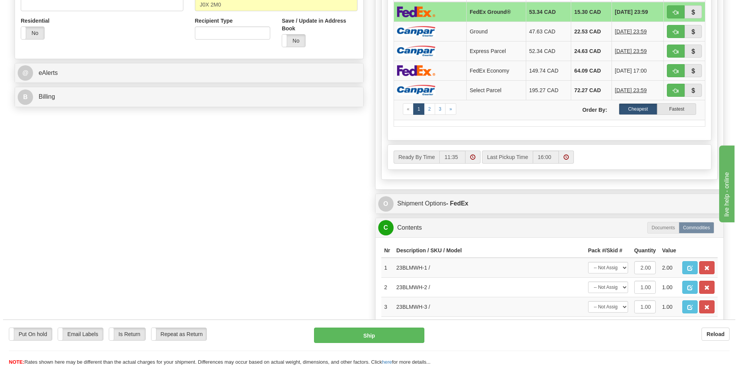
scroll to position [307, 0]
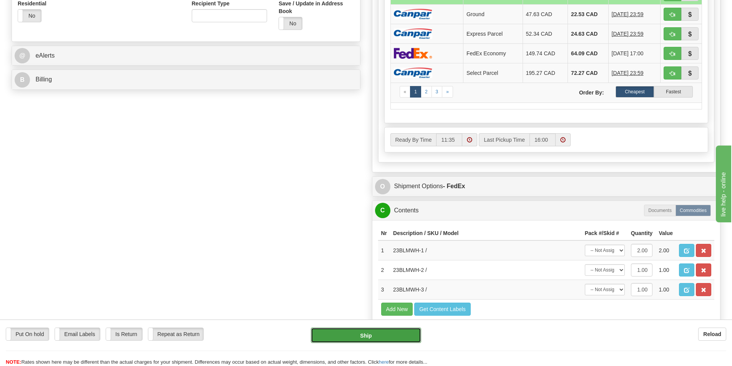
click at [353, 340] on button "Ship" at bounding box center [366, 335] width 110 height 15
type input "92"
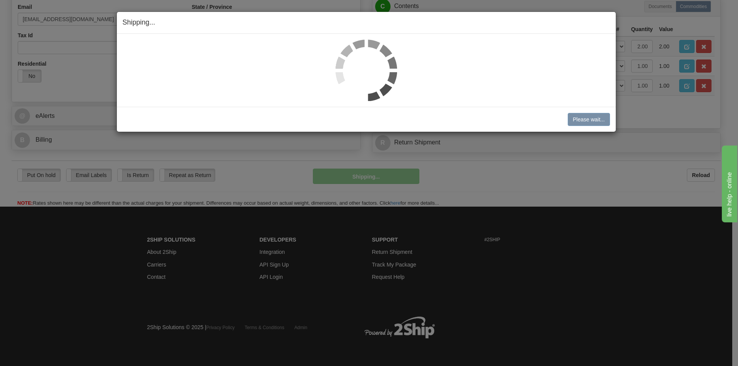
scroll to position [247, 0]
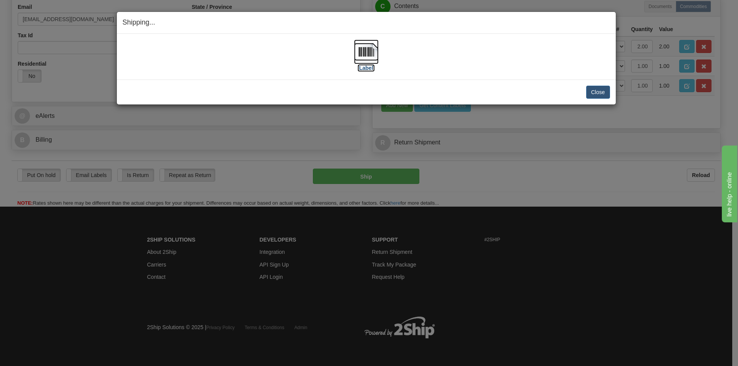
click at [358, 45] on img at bounding box center [366, 52] width 25 height 25
click at [597, 96] on button "Close" at bounding box center [598, 92] width 24 height 13
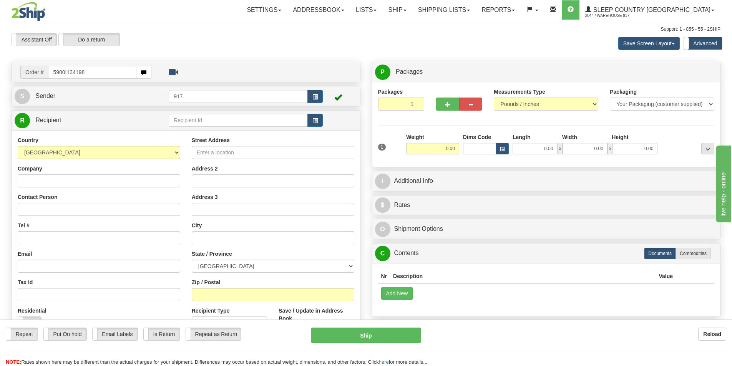
type input "5900I134198"
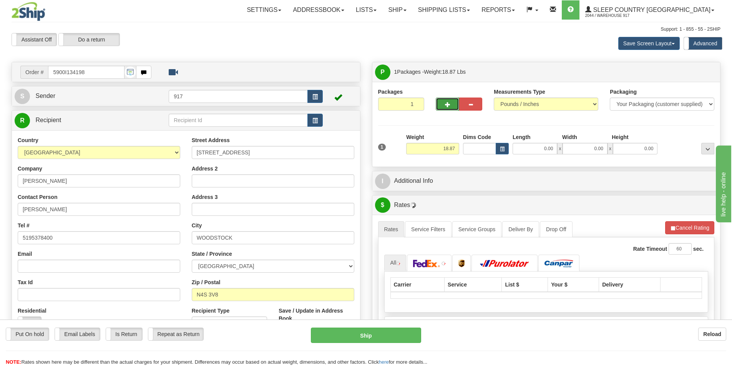
click at [444, 108] on button "button" at bounding box center [447, 104] width 23 height 13
type input "2"
click at [705, 64] on div "P Packages 2 Packages - Weight: 18.87 Lbs Shipment Level Shipm. Package Level P…" at bounding box center [546, 72] width 348 height 20
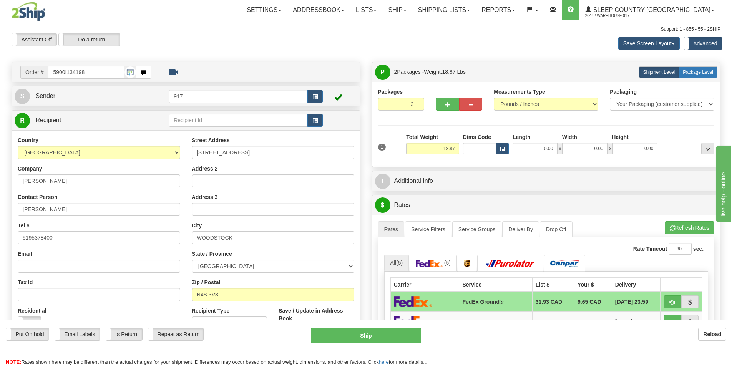
click at [701, 73] on span "Package Level" at bounding box center [698, 72] width 30 height 5
radio input "true"
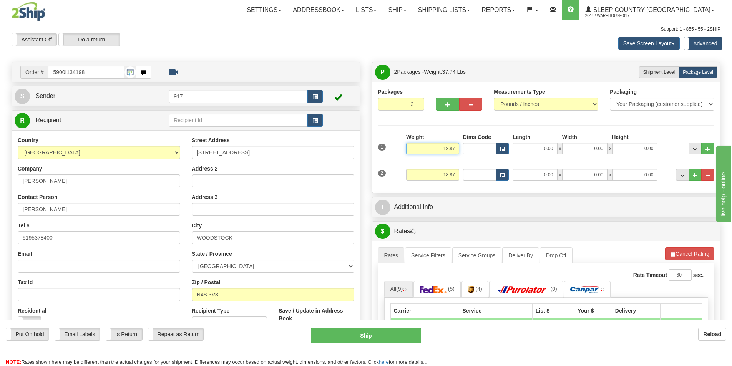
drag, startPoint x: 427, startPoint y: 149, endPoint x: 586, endPoint y: 162, distance: 159.6
click at [585, 162] on div "1 Weight 18.87 Dims Code" at bounding box center [546, 160] width 337 height 54
type input "6.87"
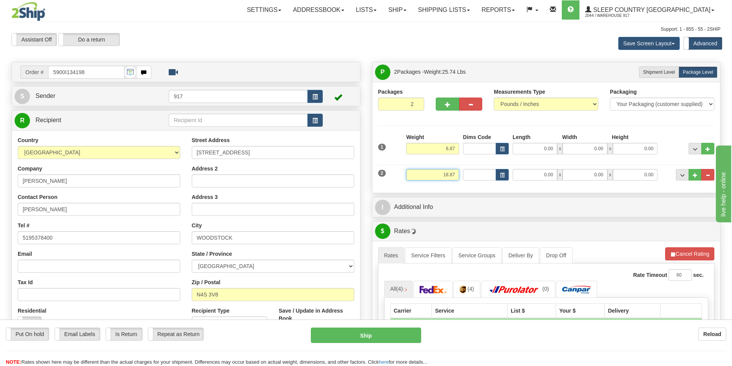
drag, startPoint x: 436, startPoint y: 175, endPoint x: 556, endPoint y: 168, distance: 120.1
click at [480, 176] on div "2 Weight 18.87 Dims Code Length Width Height" at bounding box center [546, 174] width 340 height 26
type input "4"
type input "12.00"
click at [542, 150] on input "0.00" at bounding box center [535, 149] width 45 height 12
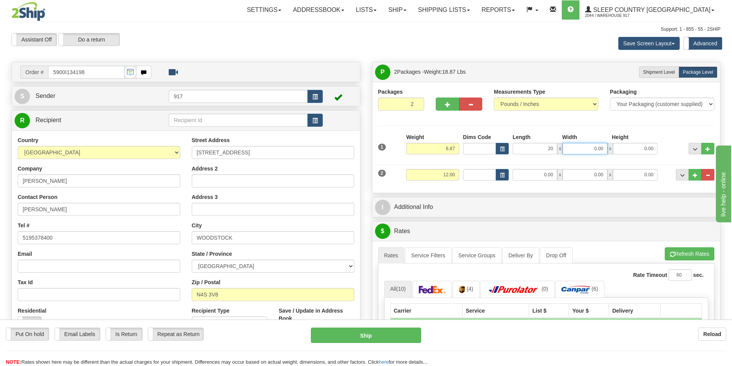
type input "20.00"
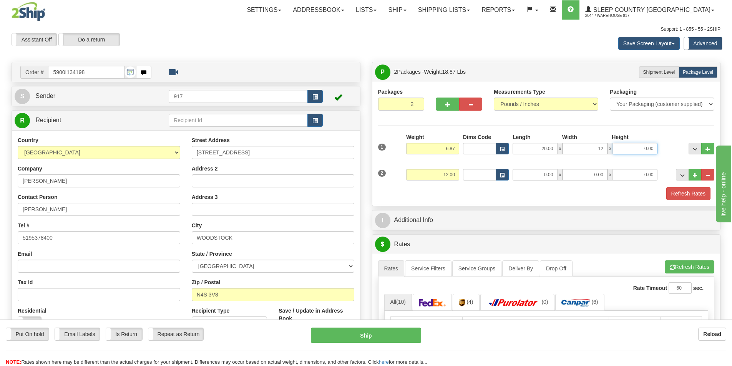
type input "12.00"
type input "18.00"
click at [529, 172] on input "0.00" at bounding box center [535, 175] width 45 height 12
type input "23.00"
type input "13.00"
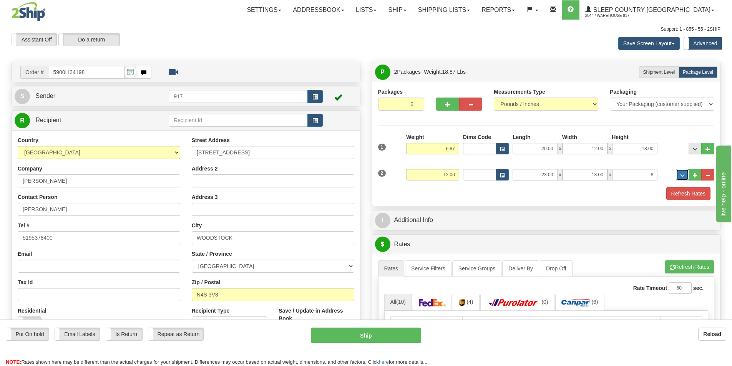
type input "8.00"
click at [675, 194] on button "Refresh Rates" at bounding box center [688, 193] width 44 height 13
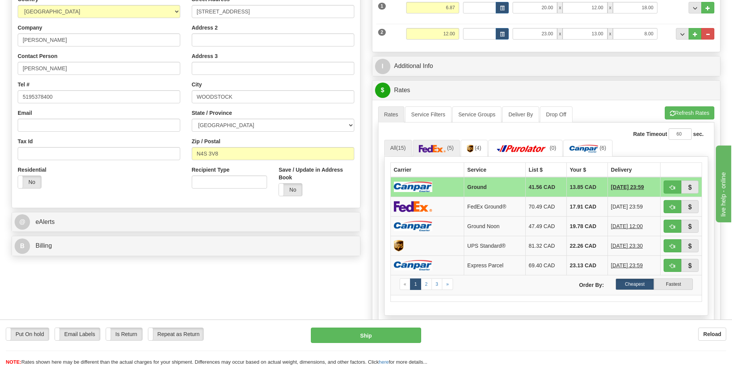
scroll to position [192, 0]
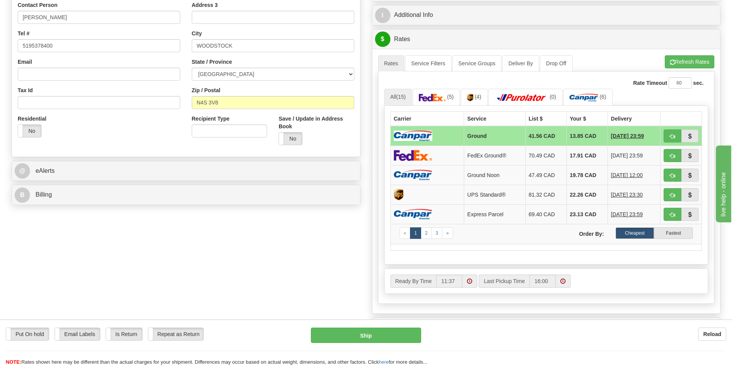
click at [515, 133] on td "Ground" at bounding box center [494, 136] width 61 height 20
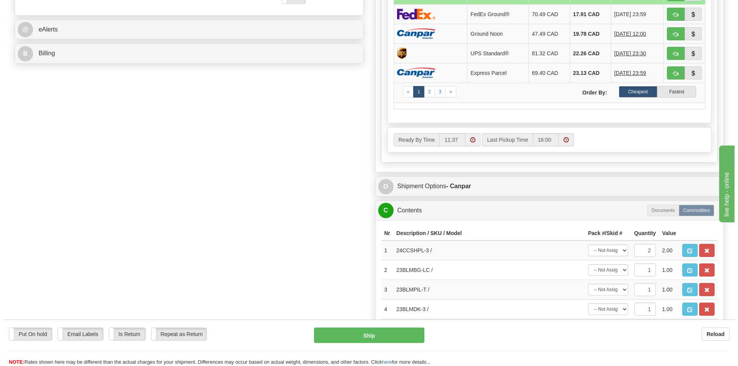
scroll to position [384, 0]
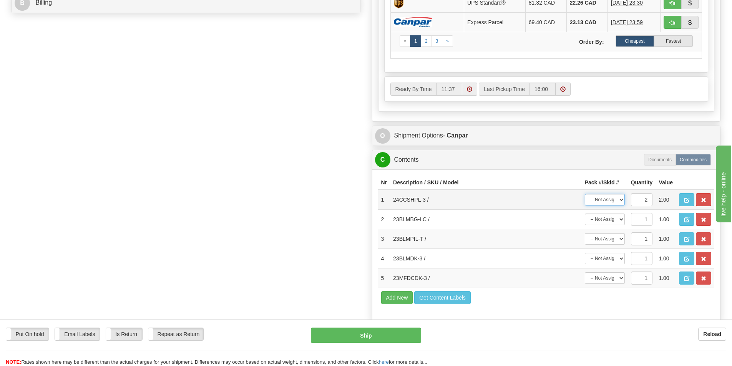
click at [606, 201] on select "-- Not Assigned -- Package 1 Package 2 Split" at bounding box center [605, 200] width 40 height 12
select select "0"
click at [585, 194] on select "-- Not Assigned -- Package 1 Package 2 Split" at bounding box center [605, 200] width 40 height 12
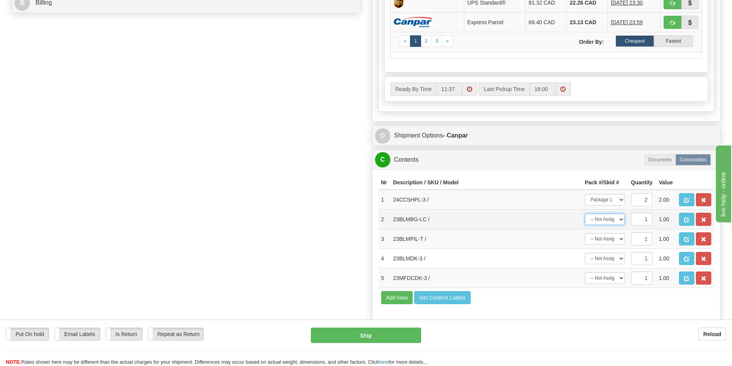
click at [606, 220] on select "-- Not Assigned -- Package 1 Package 2" at bounding box center [605, 220] width 40 height 12
select select "1"
click at [585, 214] on select "-- Not Assigned -- Package 1 Package 2" at bounding box center [605, 220] width 40 height 12
click at [606, 246] on td "-- Not Assigned -- Package 1 Package 2" at bounding box center [605, 239] width 46 height 20
click at [606, 242] on select "-- Not Assigned -- Package 1 Package 2" at bounding box center [605, 239] width 40 height 12
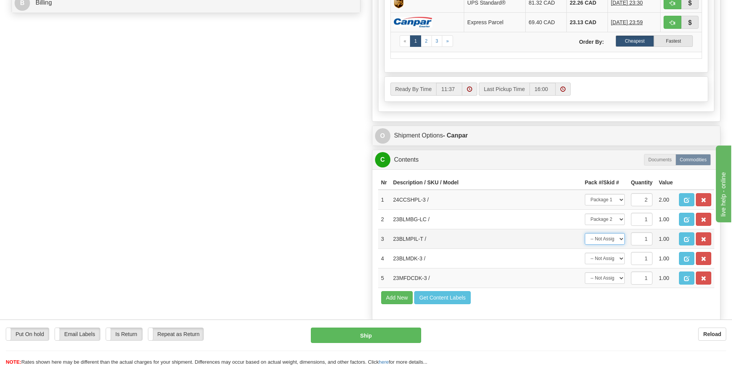
select select "1"
click at [585, 233] on select "-- Not Assigned -- Package 1 Package 2" at bounding box center [605, 239] width 40 height 12
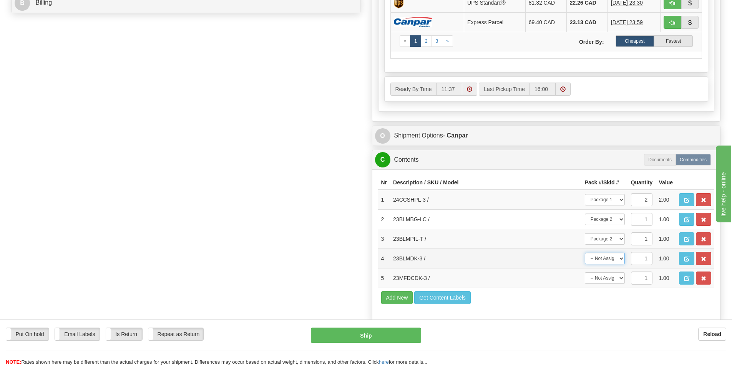
click at [607, 261] on select "-- Not Assigned -- Package 1 Package 2" at bounding box center [605, 259] width 40 height 12
select select "1"
click at [585, 253] on select "-- Not Assigned -- Package 1 Package 2" at bounding box center [605, 259] width 40 height 12
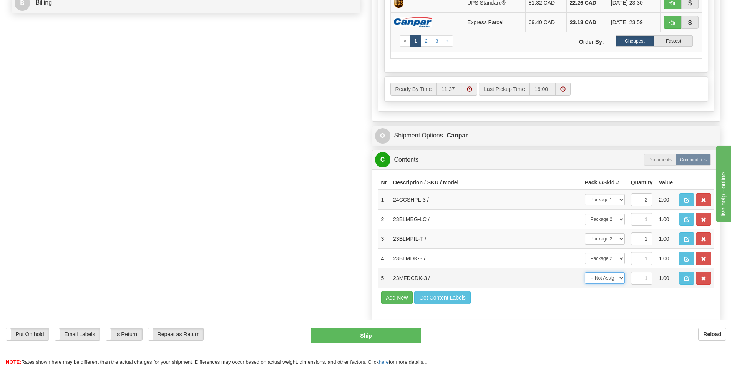
click at [602, 279] on select "-- Not Assigned -- Package 1 Package 2" at bounding box center [605, 278] width 40 height 12
select select "1"
click at [585, 272] on select "-- Not Assigned -- Package 1 Package 2" at bounding box center [605, 278] width 40 height 12
click at [577, 326] on div "Put On hold Put On hold Email Labels Email Labels Edit Is Return Is Return Repe…" at bounding box center [366, 343] width 732 height 46
click at [353, 339] on button "Ship" at bounding box center [366, 335] width 110 height 15
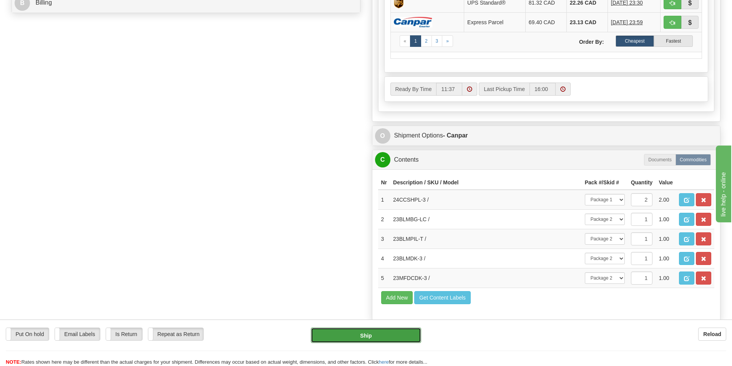
type input "1"
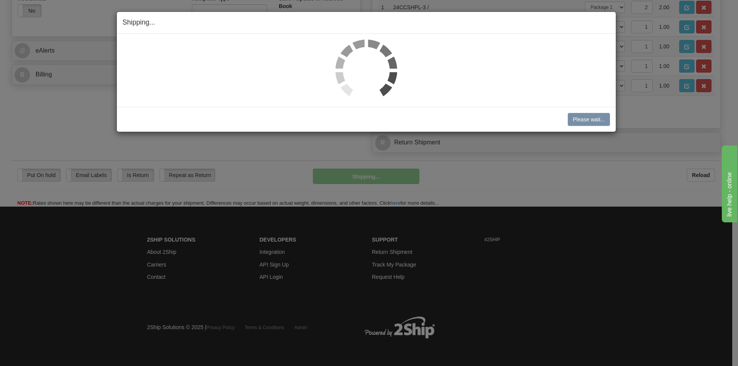
scroll to position [312, 0]
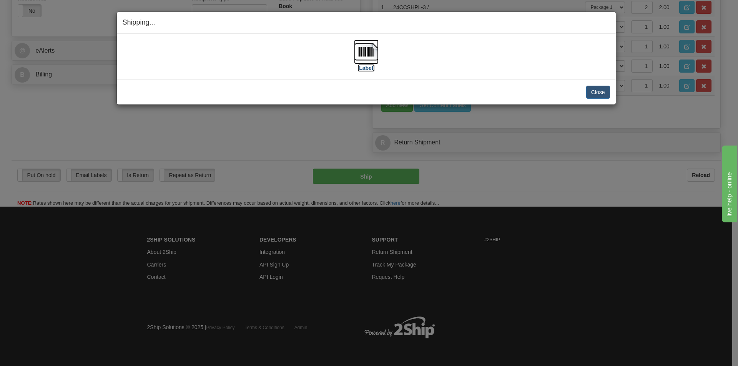
click at [370, 50] on img at bounding box center [366, 52] width 25 height 25
click at [600, 86] on div "Close [PERSON_NAME] Shipment and Quit Pickup Quit Pickup ONLY" at bounding box center [366, 92] width 499 height 25
click at [599, 91] on button "Close" at bounding box center [598, 92] width 24 height 13
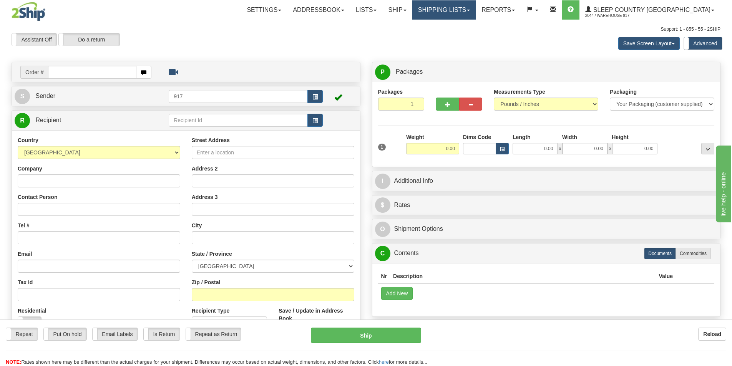
click at [476, 12] on link "Shipping lists" at bounding box center [443, 9] width 63 height 19
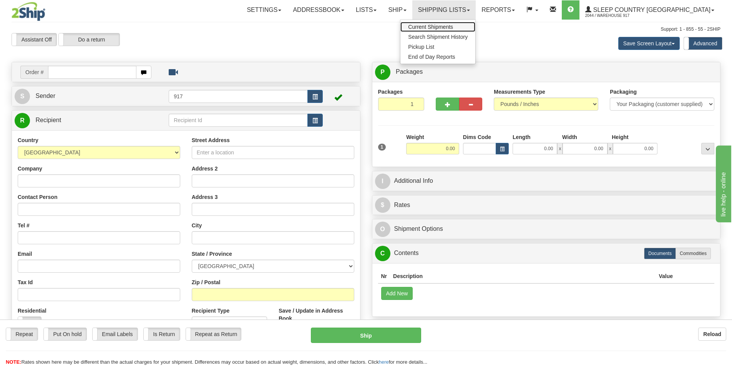
click at [475, 30] on link "Current Shipments" at bounding box center [437, 27] width 75 height 10
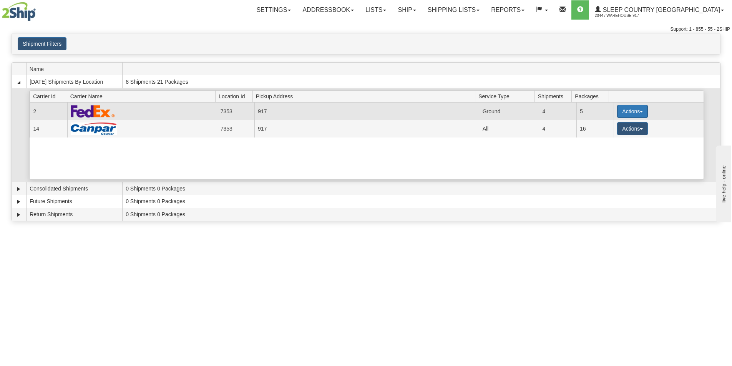
click at [628, 113] on button "Actions" at bounding box center [632, 111] width 31 height 13
click at [607, 134] on span "Close" at bounding box center [603, 135] width 18 height 5
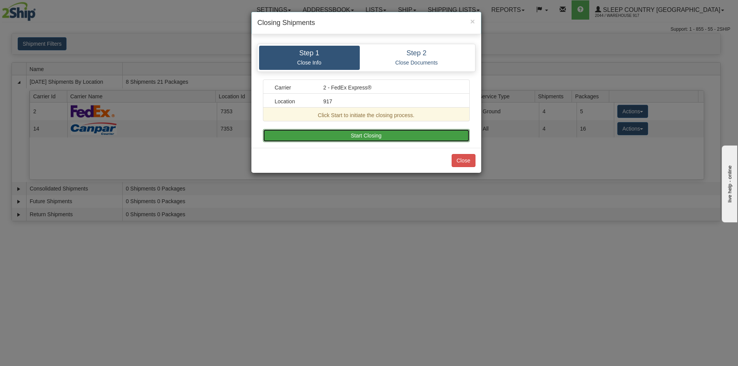
click at [338, 131] on button "Start Closing" at bounding box center [366, 135] width 207 height 13
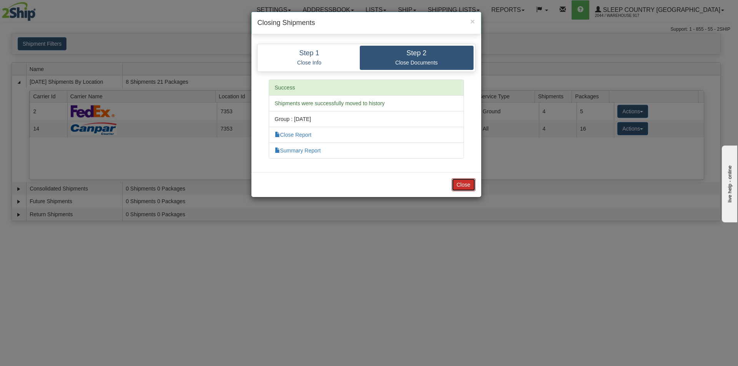
click at [461, 181] on button "Close" at bounding box center [463, 184] width 24 height 13
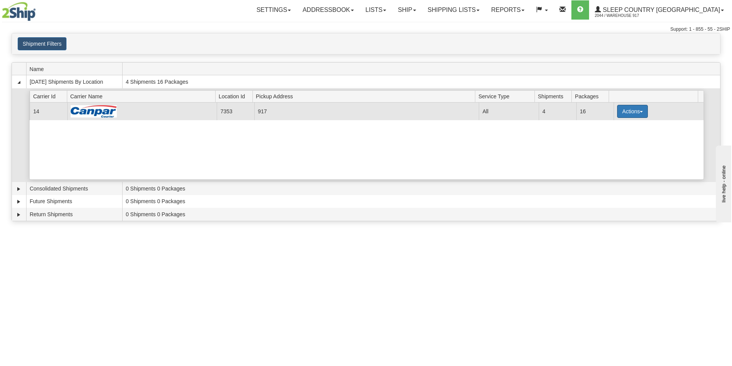
click at [621, 115] on button "Actions" at bounding box center [632, 111] width 31 height 13
click at [624, 118] on button "Actions" at bounding box center [632, 111] width 31 height 13
click at [609, 136] on span "Close" at bounding box center [603, 135] width 18 height 5
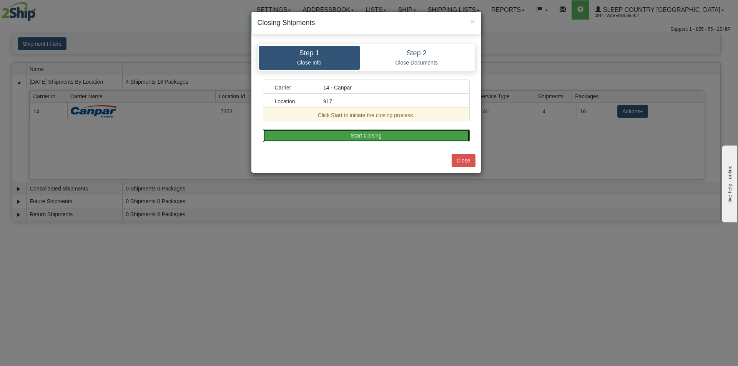
click at [389, 137] on button "Start Closing" at bounding box center [366, 135] width 207 height 13
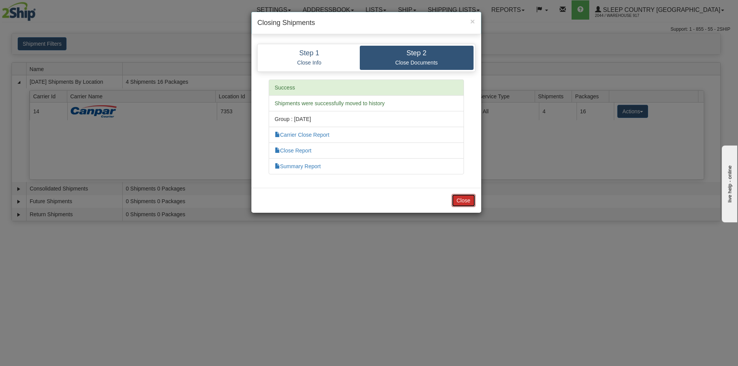
click at [461, 204] on button "Close" at bounding box center [463, 200] width 24 height 13
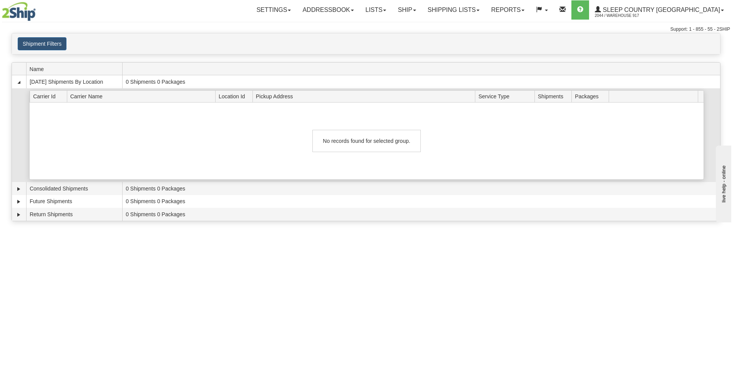
click at [464, 139] on div "No records found for selected group." at bounding box center [367, 141] width 674 height 77
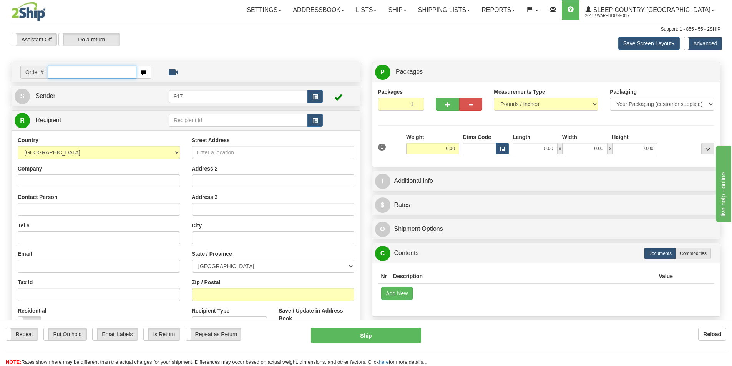
click at [72, 73] on input "text" at bounding box center [92, 72] width 88 height 13
type input "9000I124767"
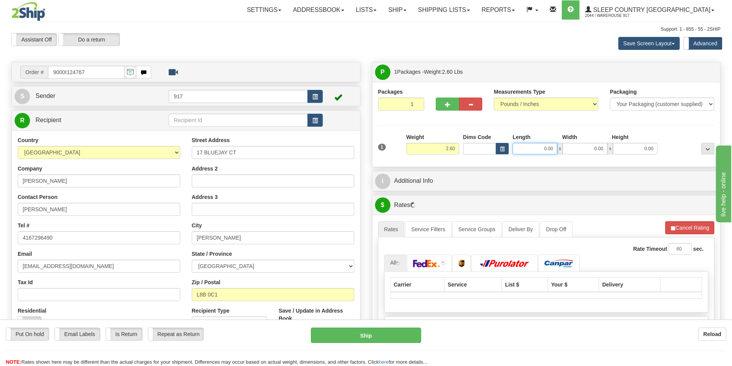
click at [526, 146] on input "0.00" at bounding box center [535, 149] width 45 height 12
type input "13.00"
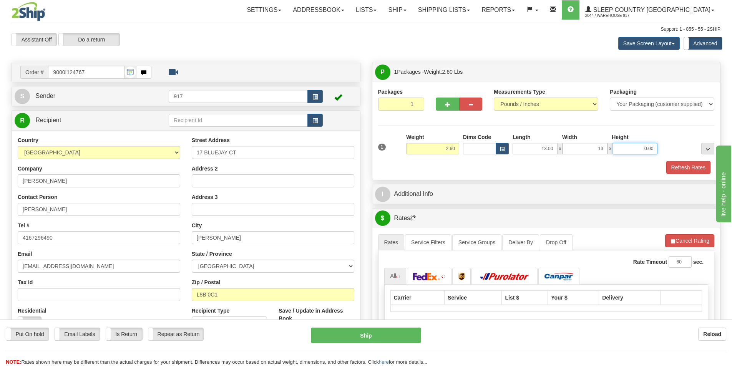
type input "13.00"
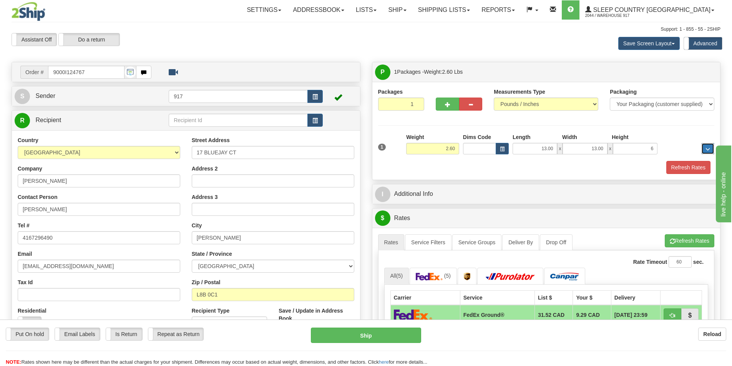
type input "6.00"
click at [683, 174] on button "Refresh Rates" at bounding box center [688, 167] width 44 height 13
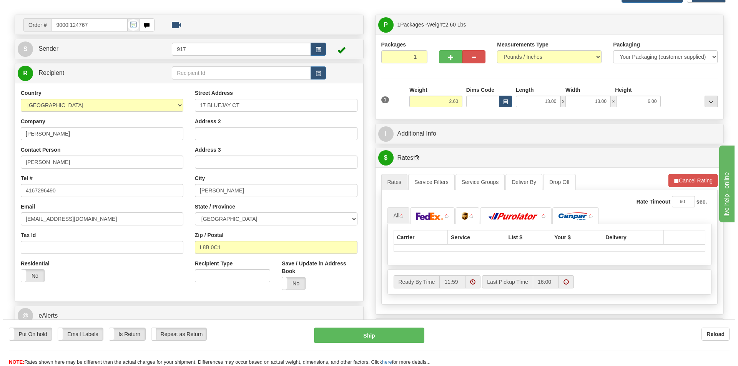
scroll to position [154, 0]
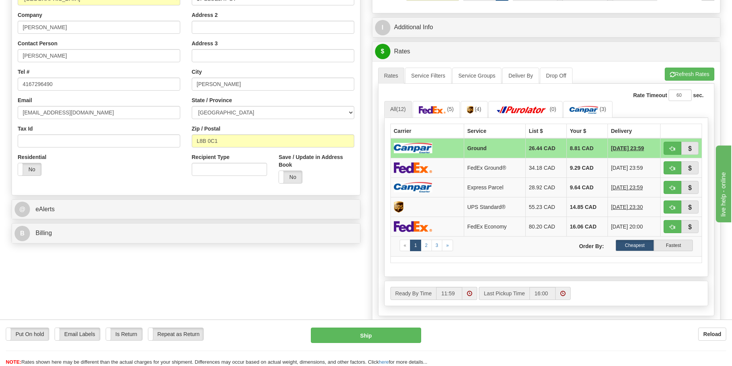
click at [447, 148] on td at bounding box center [426, 148] width 73 height 20
click at [378, 340] on button "Ship" at bounding box center [366, 335] width 110 height 15
type input "1"
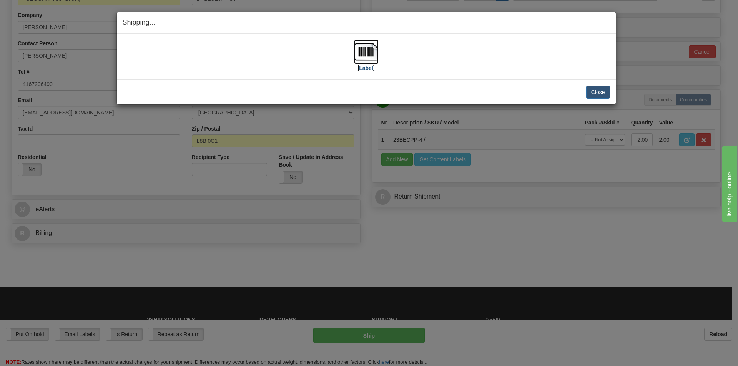
click at [371, 53] on img at bounding box center [366, 52] width 25 height 25
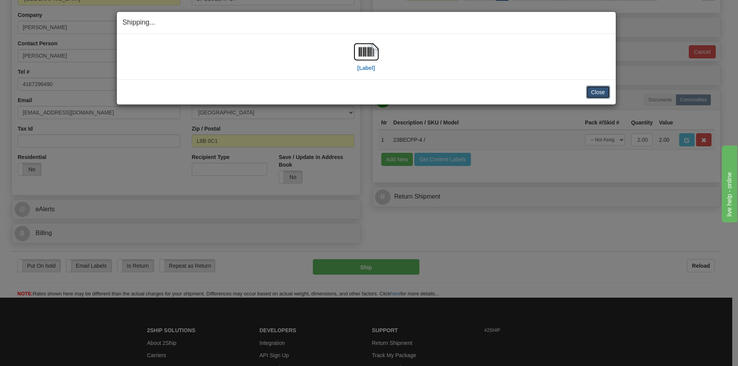
click at [595, 90] on button "Close" at bounding box center [598, 92] width 24 height 13
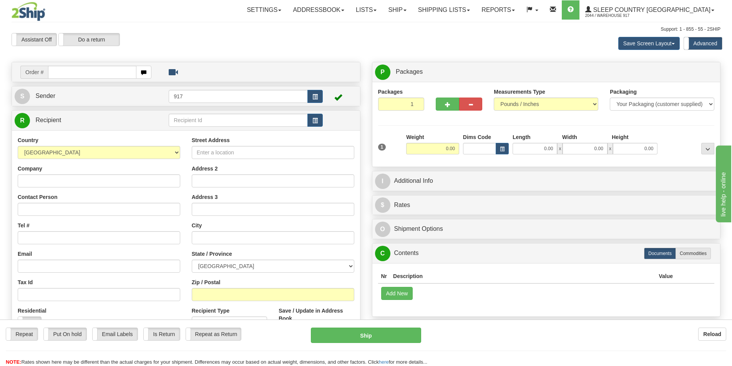
click at [489, 7] on div at bounding box center [366, 183] width 732 height 366
click at [476, 10] on link "Shipping lists" at bounding box center [443, 9] width 63 height 19
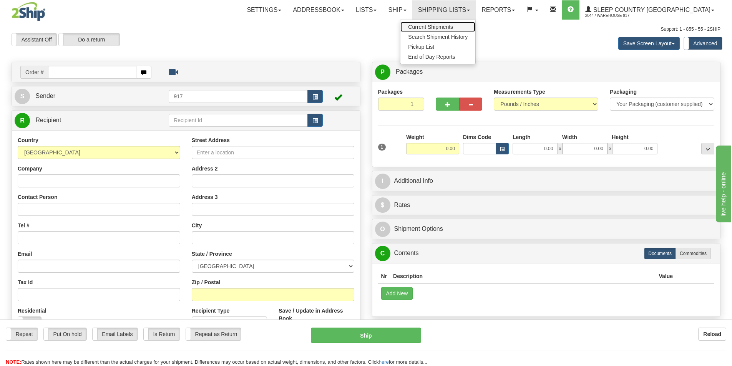
click at [453, 26] on span "Current Shipments" at bounding box center [430, 27] width 45 height 6
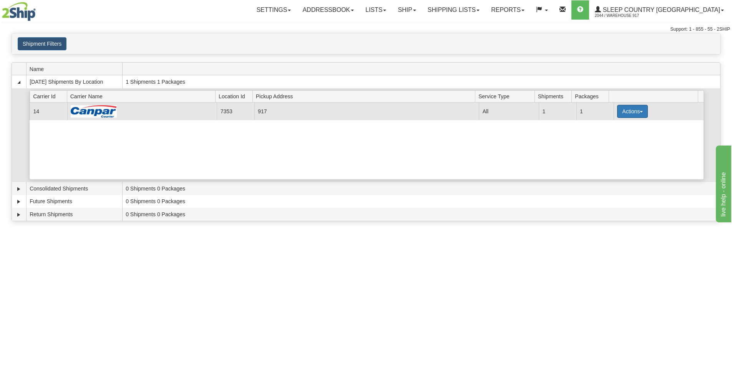
click at [617, 110] on button "Actions" at bounding box center [632, 111] width 31 height 13
click at [614, 137] on link "Close" at bounding box center [616, 136] width 61 height 10
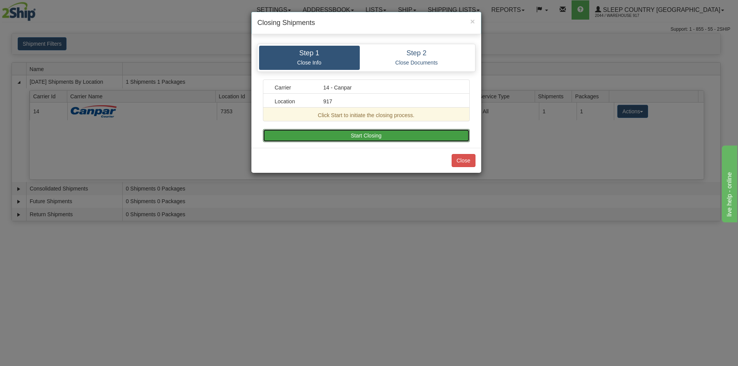
drag, startPoint x: 405, startPoint y: 133, endPoint x: 412, endPoint y: 144, distance: 12.6
click at [404, 134] on button "Start Closing" at bounding box center [366, 135] width 207 height 13
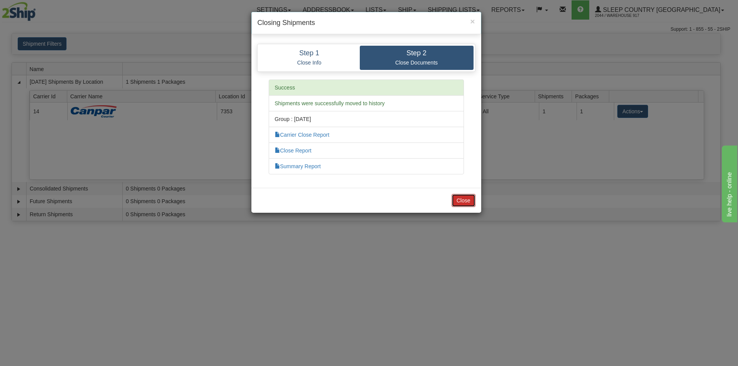
click at [466, 206] on button "Close" at bounding box center [463, 200] width 24 height 13
